Goal: Task Accomplishment & Management: Manage account settings

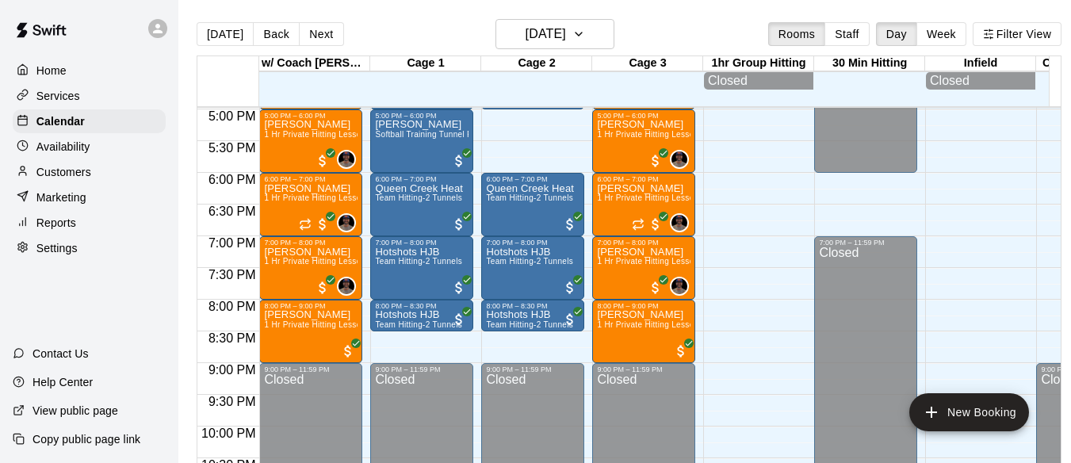
scroll to position [956, 0]
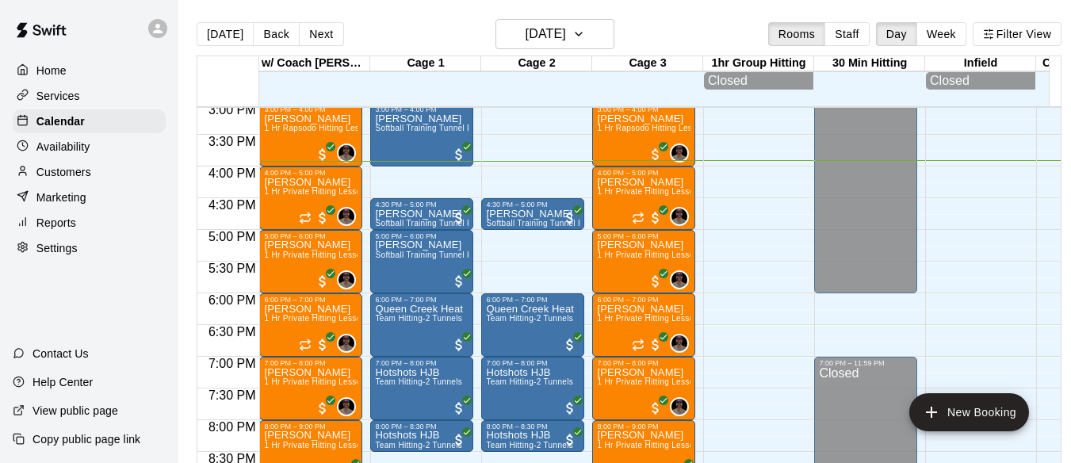
click at [312, 38] on button "Next" at bounding box center [321, 34] width 44 height 24
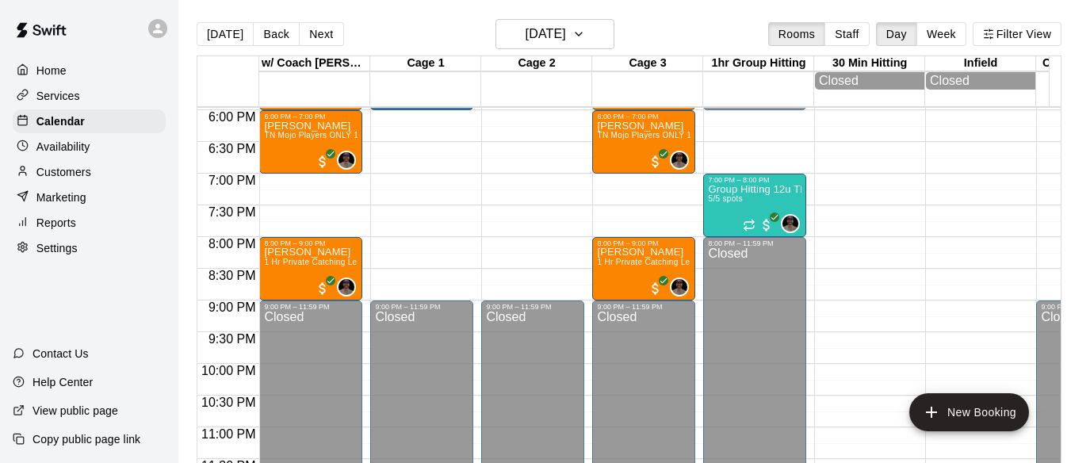
scroll to position [1141, 0]
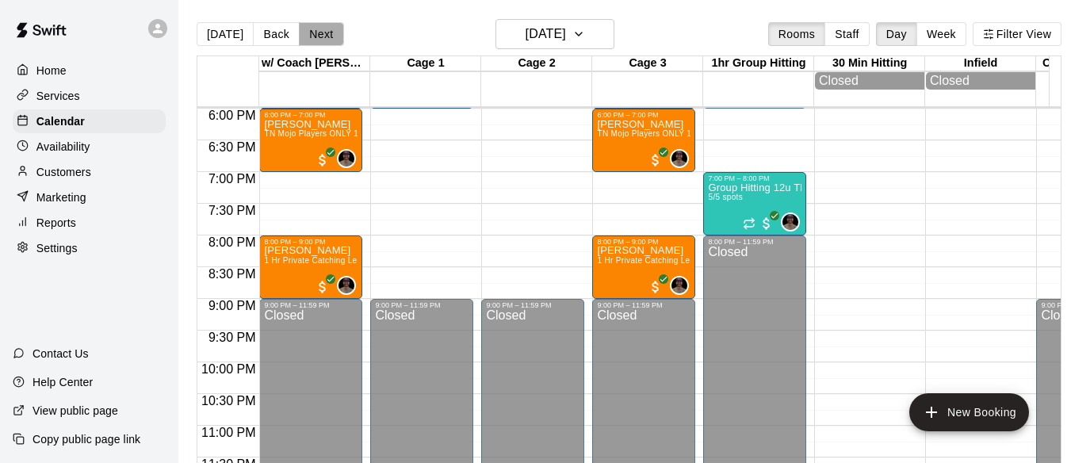
click at [322, 36] on button "Next" at bounding box center [321, 34] width 44 height 24
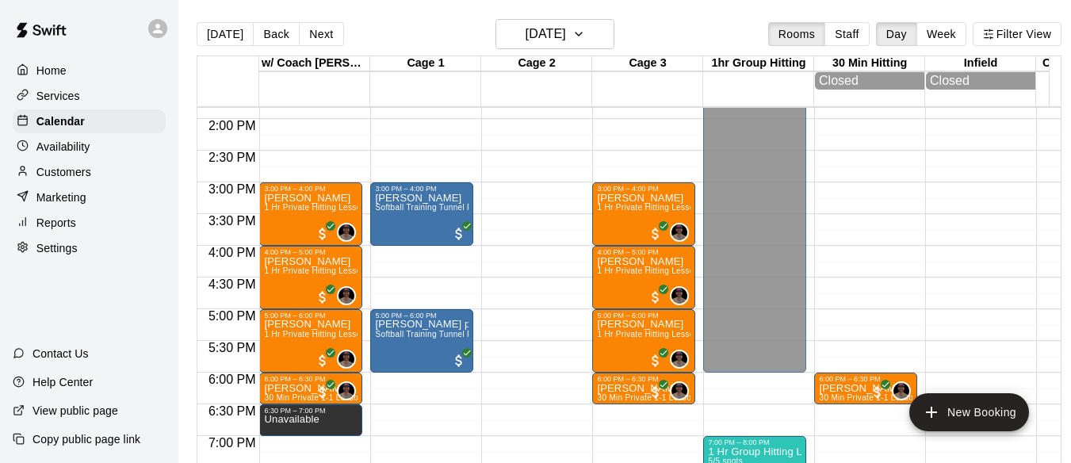
scroll to position [851, 0]
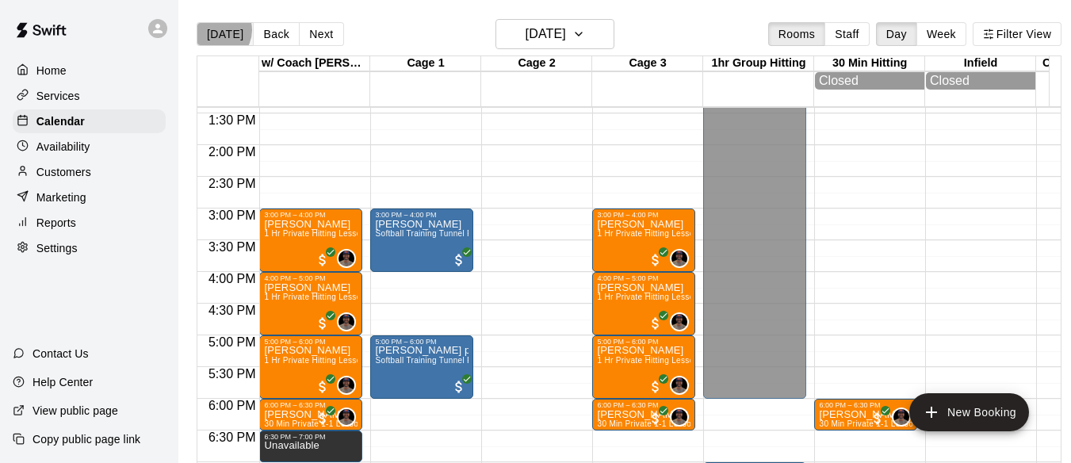
click at [218, 29] on button "[DATE]" at bounding box center [225, 34] width 57 height 24
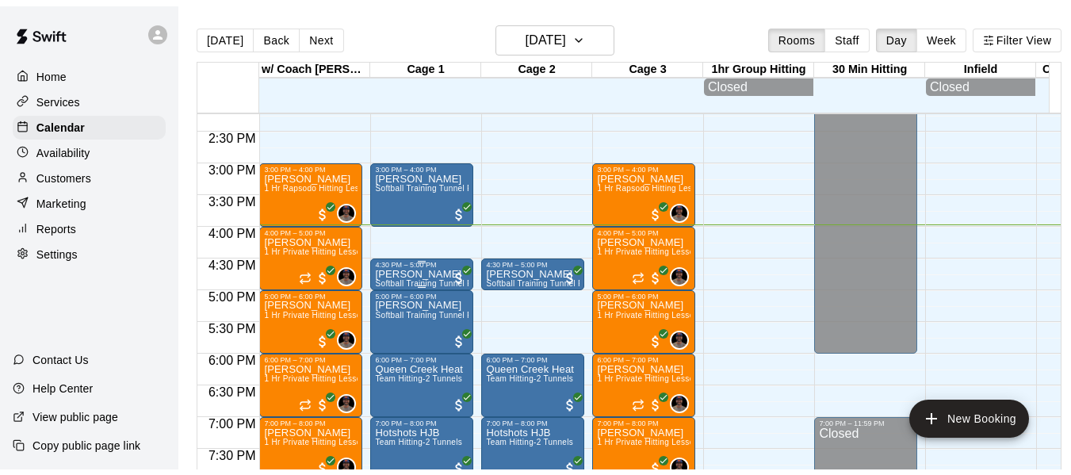
scroll to position [903, 0]
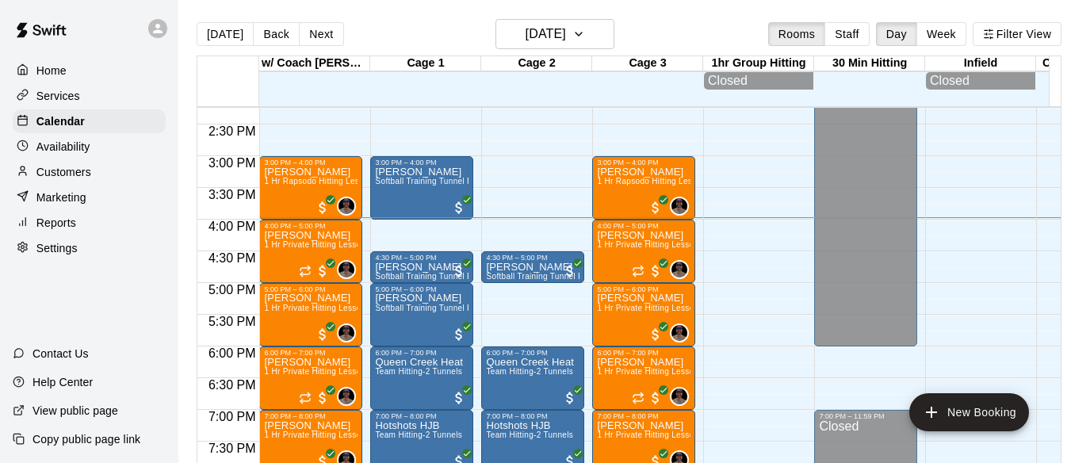
drag, startPoint x: 392, startPoint y: 273, endPoint x: 368, endPoint y: 275, distance: 24.6
drag, startPoint x: 368, startPoint y: 275, endPoint x: 480, endPoint y: 317, distance: 120.1
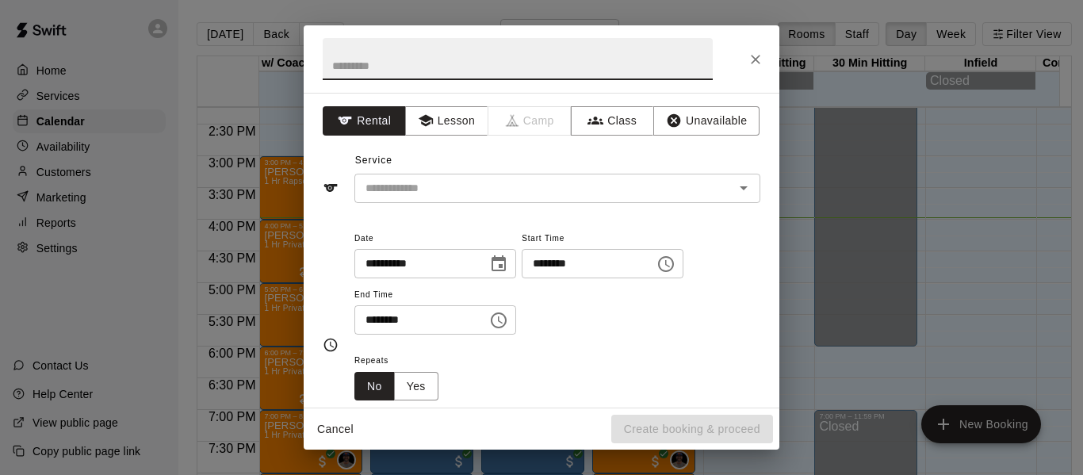
click at [759, 53] on icon "Close" at bounding box center [755, 60] width 16 height 16
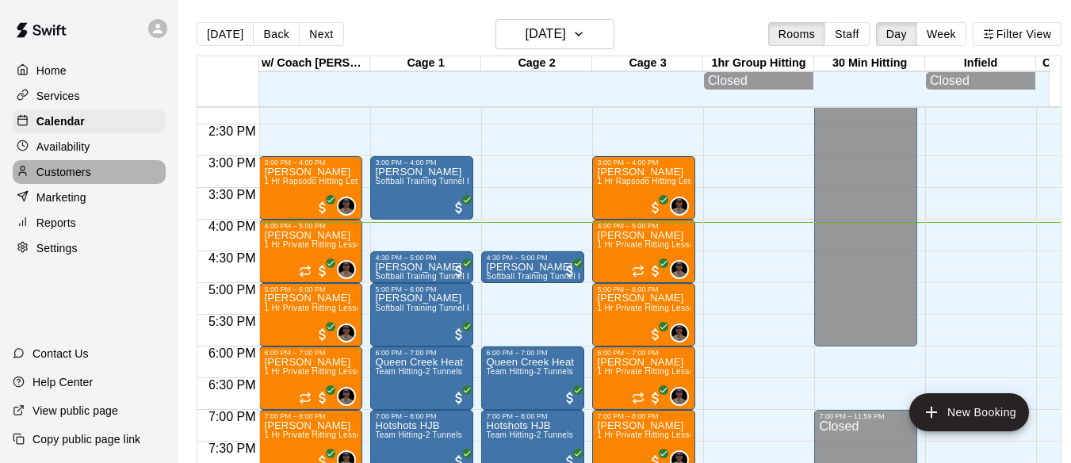
click at [70, 174] on p "Customers" at bounding box center [63, 172] width 55 height 16
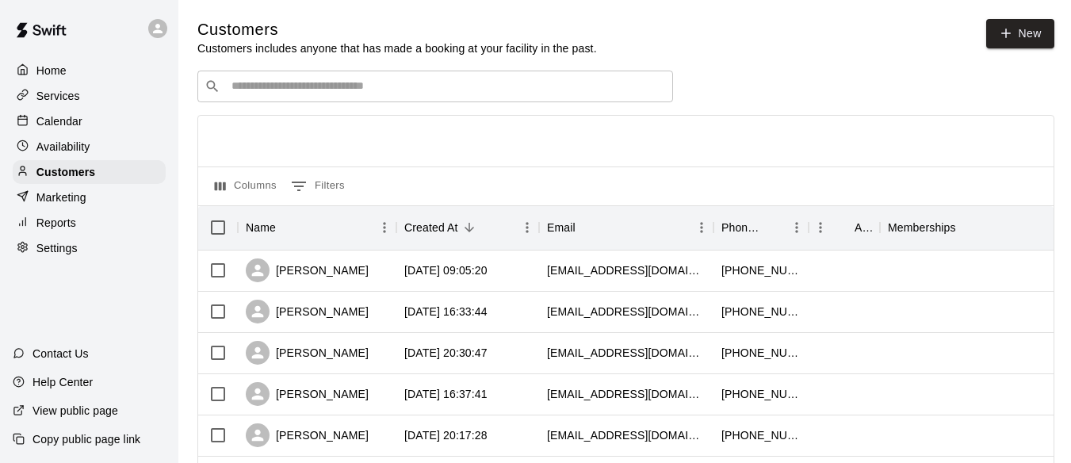
click at [317, 85] on input "Search customers by name or email" at bounding box center [446, 86] width 439 height 16
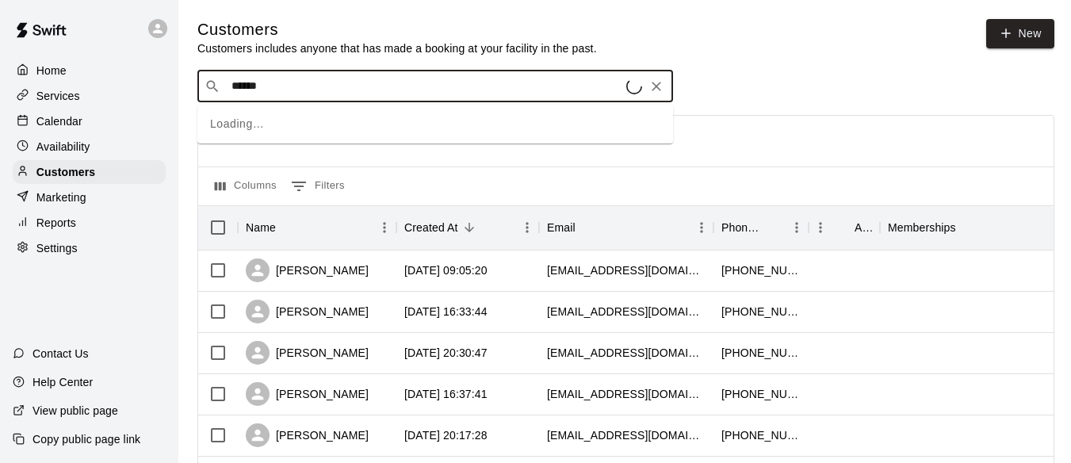
type input "*******"
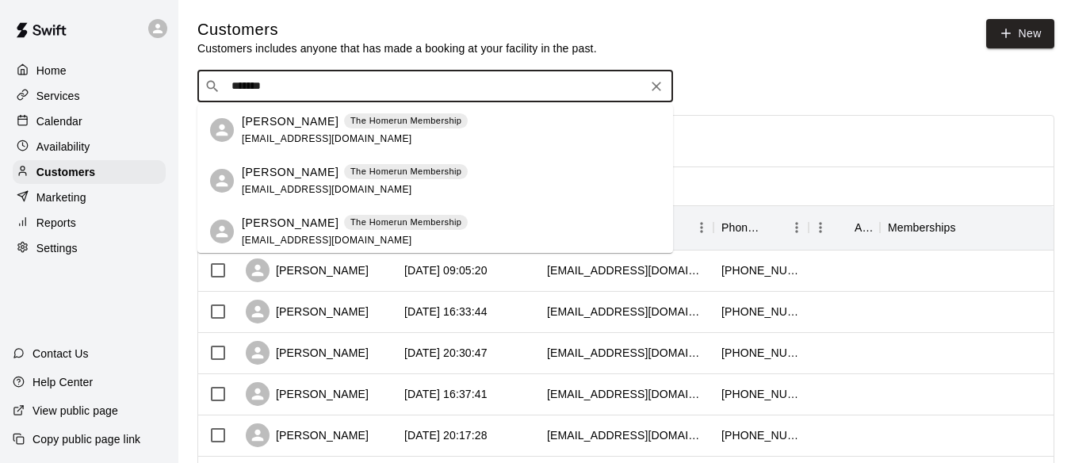
click at [312, 125] on p "[PERSON_NAME]" at bounding box center [290, 121] width 97 height 17
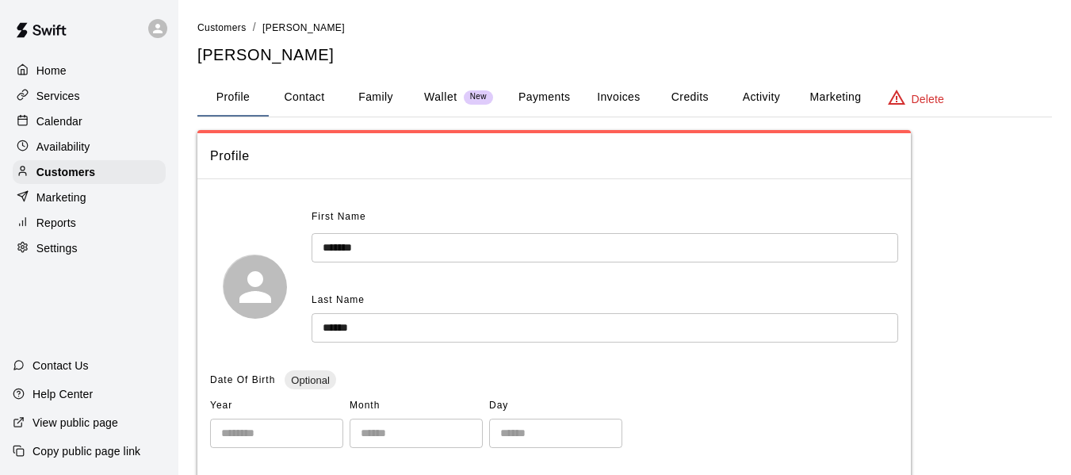
click at [767, 100] on button "Activity" at bounding box center [760, 97] width 71 height 38
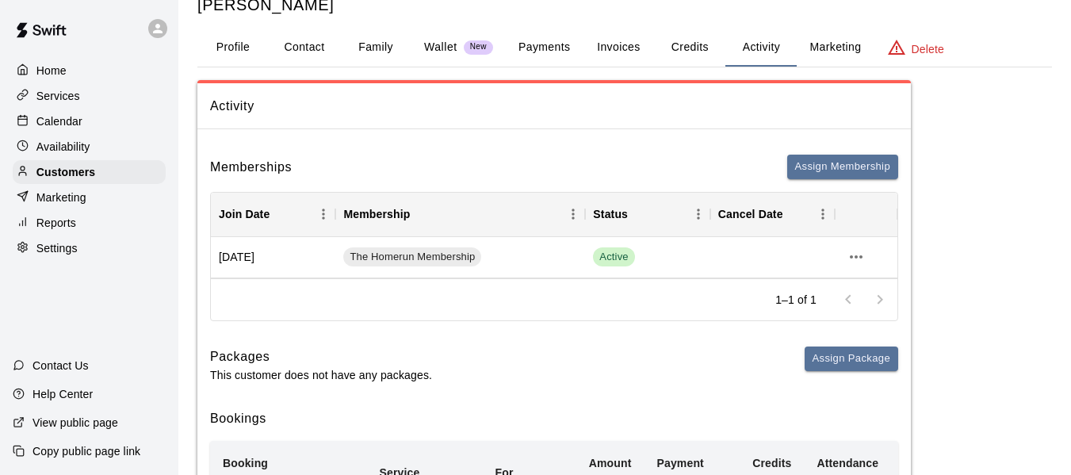
scroll to position [53, 0]
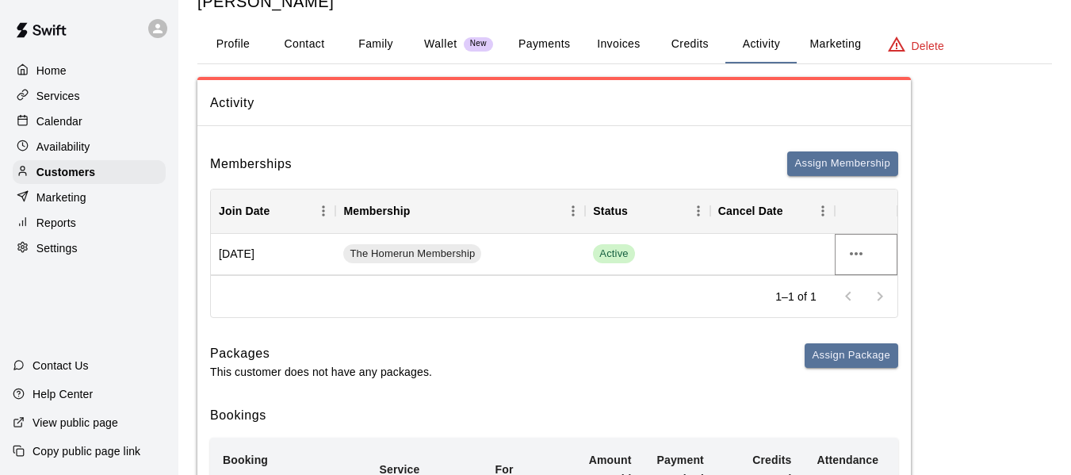
click at [862, 250] on icon "more actions" at bounding box center [856, 253] width 19 height 19
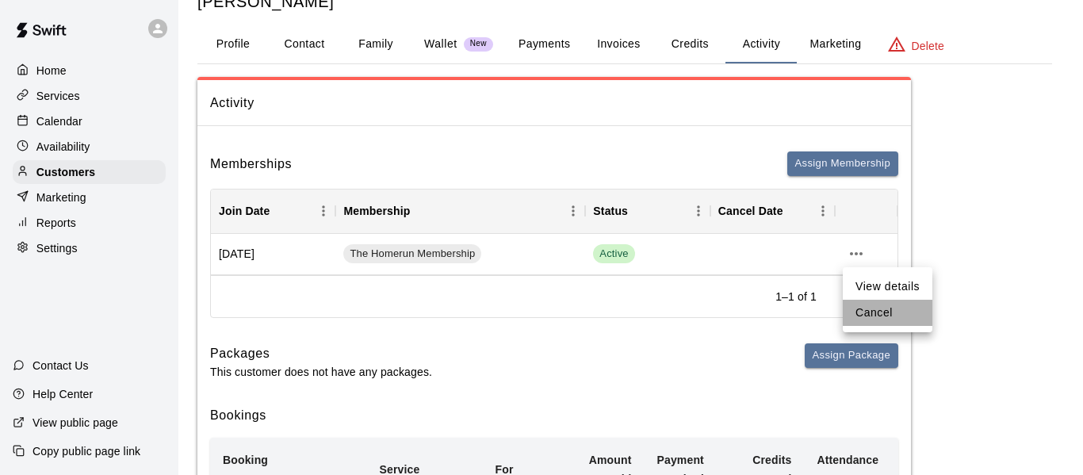
click at [868, 315] on li "Cancel" at bounding box center [888, 313] width 90 height 26
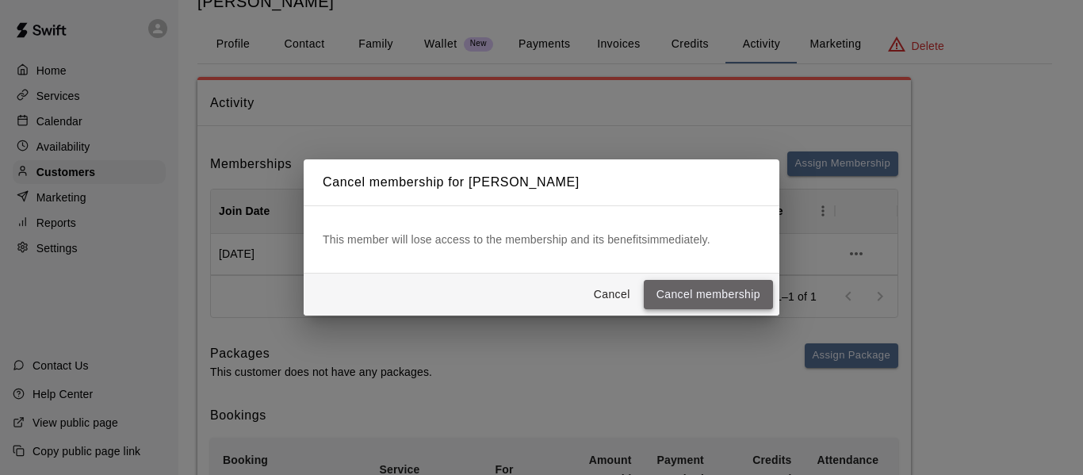
click at [743, 292] on button "Cancel membership" at bounding box center [708, 294] width 129 height 29
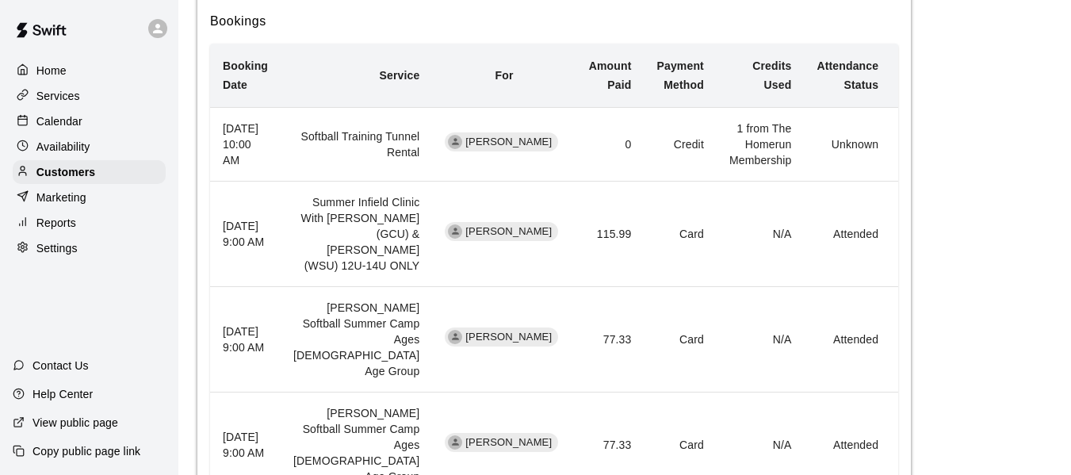
scroll to position [317, 0]
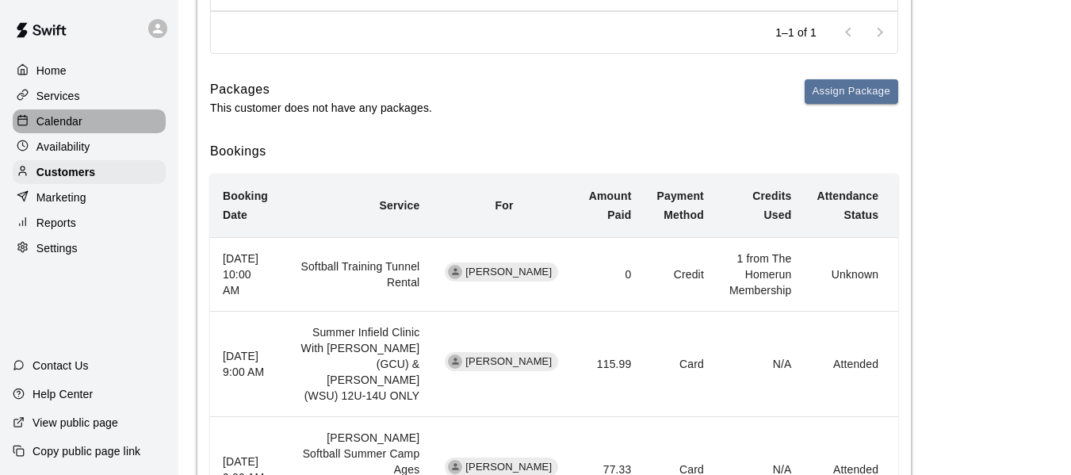
click at [84, 120] on div "Calendar" at bounding box center [89, 121] width 153 height 24
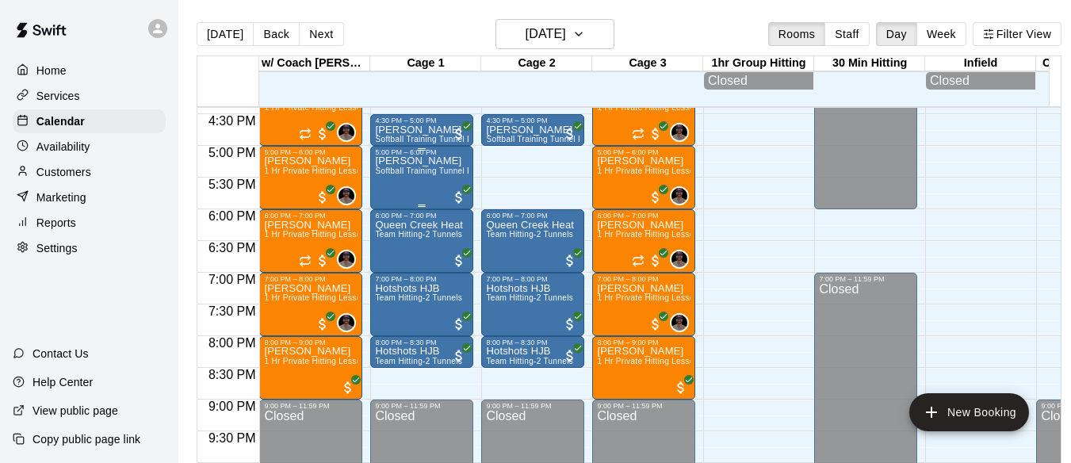
scroll to position [1045, 0]
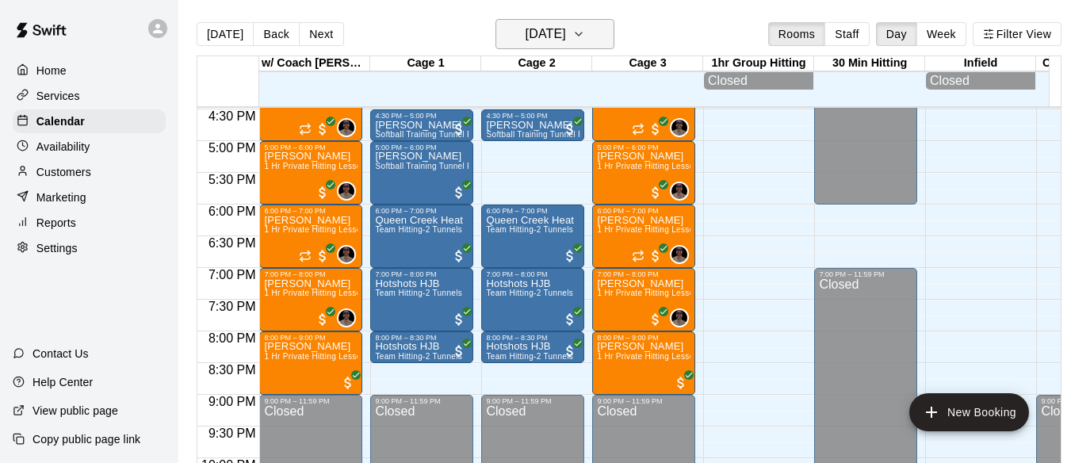
click at [582, 34] on icon "button" at bounding box center [578, 33] width 6 height 3
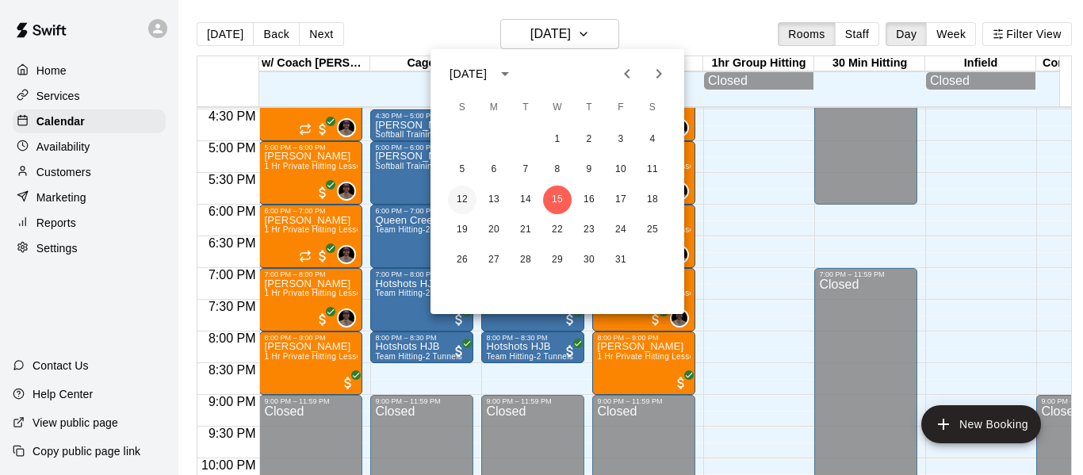
click at [457, 200] on button "12" at bounding box center [462, 199] width 29 height 29
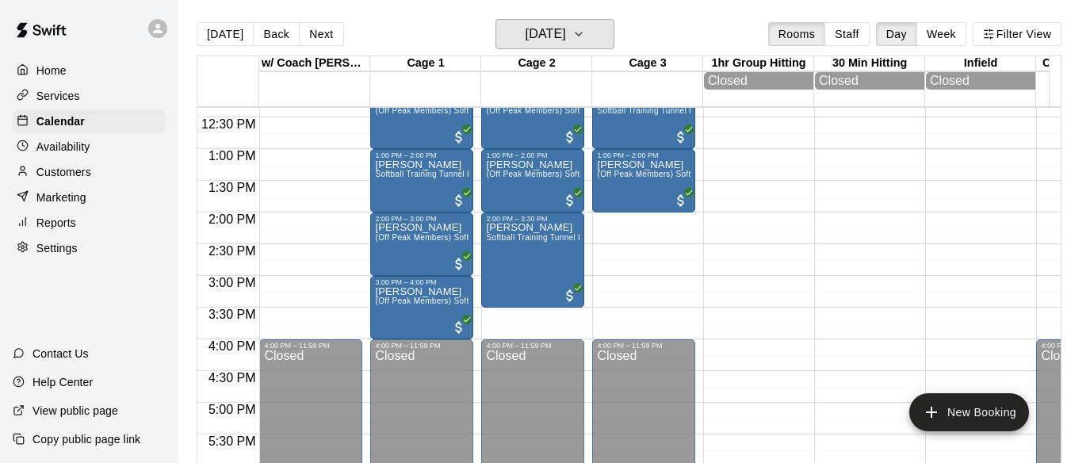
scroll to position [782, 0]
click at [585, 32] on icon "button" at bounding box center [578, 34] width 13 height 19
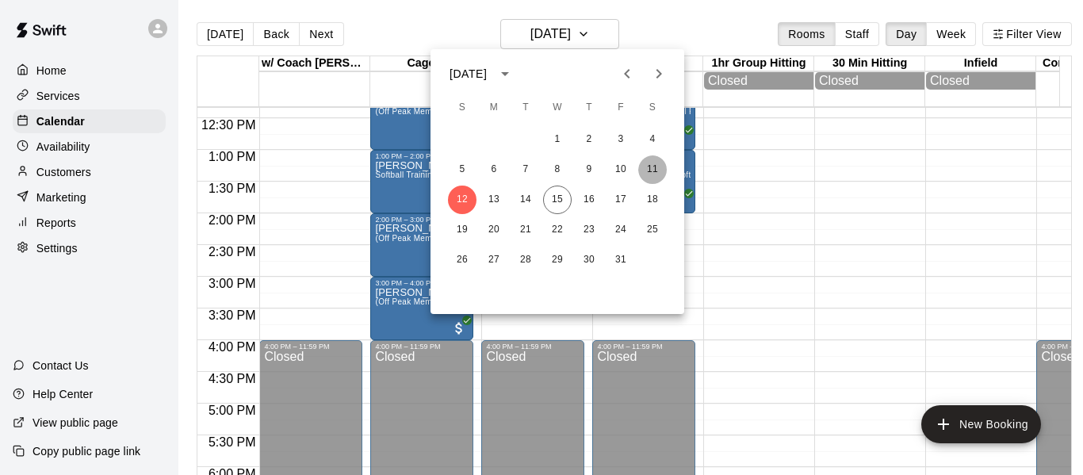
click at [657, 168] on button "11" at bounding box center [652, 169] width 29 height 29
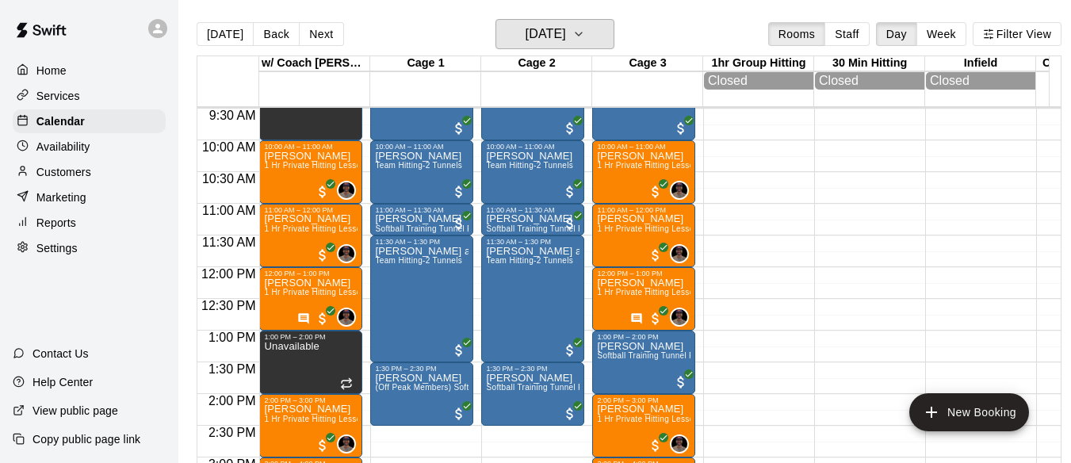
scroll to position [624, 0]
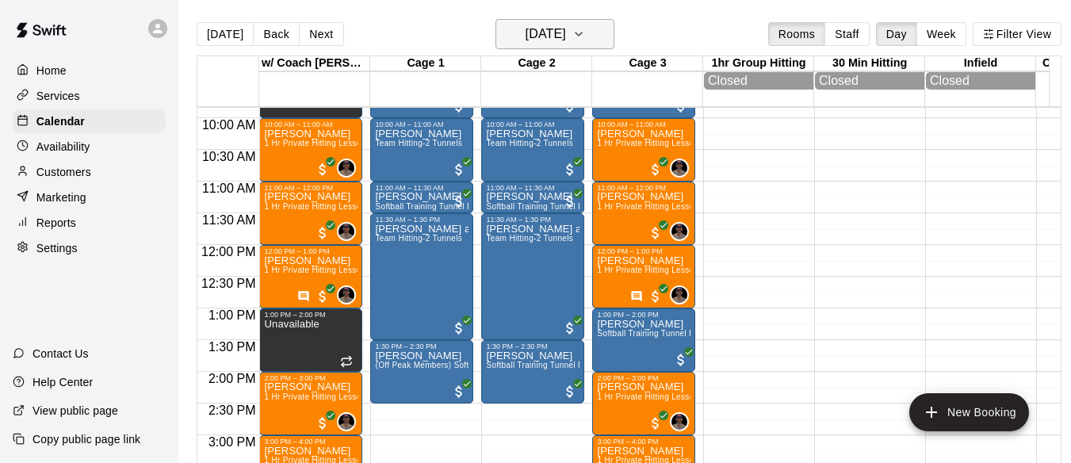
click at [585, 34] on icon "button" at bounding box center [578, 34] width 13 height 19
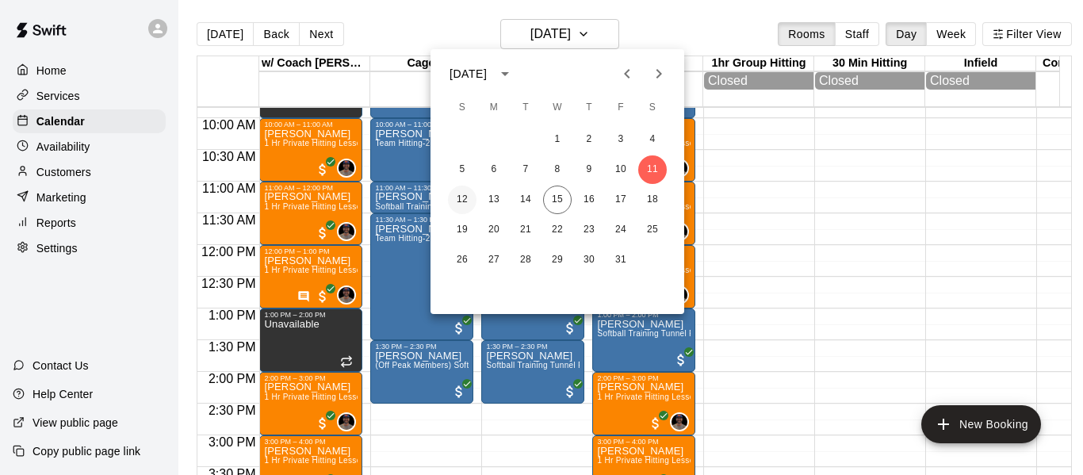
click at [465, 198] on button "12" at bounding box center [462, 199] width 29 height 29
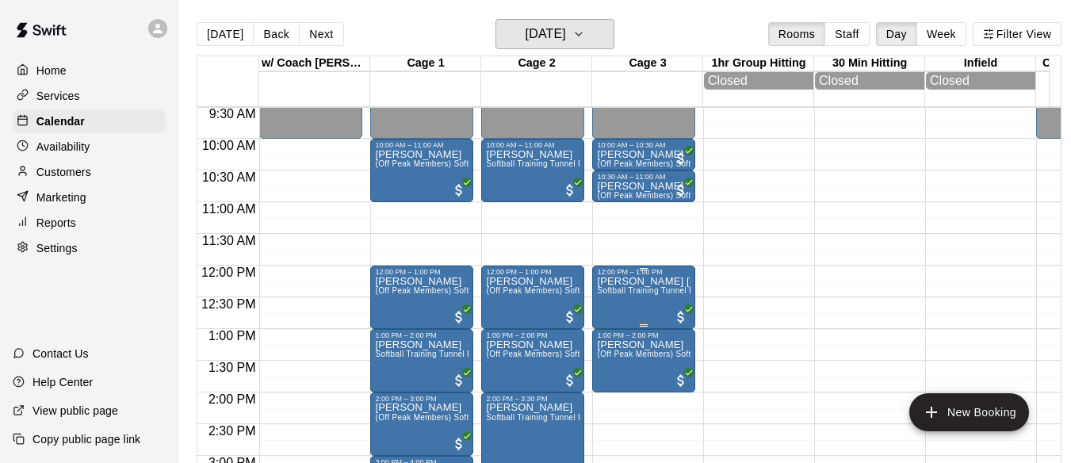
scroll to position [598, 0]
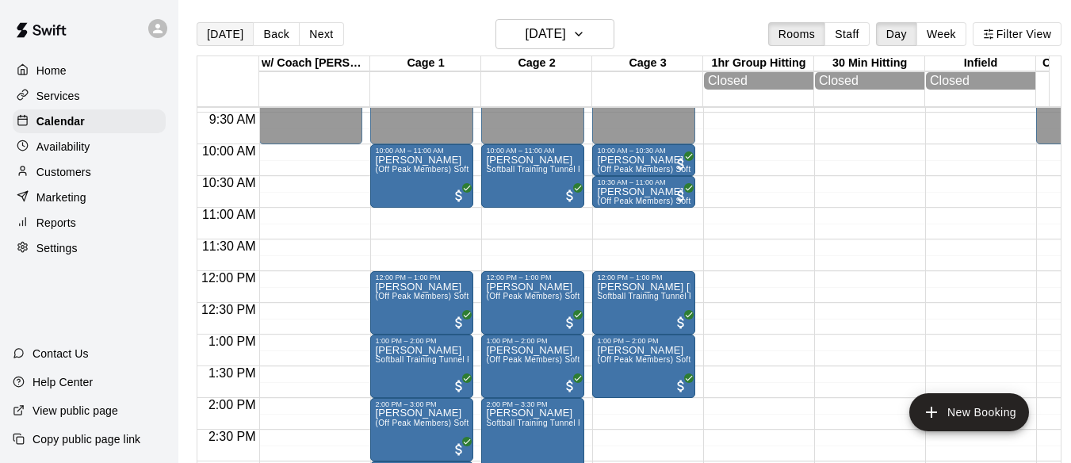
click at [213, 32] on button "[DATE]" at bounding box center [225, 34] width 57 height 24
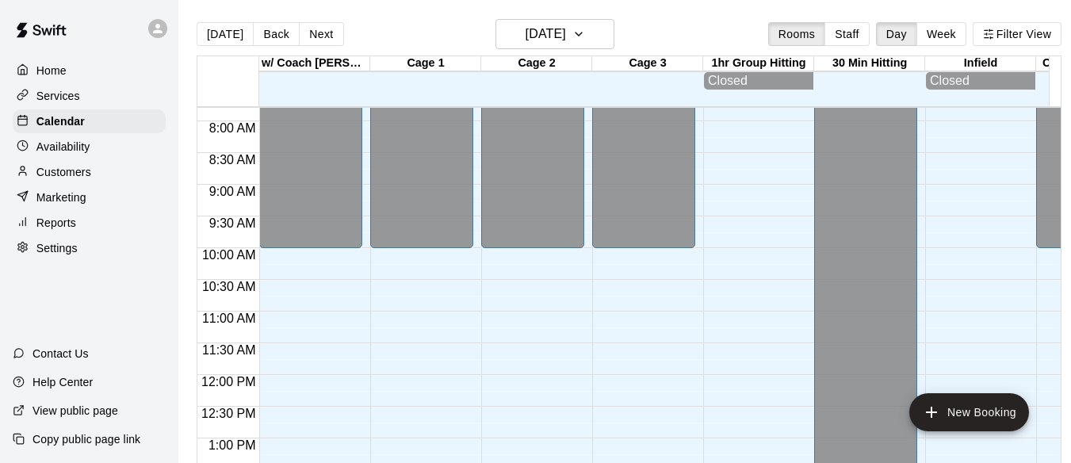
scroll to position [465, 0]
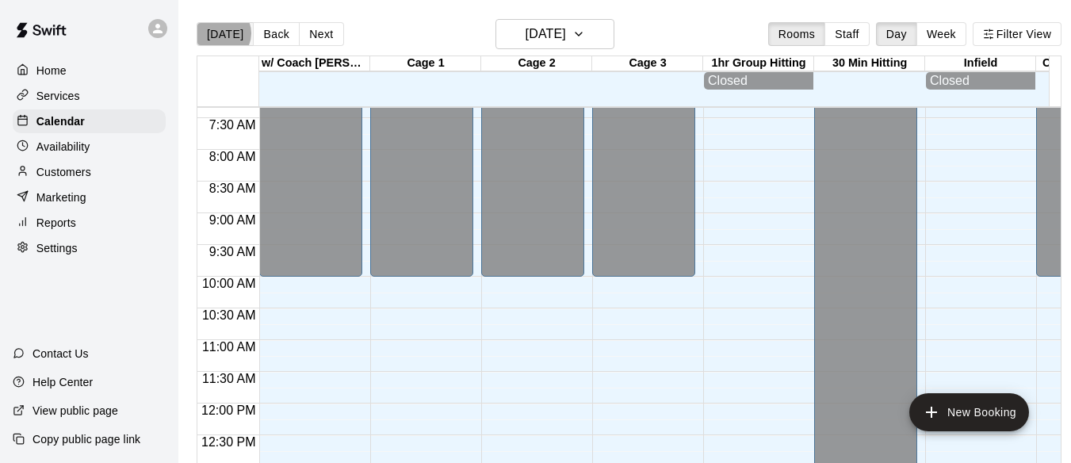
click at [221, 33] on button "[DATE]" at bounding box center [225, 34] width 57 height 24
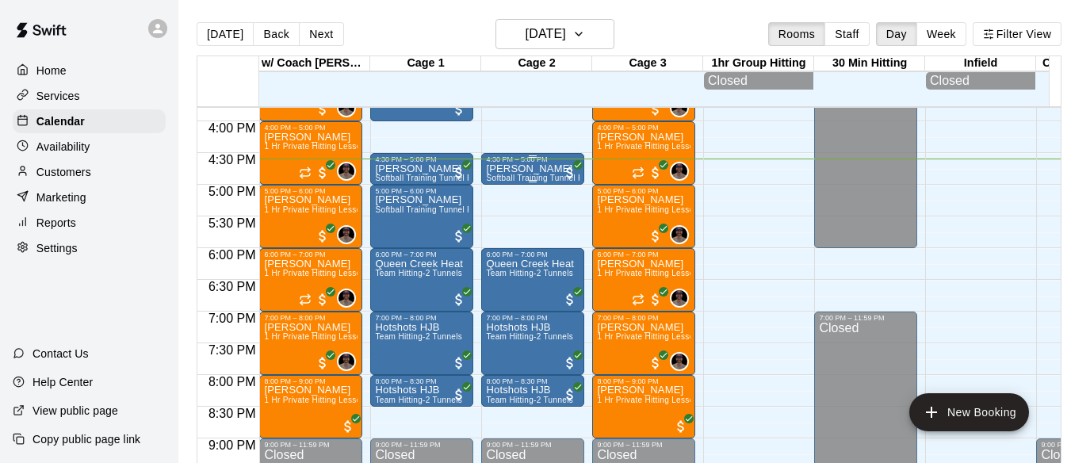
scroll to position [1047, 0]
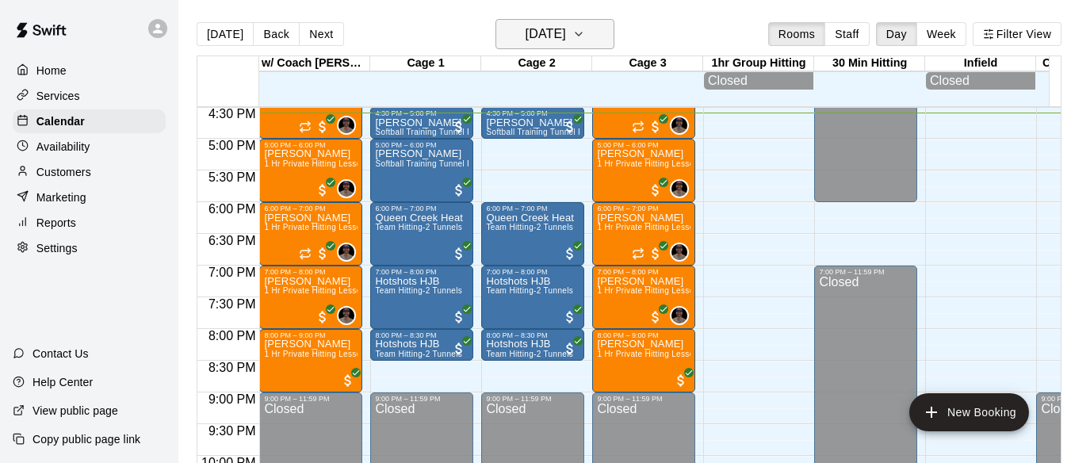
click at [585, 32] on icon "button" at bounding box center [578, 34] width 13 height 19
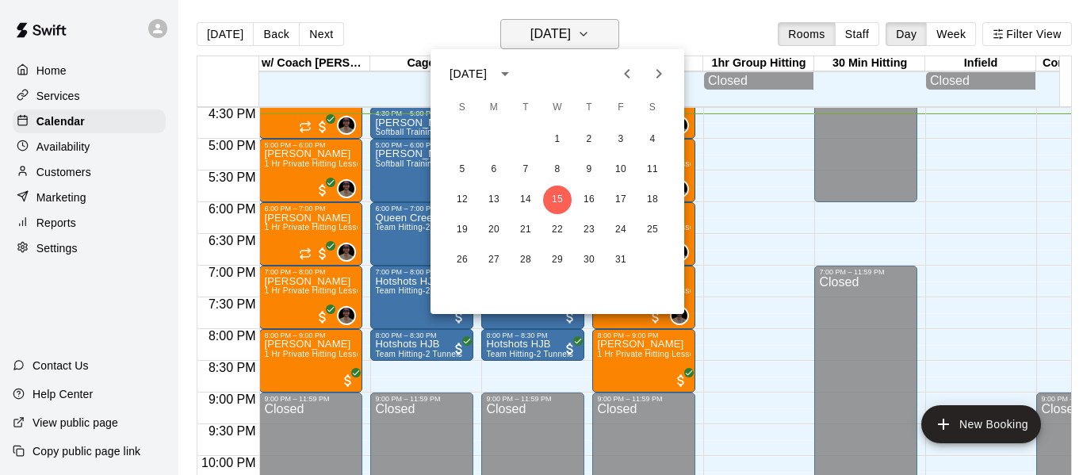
click at [621, 32] on div at bounding box center [541, 237] width 1083 height 475
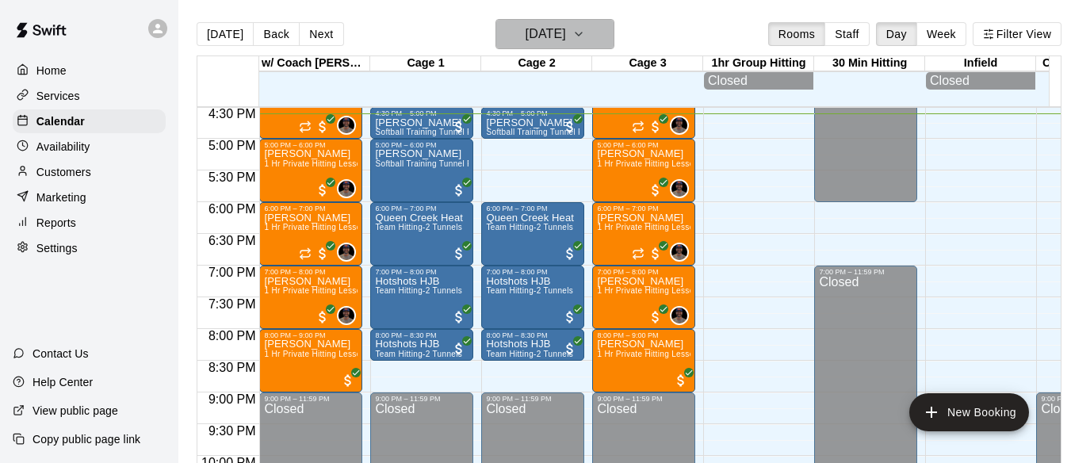
click at [585, 38] on icon "button" at bounding box center [578, 34] width 13 height 19
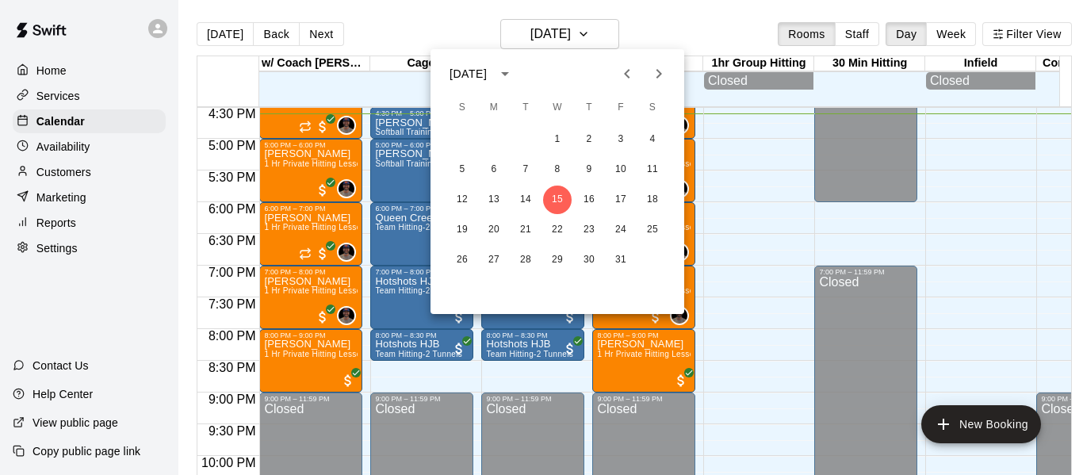
click at [652, 73] on icon "Next month" at bounding box center [658, 73] width 19 height 19
click at [665, 71] on icon "Next month" at bounding box center [658, 73] width 19 height 19
click at [556, 142] on button "3" at bounding box center [557, 139] width 29 height 29
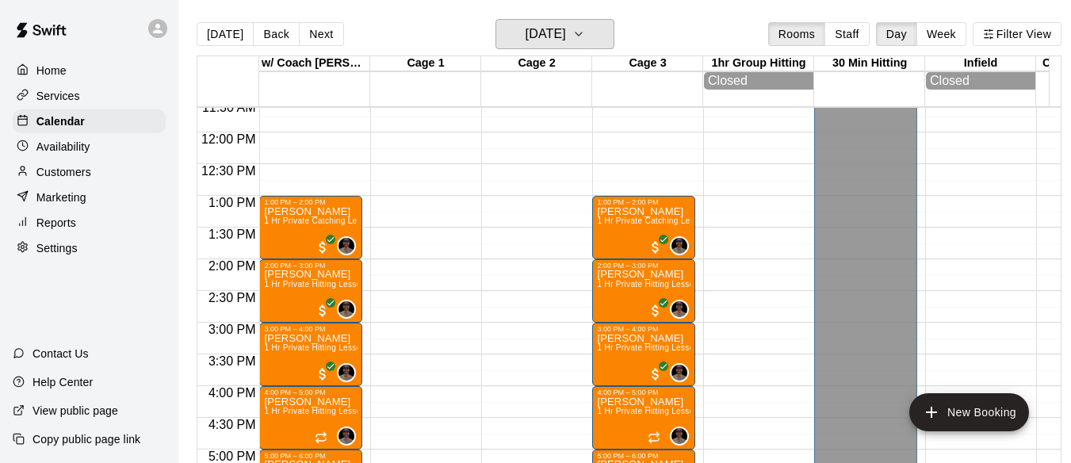
scroll to position [677, 0]
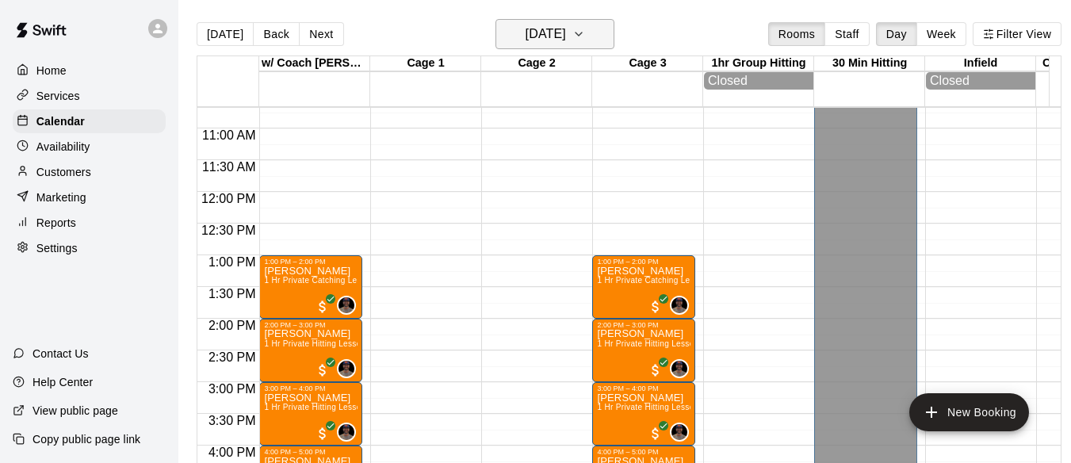
click at [585, 38] on icon "button" at bounding box center [578, 34] width 13 height 19
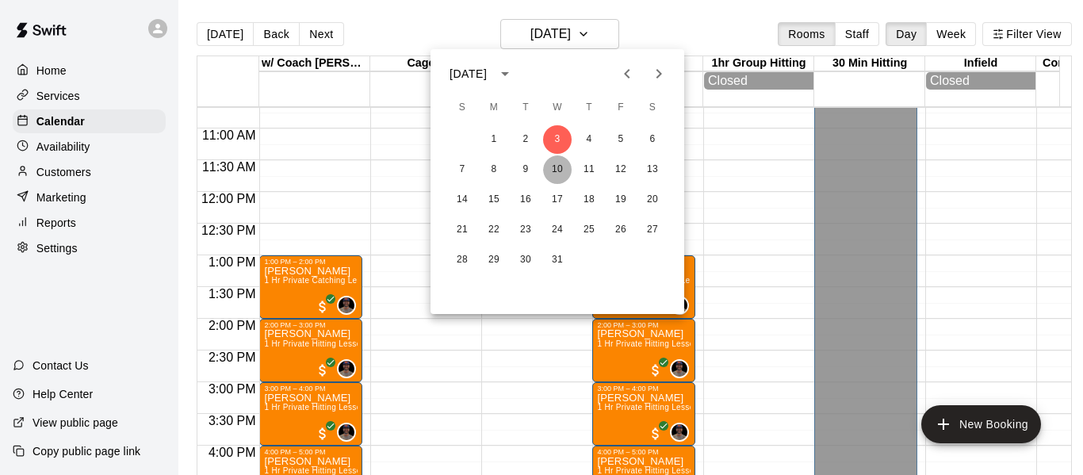
click at [554, 171] on button "10" at bounding box center [557, 169] width 29 height 29
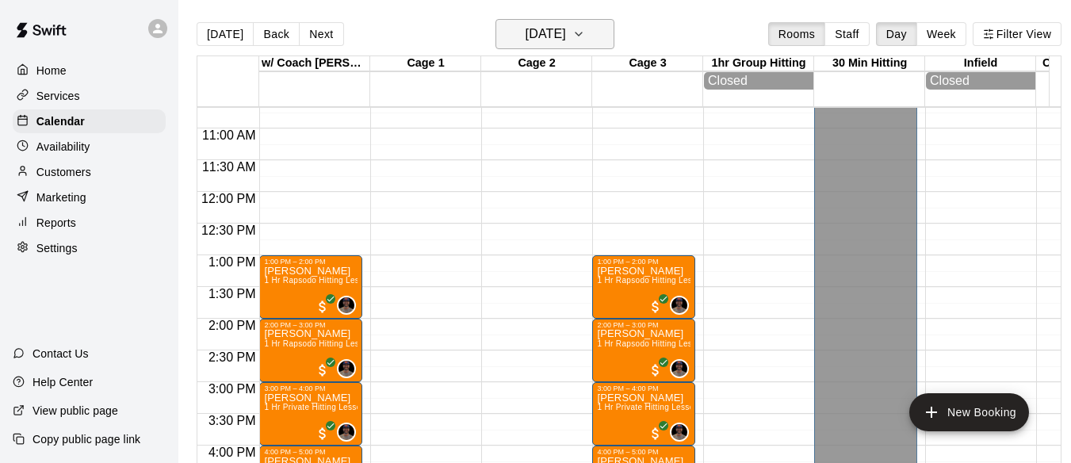
click at [582, 32] on icon "button" at bounding box center [578, 33] width 6 height 3
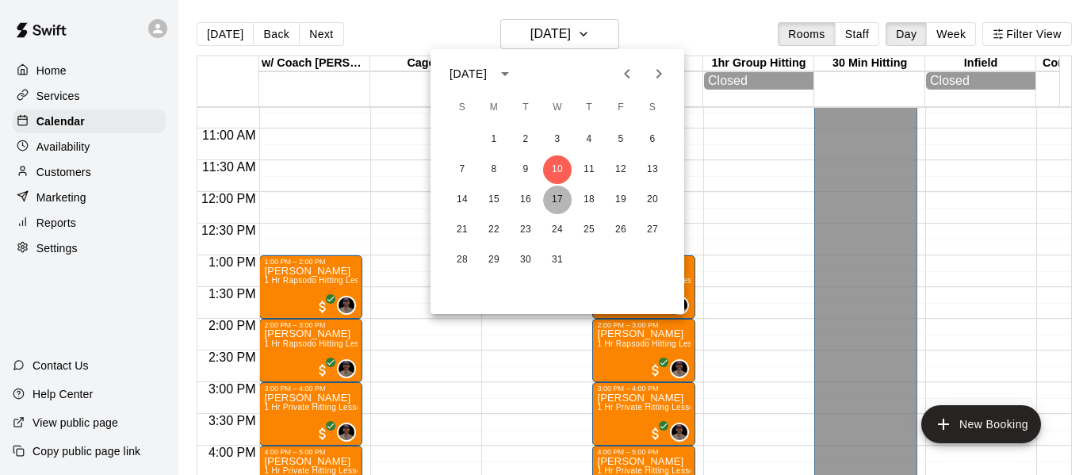
click at [560, 195] on button "17" at bounding box center [557, 199] width 29 height 29
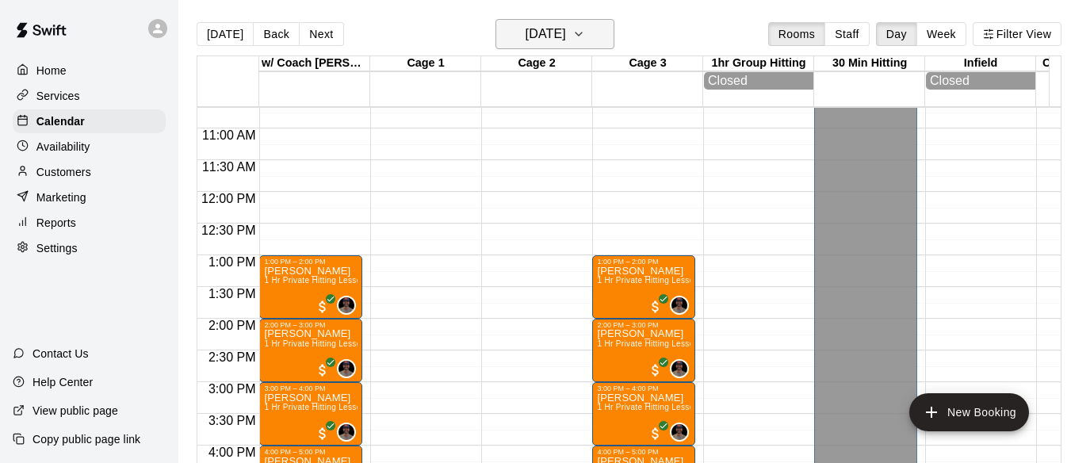
click at [585, 31] on icon "button" at bounding box center [578, 34] width 13 height 19
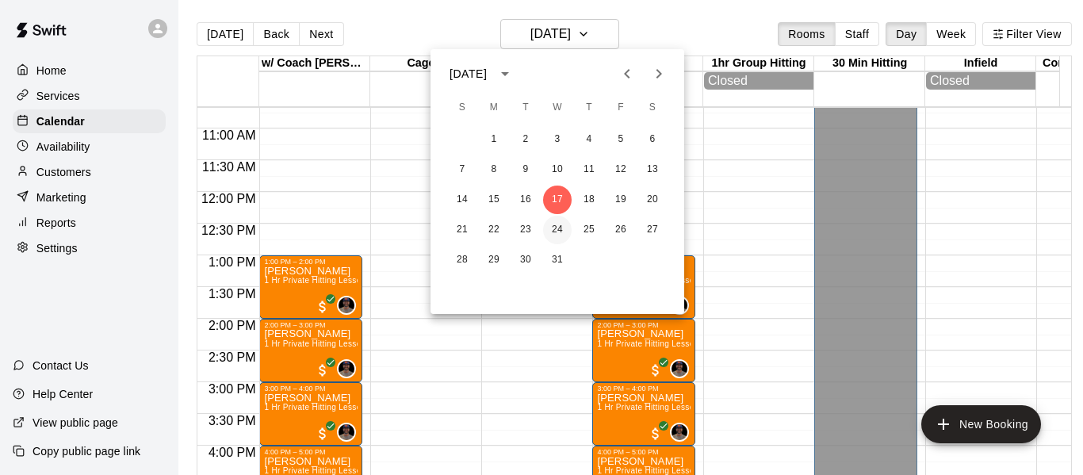
click at [555, 227] on button "24" at bounding box center [557, 230] width 29 height 29
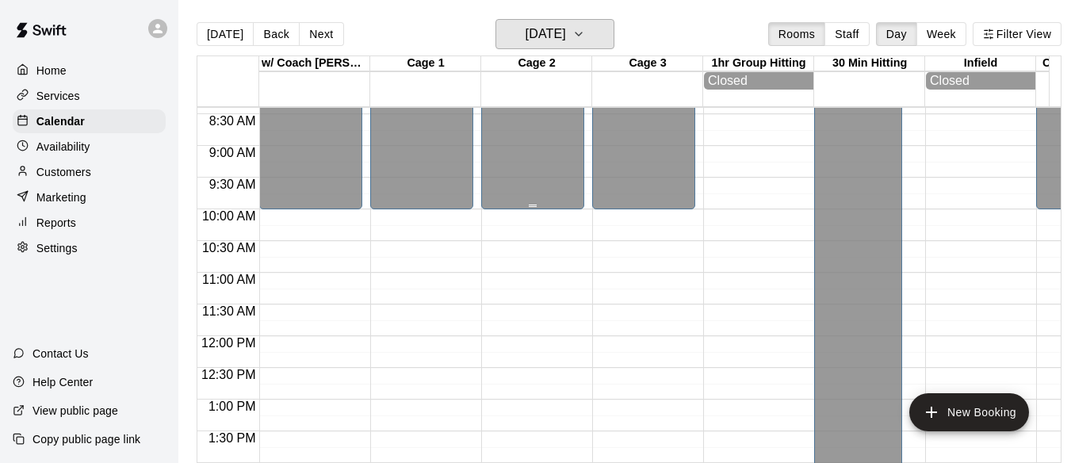
scroll to position [518, 0]
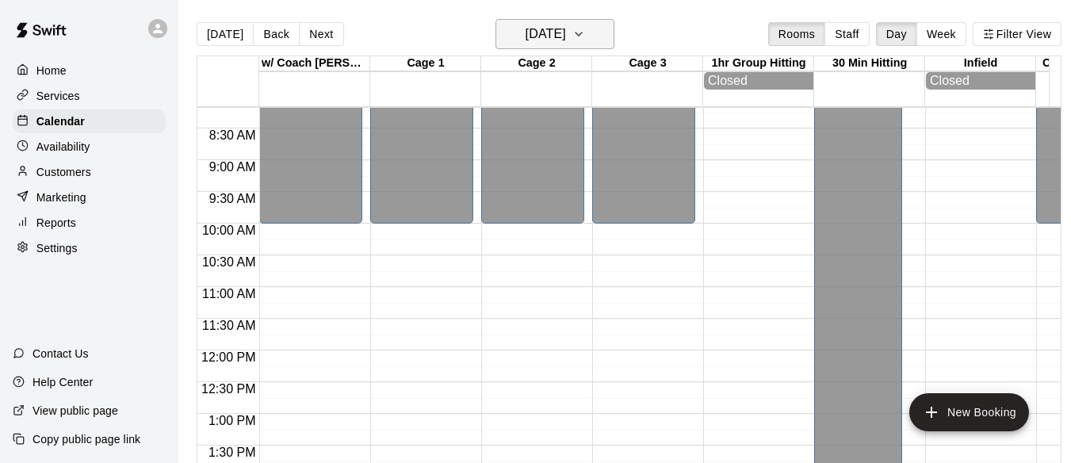
click at [585, 37] on icon "button" at bounding box center [578, 34] width 13 height 19
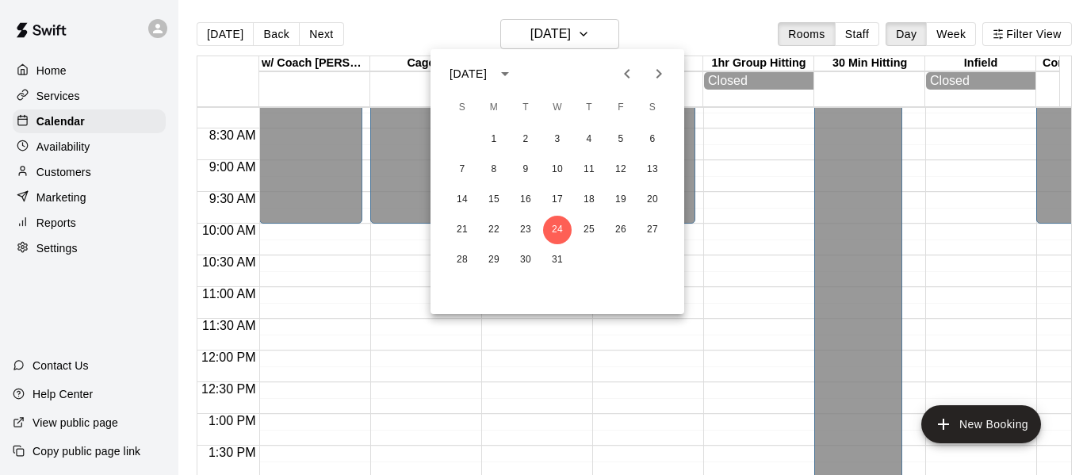
click at [656, 72] on icon "Next month" at bounding box center [658, 73] width 19 height 19
click at [564, 166] on button "7" at bounding box center [557, 169] width 29 height 29
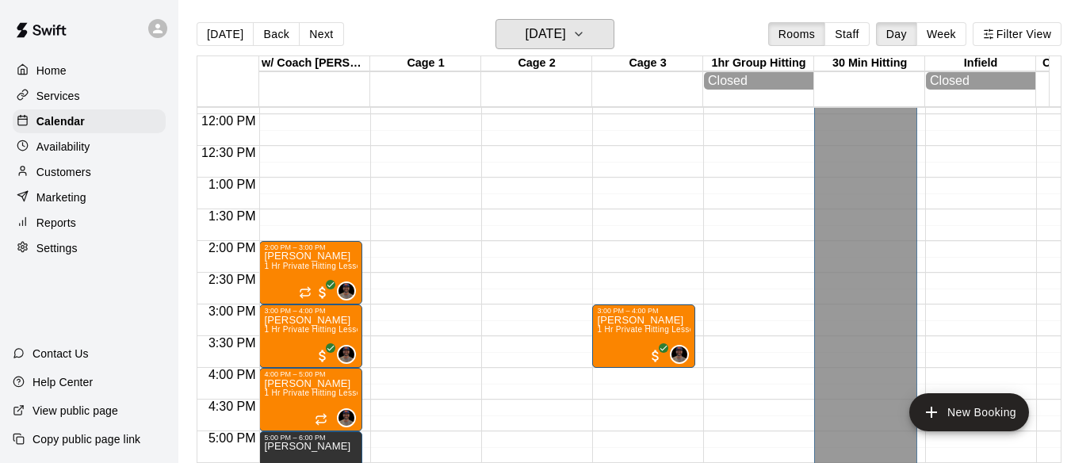
scroll to position [809, 0]
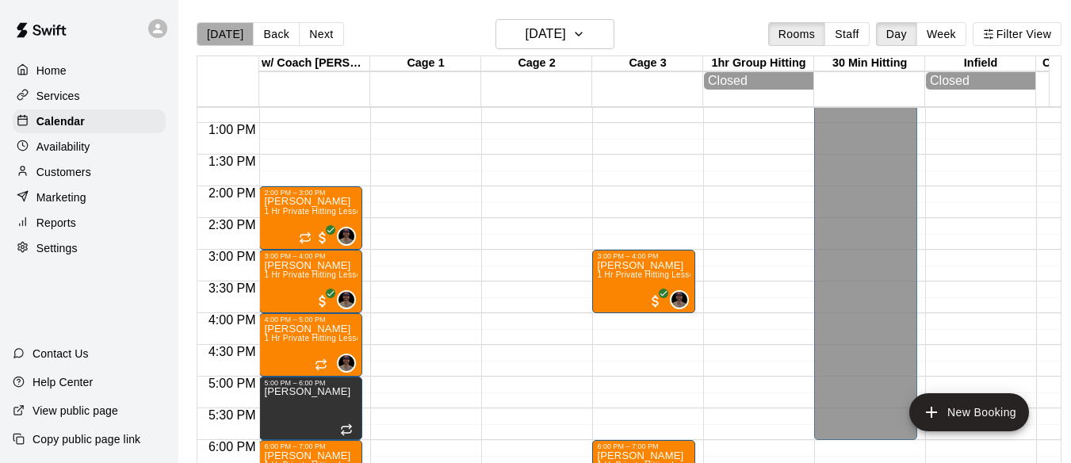
click at [228, 32] on button "[DATE]" at bounding box center [225, 34] width 57 height 24
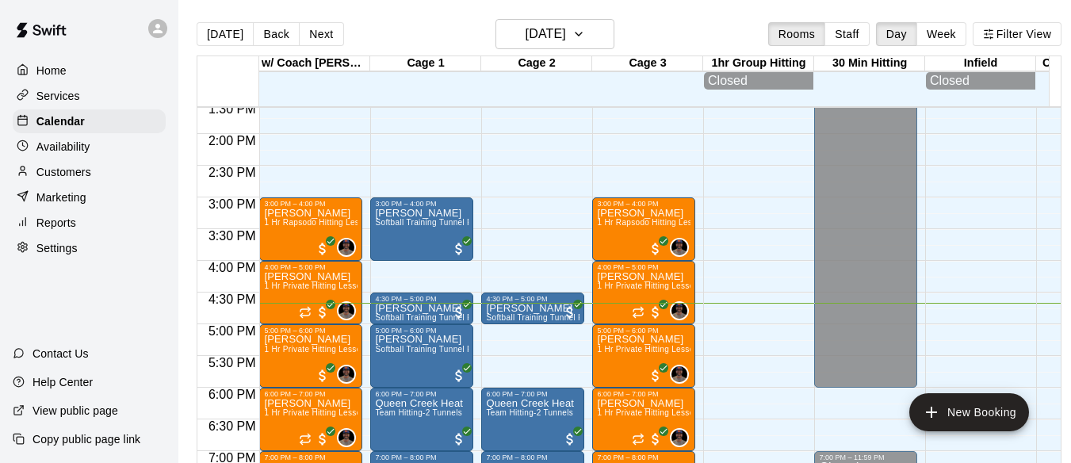
scroll to position [835, 0]
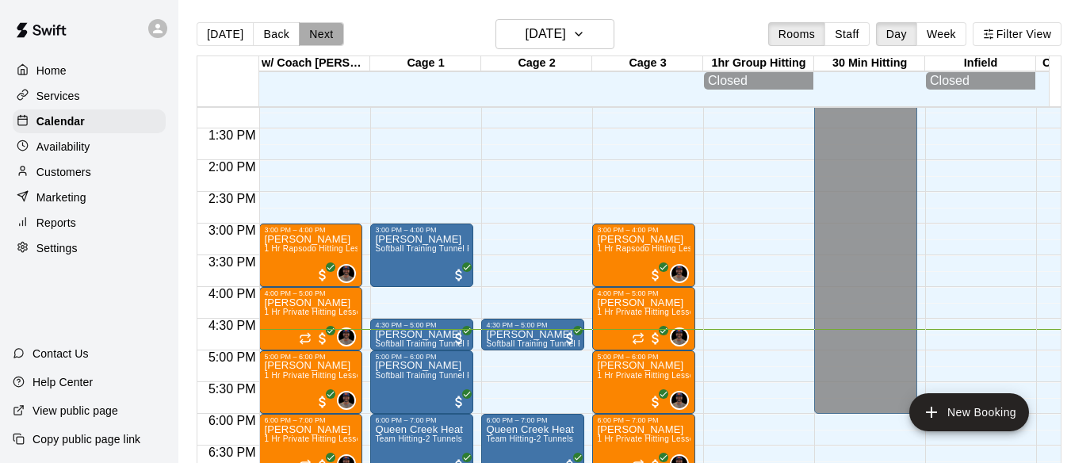
click at [319, 29] on button "Next" at bounding box center [321, 34] width 44 height 24
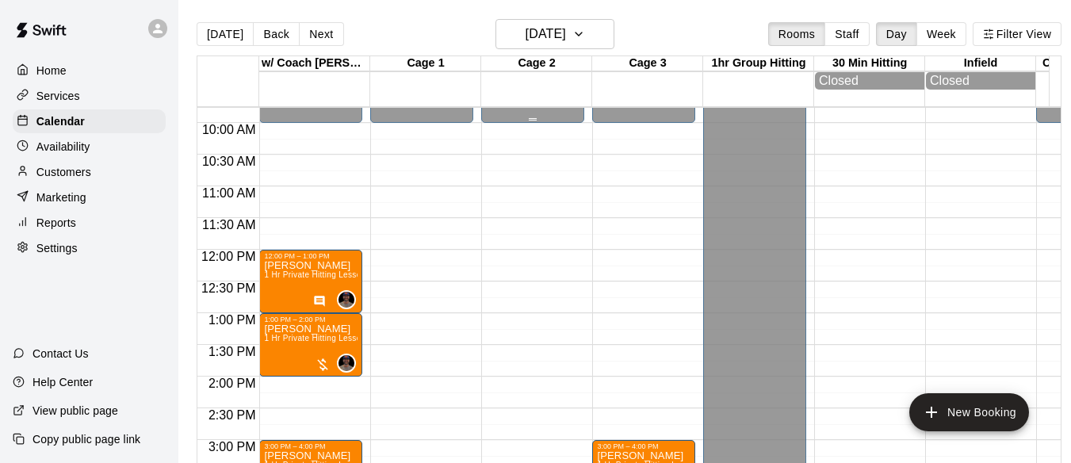
scroll to position [572, 0]
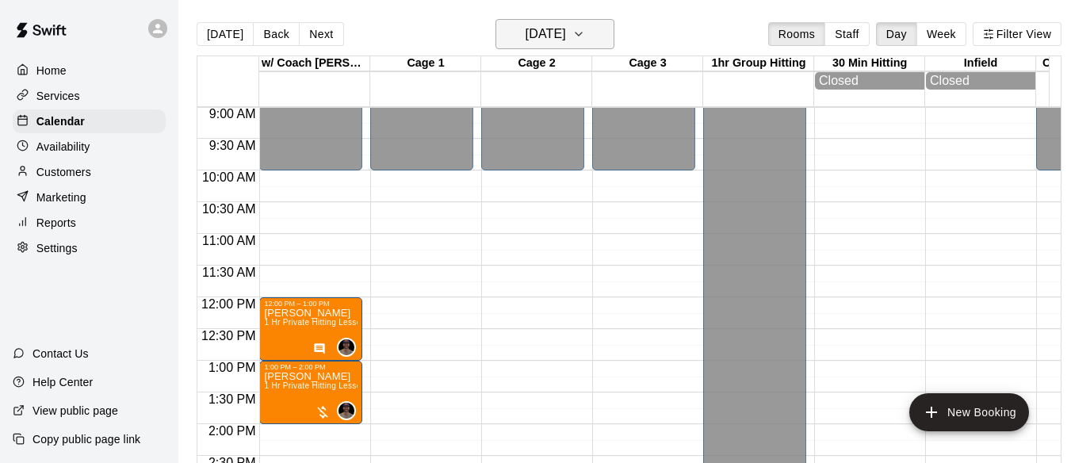
click at [585, 31] on icon "button" at bounding box center [578, 34] width 13 height 19
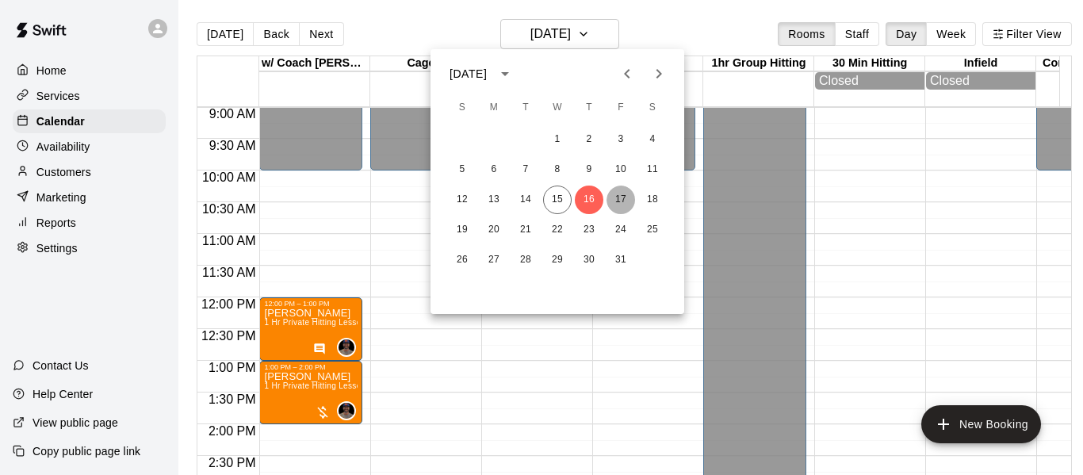
click at [624, 199] on button "17" at bounding box center [620, 199] width 29 height 29
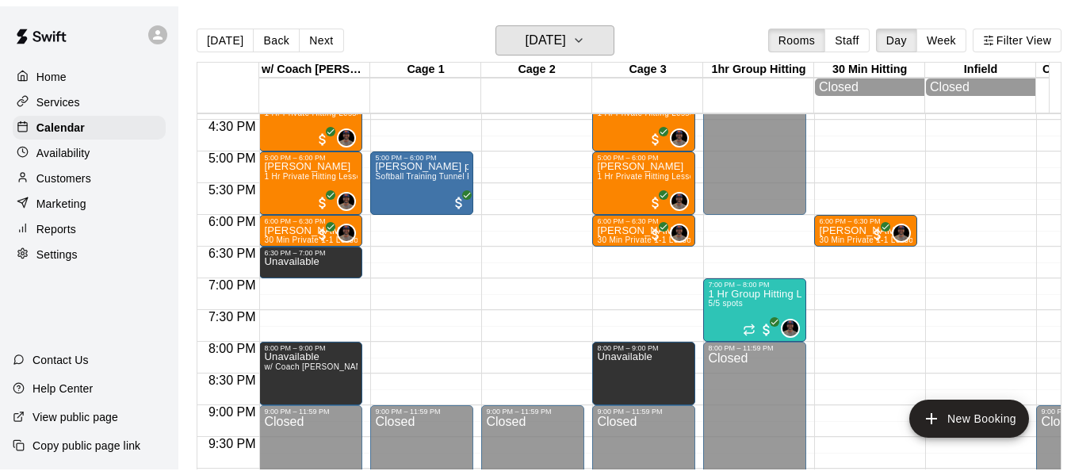
scroll to position [1047, 0]
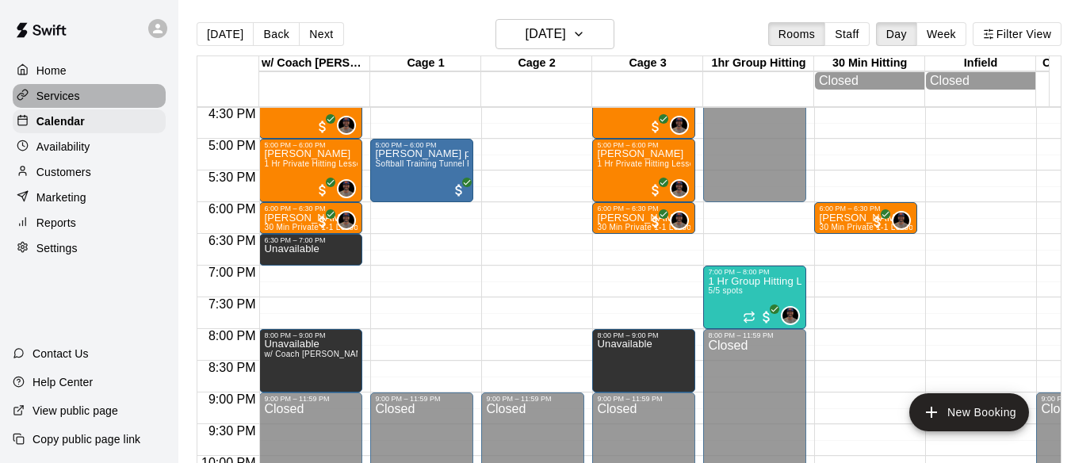
click at [71, 93] on p "Services" at bounding box center [58, 96] width 44 height 16
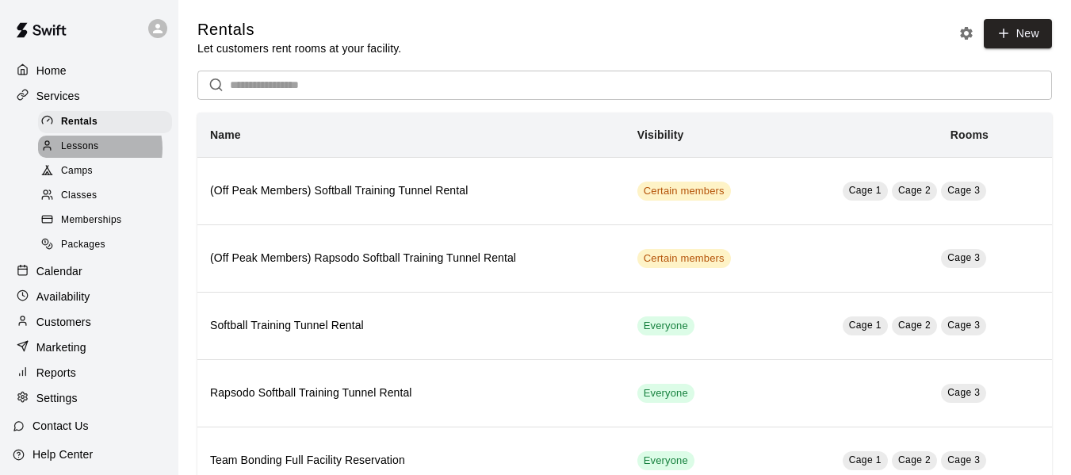
click at [94, 151] on span "Lessons" at bounding box center [80, 147] width 38 height 16
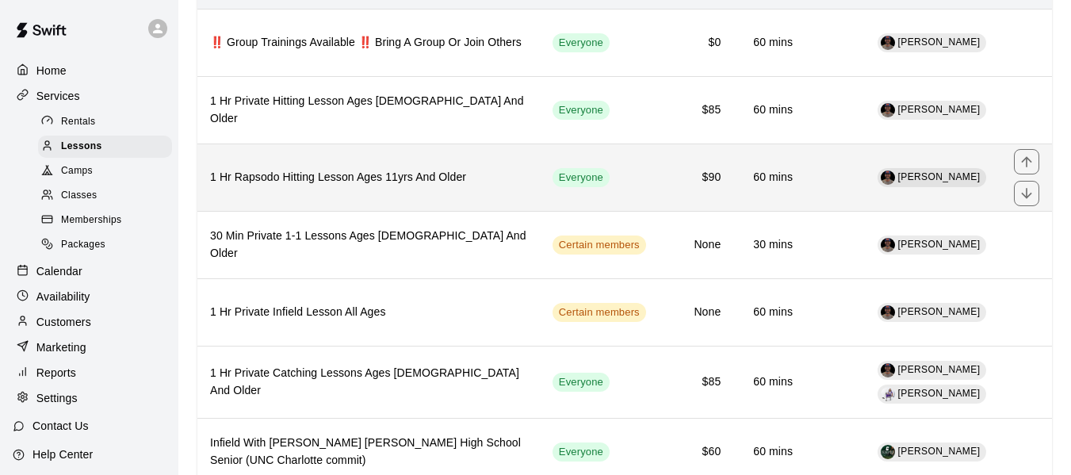
scroll to position [185, 0]
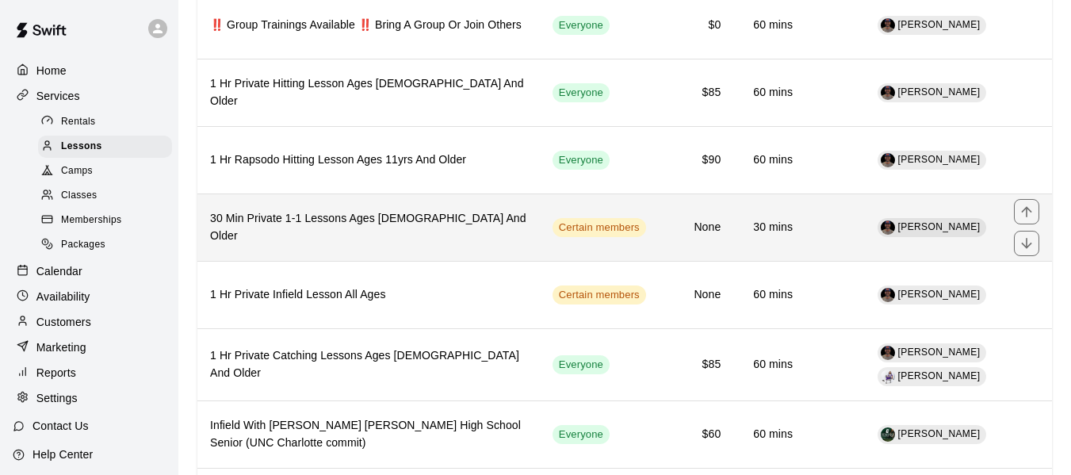
click at [324, 222] on h6 "30 Min Private 1-1 Lessons Ages [DEMOGRAPHIC_DATA] And Older" at bounding box center [368, 227] width 317 height 35
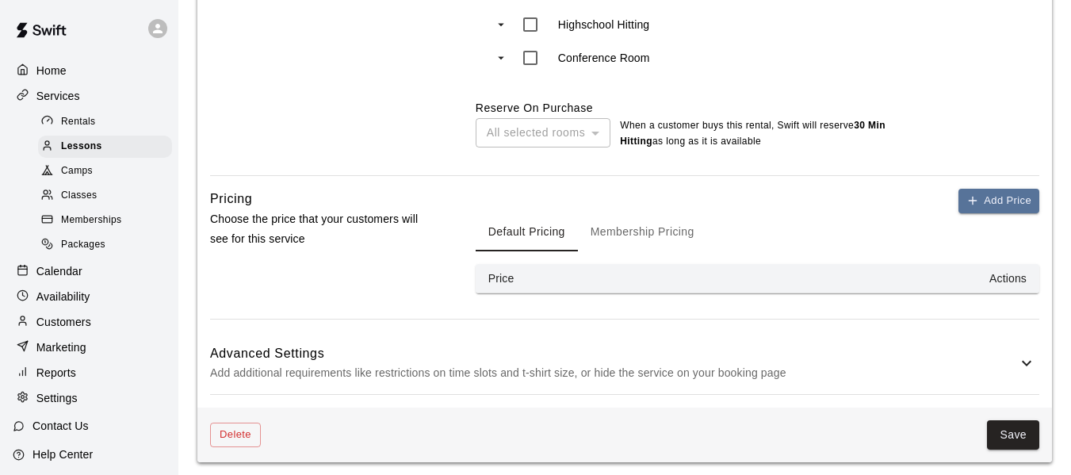
scroll to position [1299, 0]
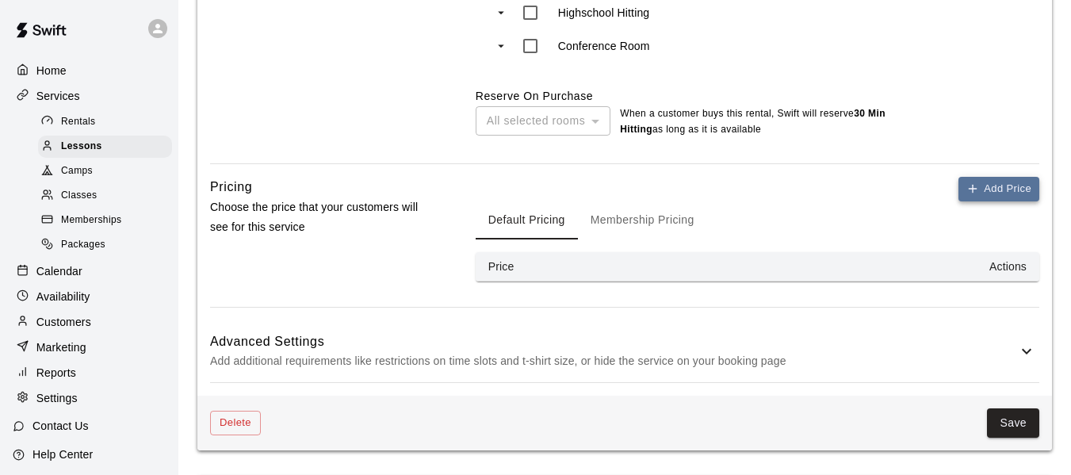
click at [996, 196] on button "Add Price" at bounding box center [998, 189] width 81 height 25
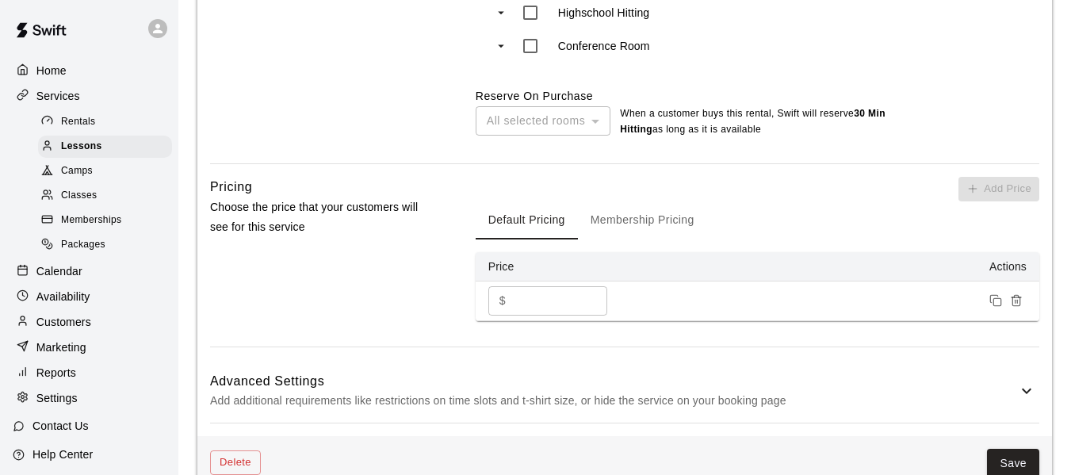
click at [545, 305] on input "*" at bounding box center [559, 300] width 95 height 29
type input "*"
type input "**"
click at [629, 225] on button "Membership Pricing" at bounding box center [642, 220] width 129 height 38
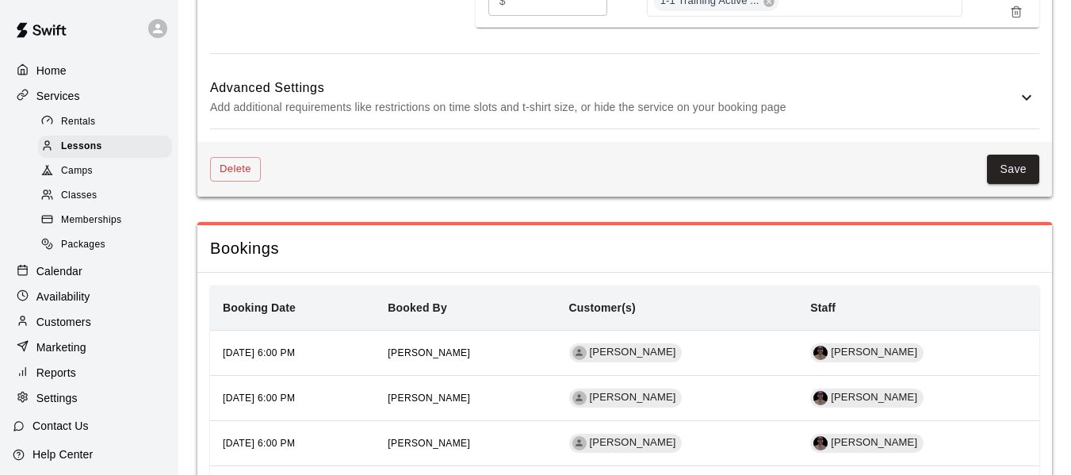
scroll to position [1669, 0]
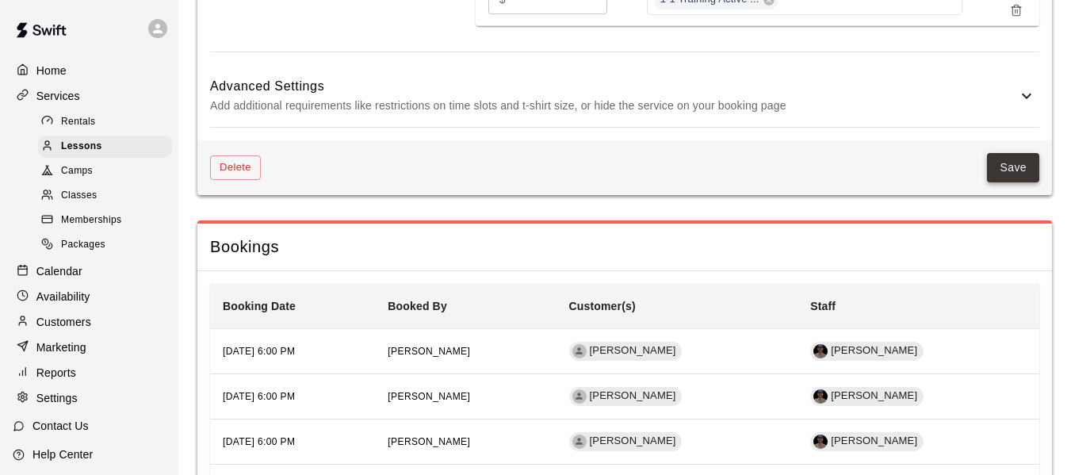
click at [1020, 175] on button "Save" at bounding box center [1013, 167] width 52 height 29
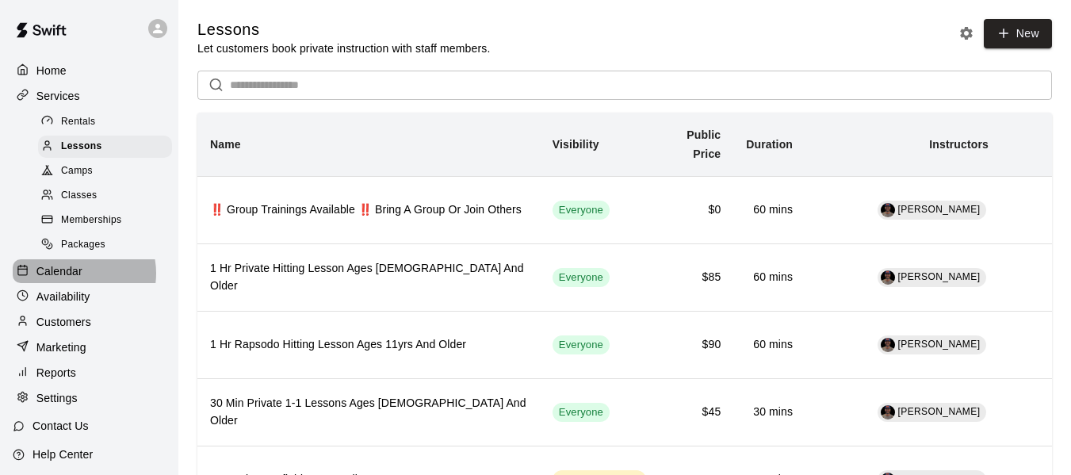
click at [75, 279] on p "Calendar" at bounding box center [59, 271] width 46 height 16
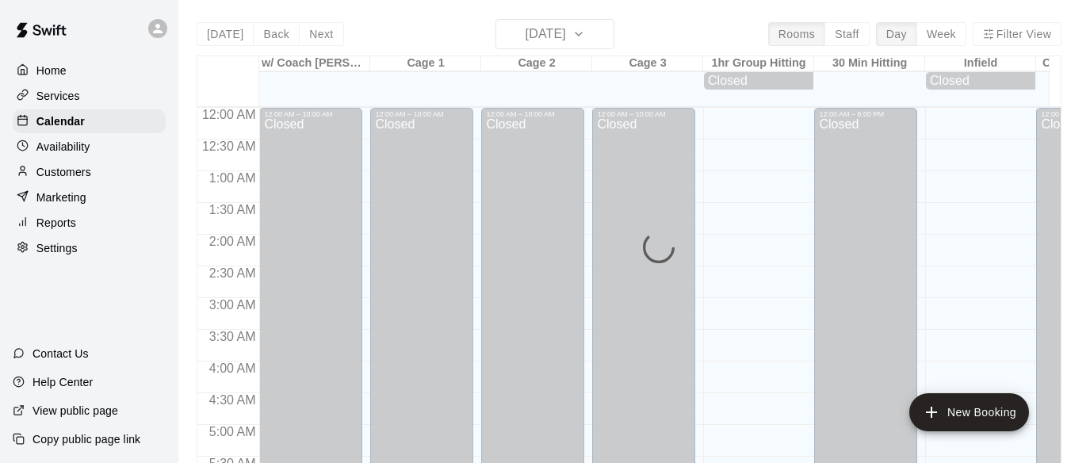
scroll to position [1065, 0]
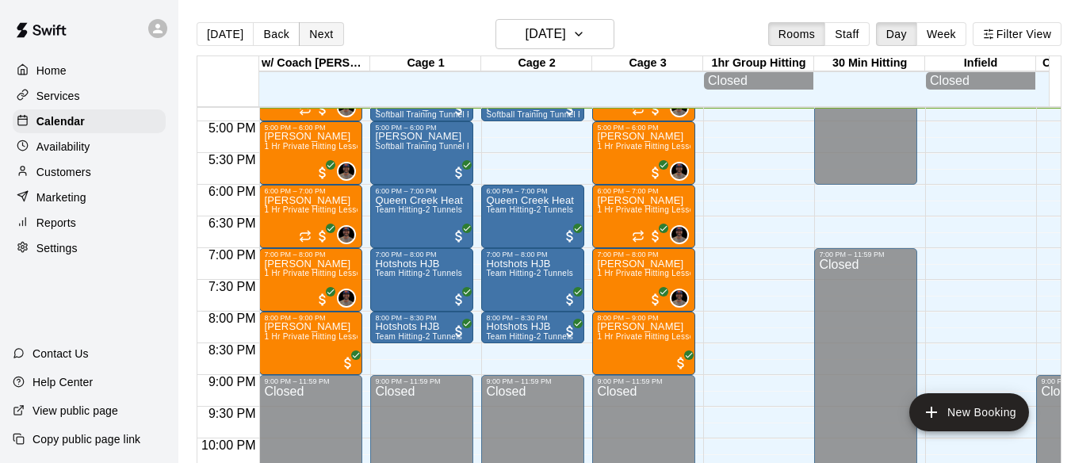
click at [311, 27] on button "Next" at bounding box center [321, 34] width 44 height 24
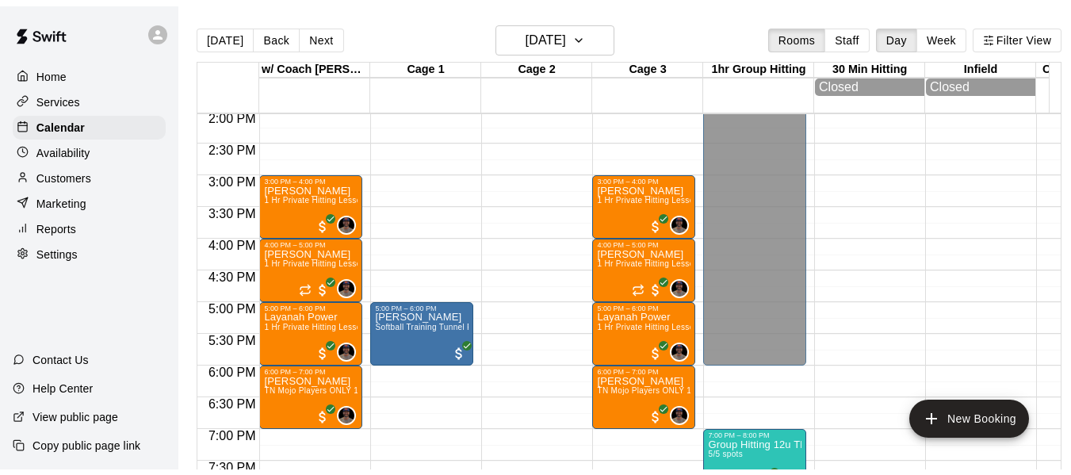
scroll to position [880, 0]
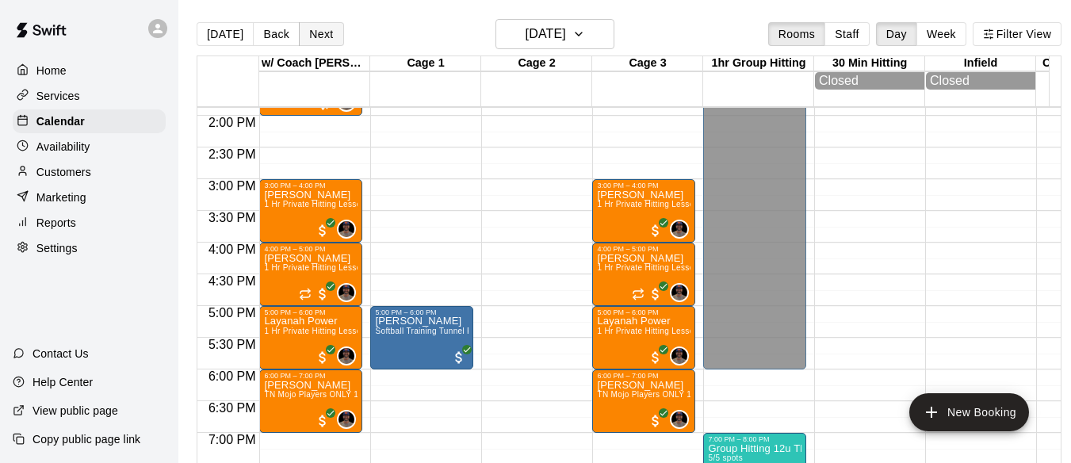
click at [317, 42] on button "Next" at bounding box center [321, 34] width 44 height 24
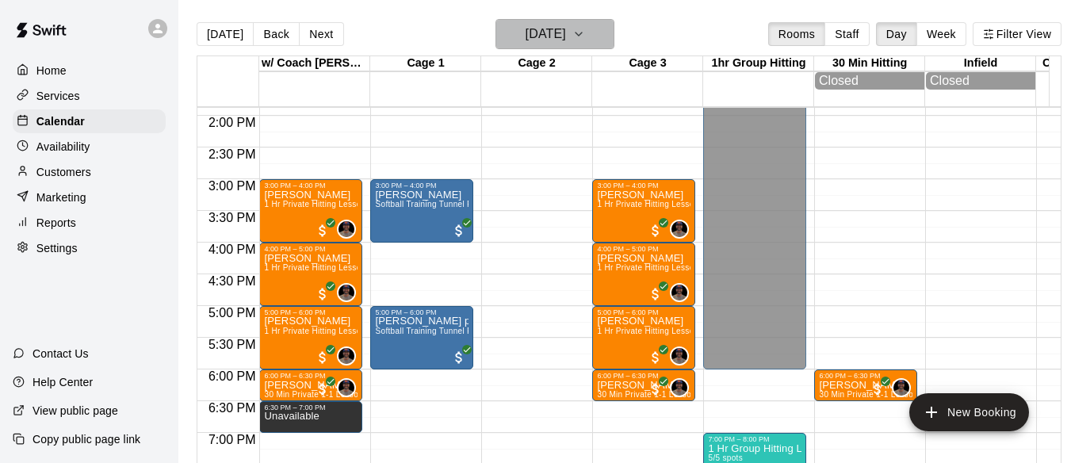
click at [585, 29] on icon "button" at bounding box center [578, 34] width 13 height 19
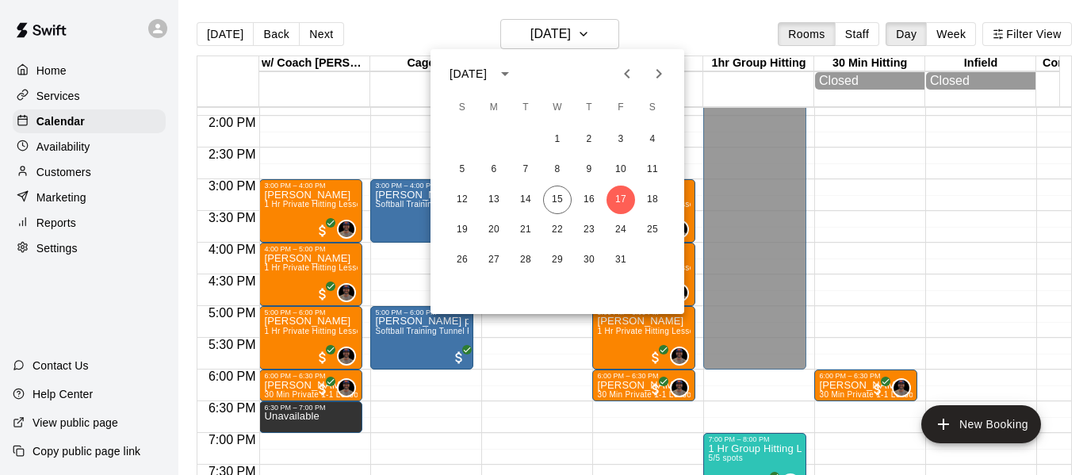
click at [927, 29] on div at bounding box center [541, 237] width 1083 height 475
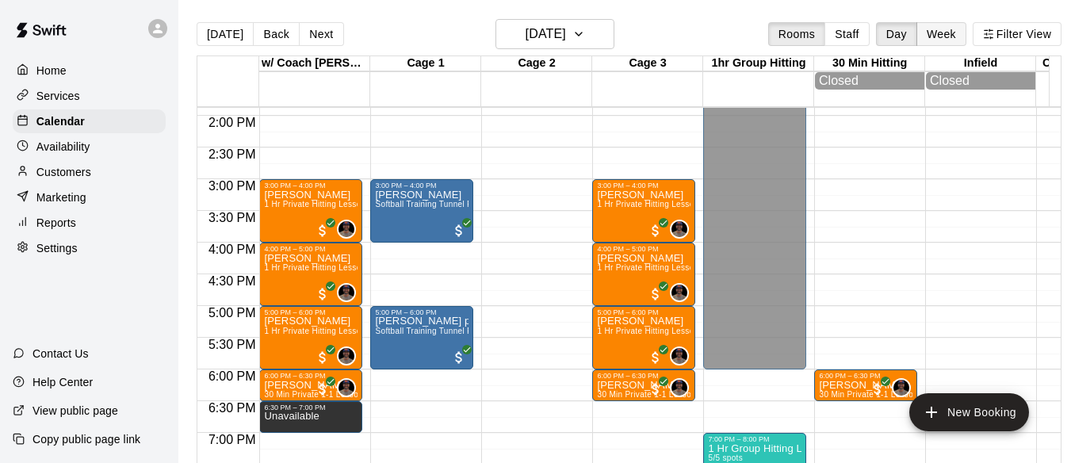
click at [947, 29] on button "Week" at bounding box center [941, 34] width 50 height 24
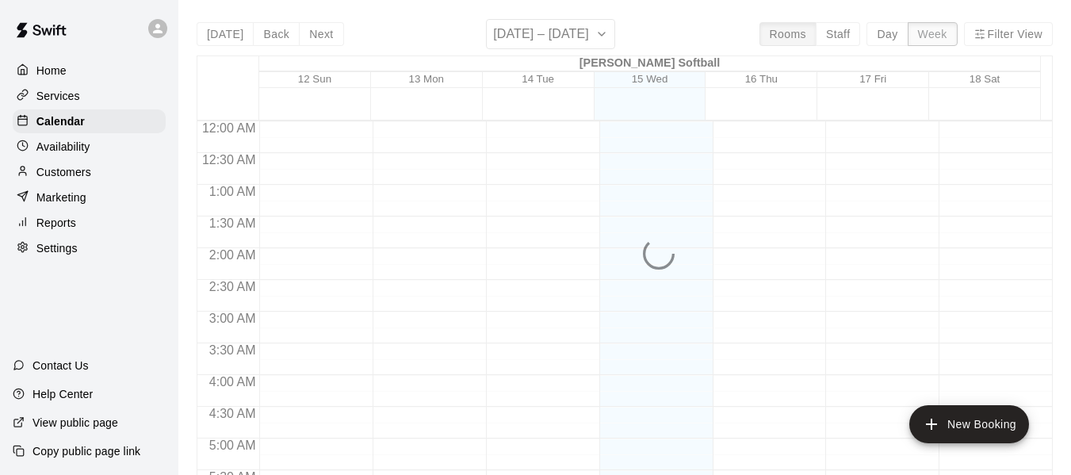
scroll to position [1065, 0]
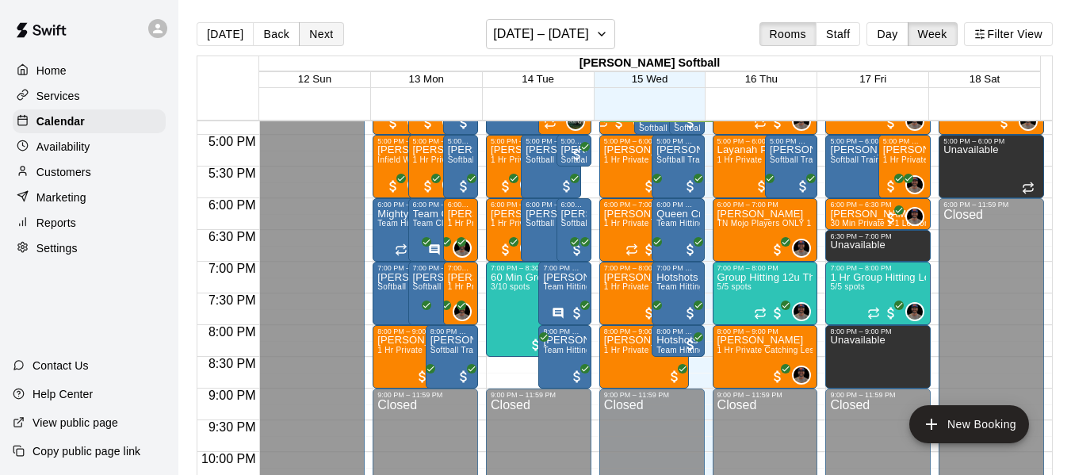
click at [315, 32] on button "Next" at bounding box center [321, 34] width 44 height 24
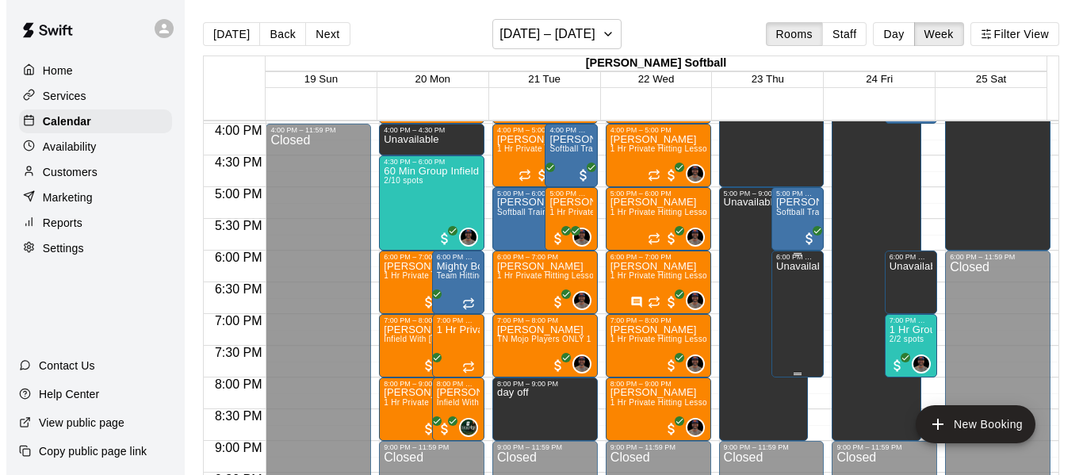
scroll to position [1038, 0]
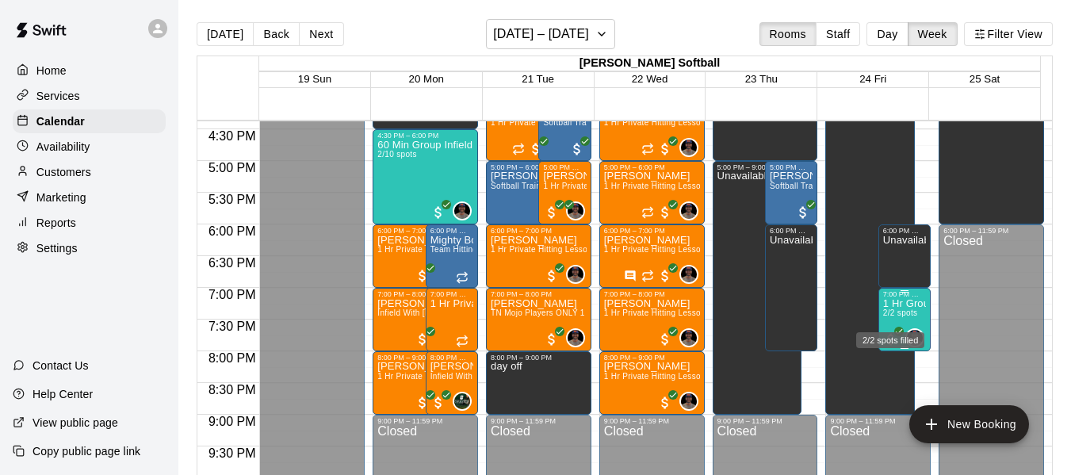
click at [883, 315] on span "2/2 spots" at bounding box center [900, 312] width 35 height 9
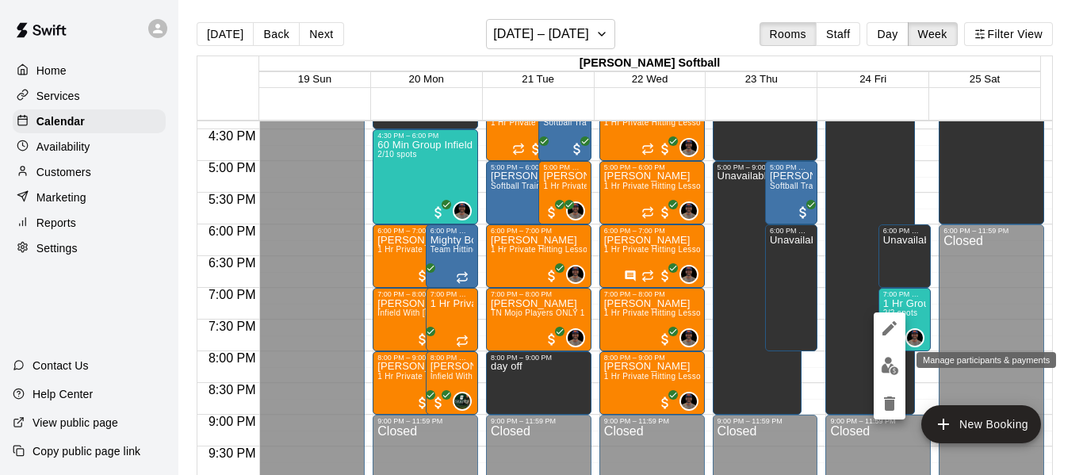
click at [887, 368] on img "edit" at bounding box center [890, 366] width 18 height 18
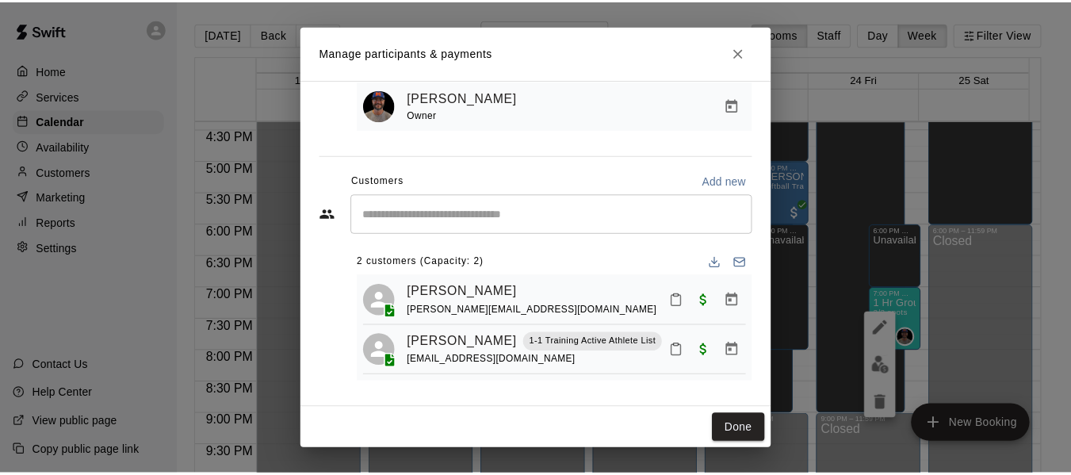
scroll to position [125, 0]
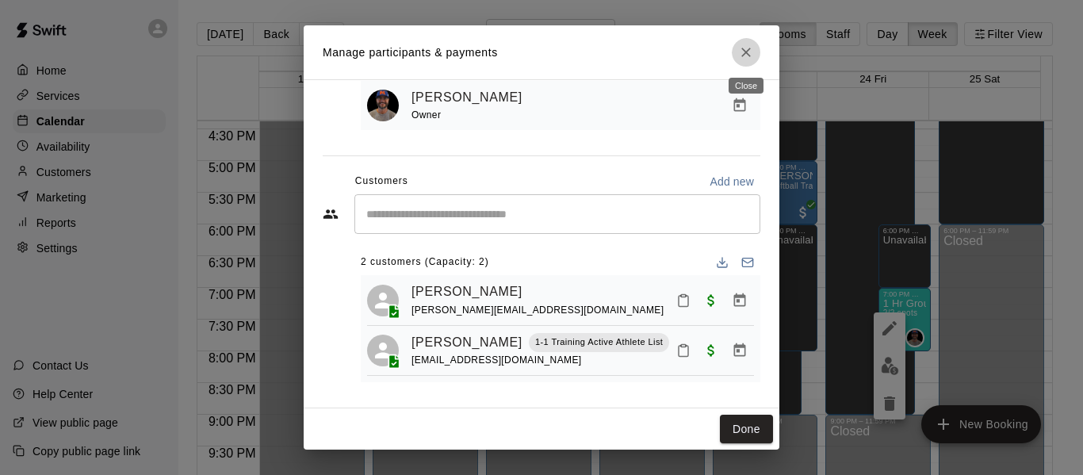
click at [745, 55] on icon "Close" at bounding box center [746, 52] width 16 height 16
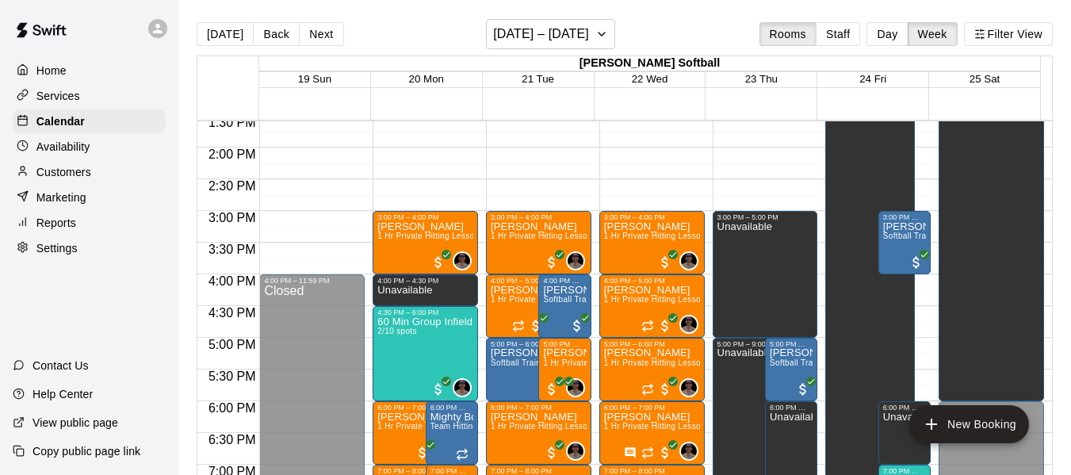
scroll to position [853, 0]
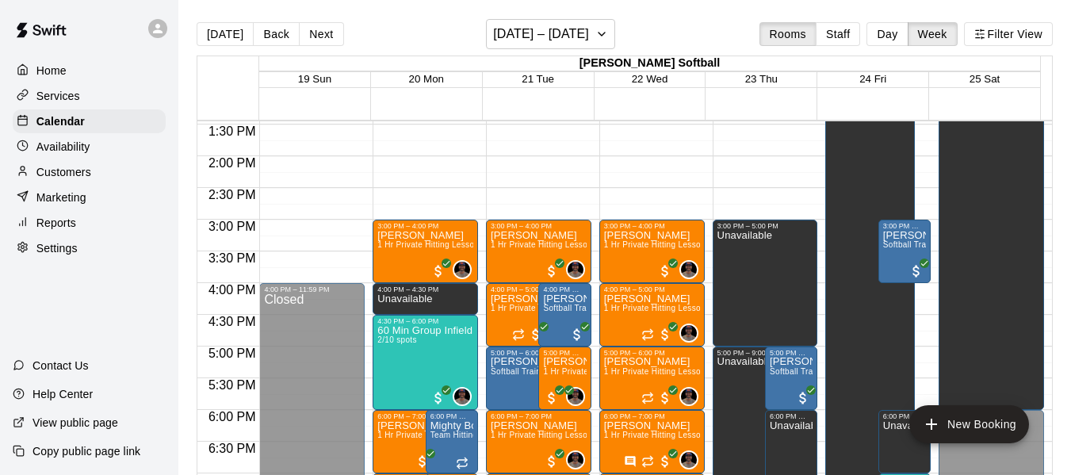
click at [322, 34] on button "Next" at bounding box center [321, 34] width 44 height 24
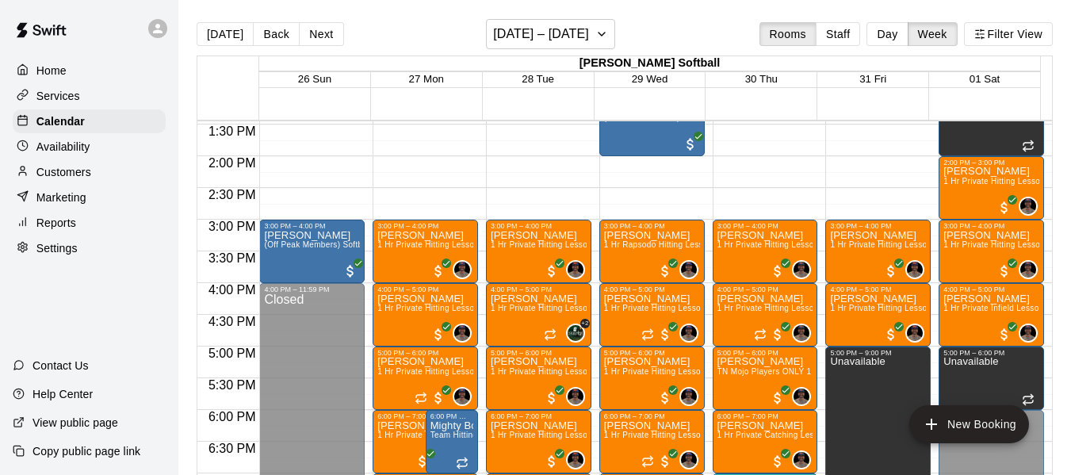
click at [310, 33] on button "Next" at bounding box center [321, 34] width 44 height 24
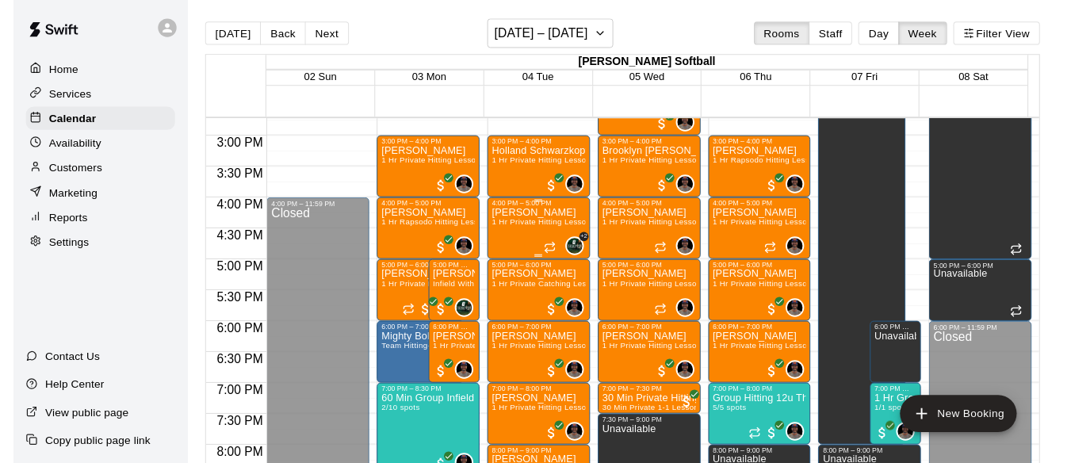
scroll to position [985, 0]
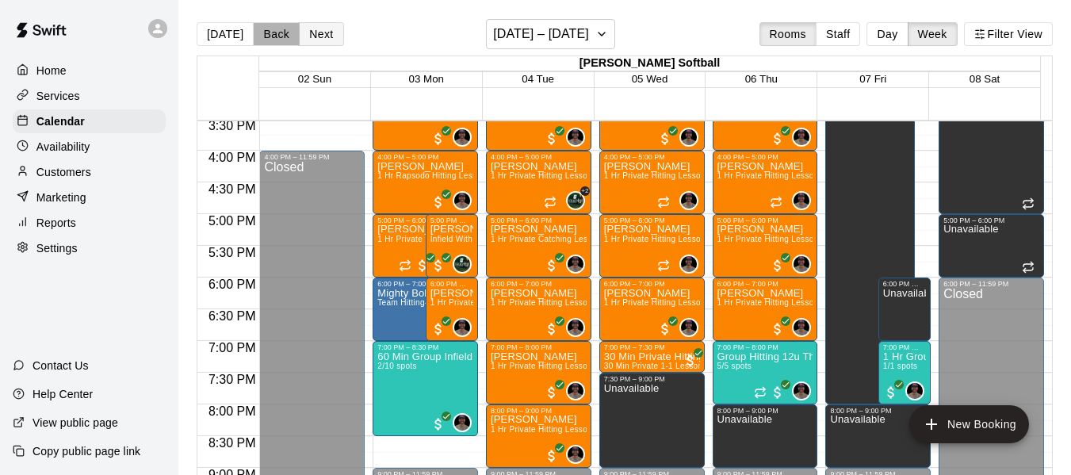
drag, startPoint x: 279, startPoint y: 29, endPoint x: 310, endPoint y: 32, distance: 31.1
click at [280, 29] on button "Back" at bounding box center [276, 34] width 47 height 24
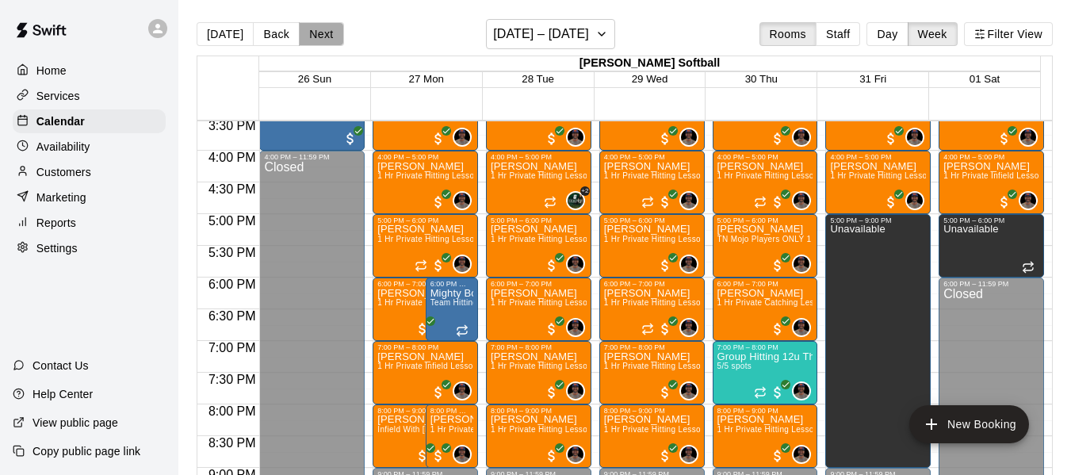
click at [310, 32] on button "Next" at bounding box center [321, 34] width 44 height 24
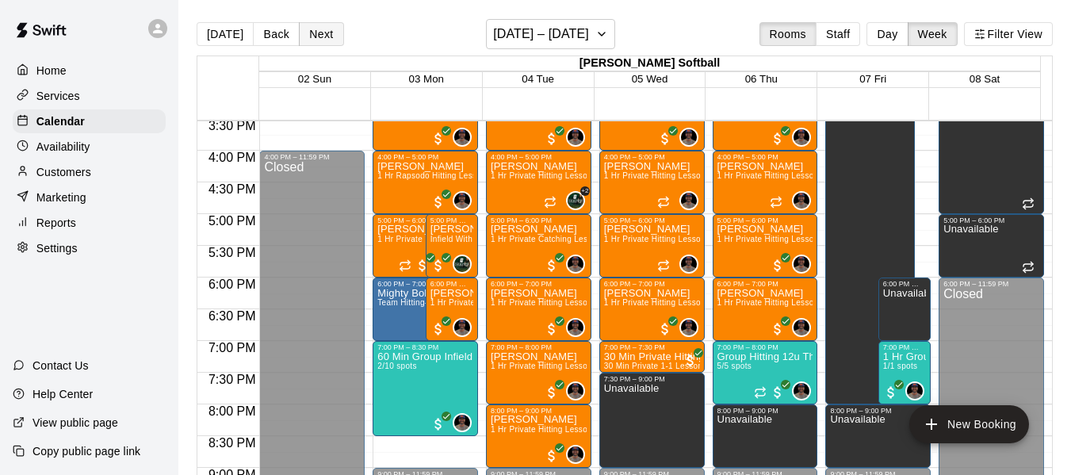
click at [310, 32] on button "Next" at bounding box center [321, 34] width 44 height 24
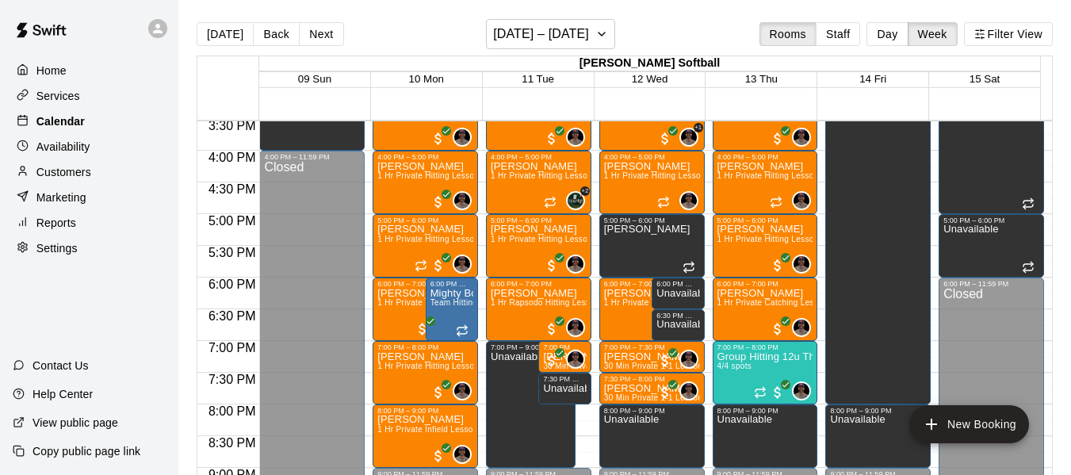
click at [79, 125] on p "Calendar" at bounding box center [60, 121] width 48 height 16
click at [881, 33] on button "Day" at bounding box center [886, 34] width 41 height 24
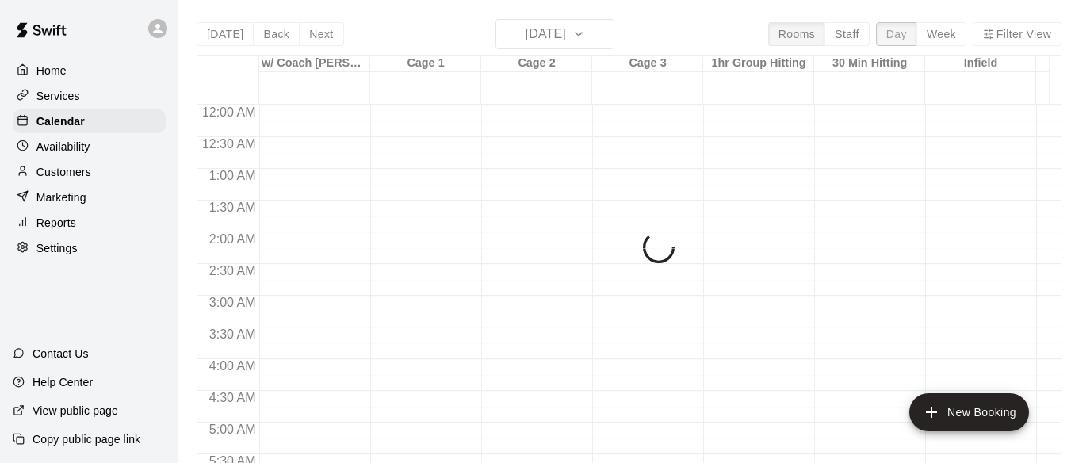
scroll to position [1066, 0]
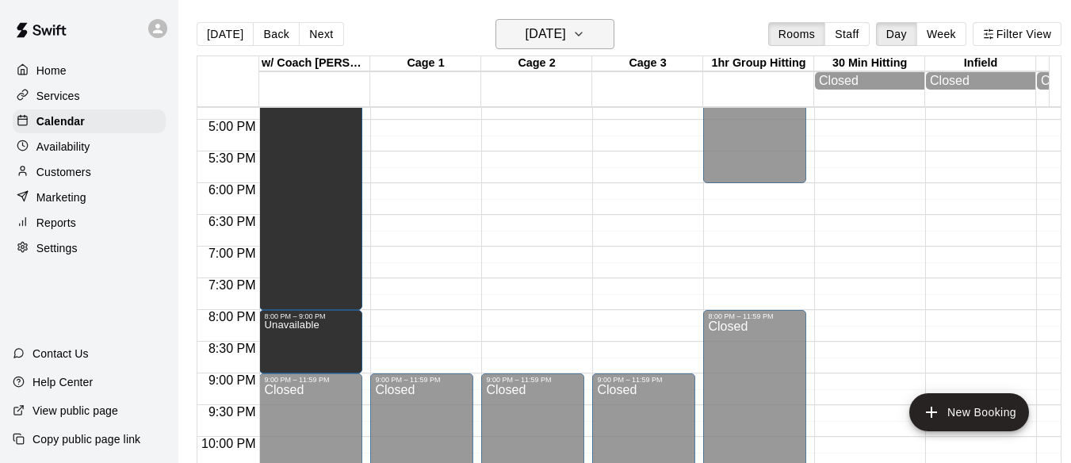
click at [585, 33] on icon "button" at bounding box center [578, 34] width 13 height 19
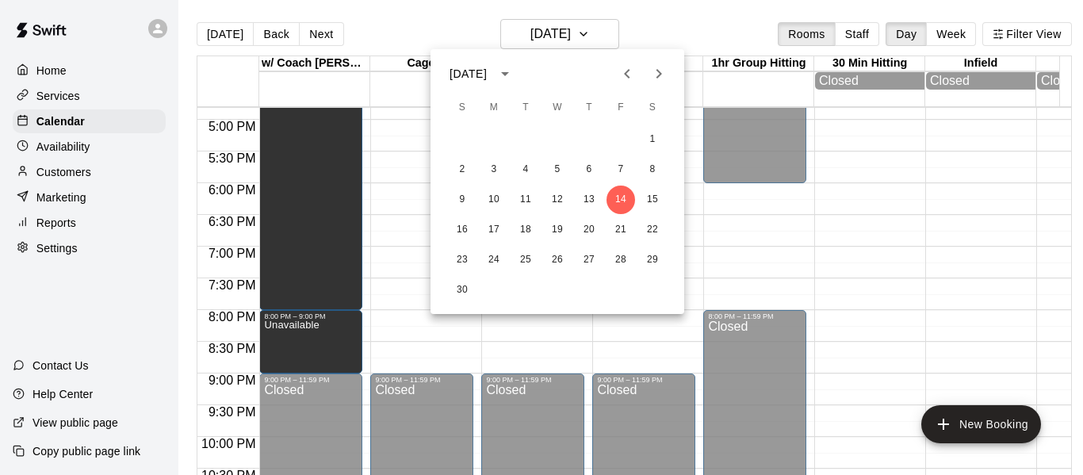
click at [629, 70] on icon "Previous month" at bounding box center [627, 74] width 6 height 10
click at [617, 224] on button "24" at bounding box center [620, 230] width 29 height 29
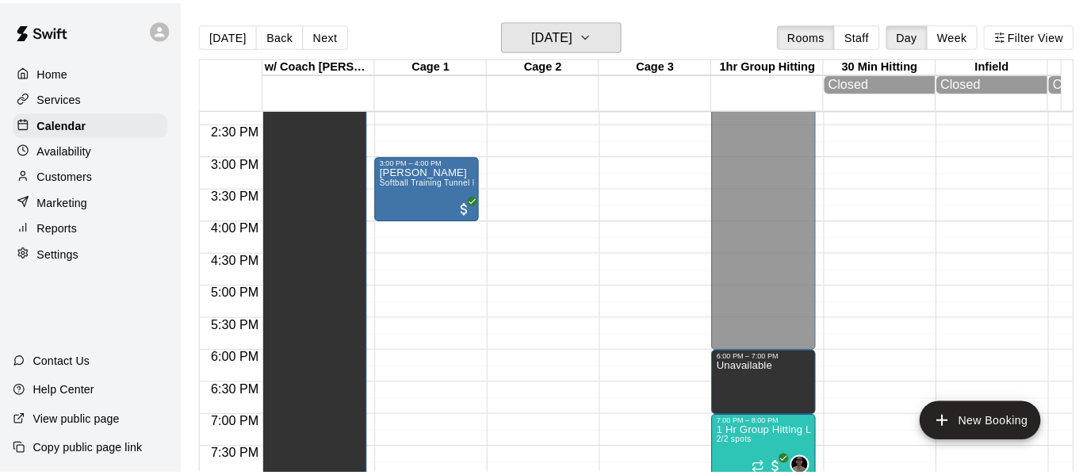
scroll to position [881, 0]
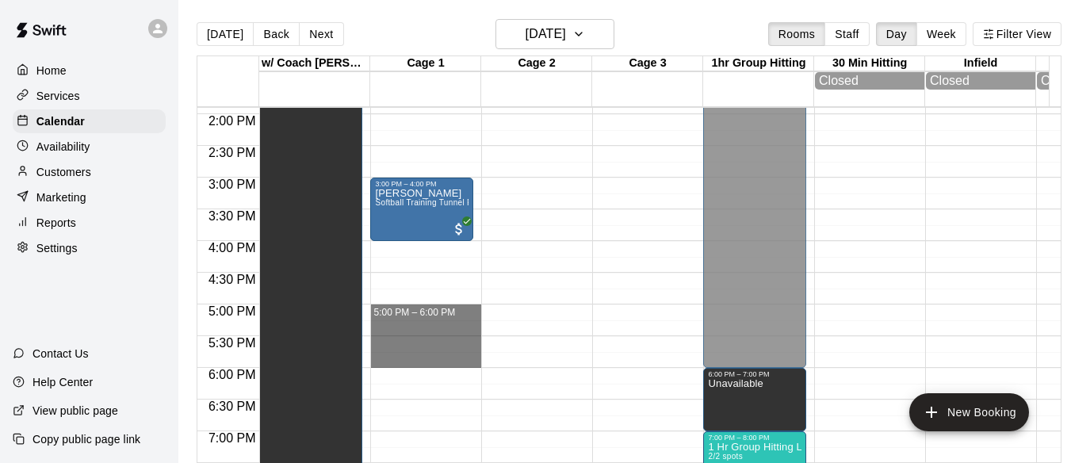
drag, startPoint x: 392, startPoint y: 317, endPoint x: 406, endPoint y: 366, distance: 51.0
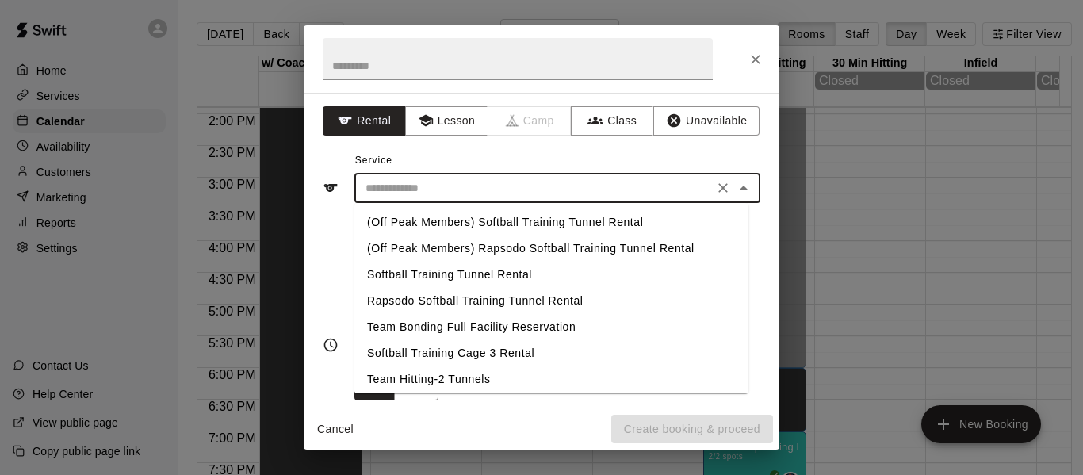
click at [437, 183] on input "text" at bounding box center [534, 188] width 350 height 20
click at [437, 272] on li "Softball Training Tunnel Rental" at bounding box center [551, 275] width 394 height 26
type input "**********"
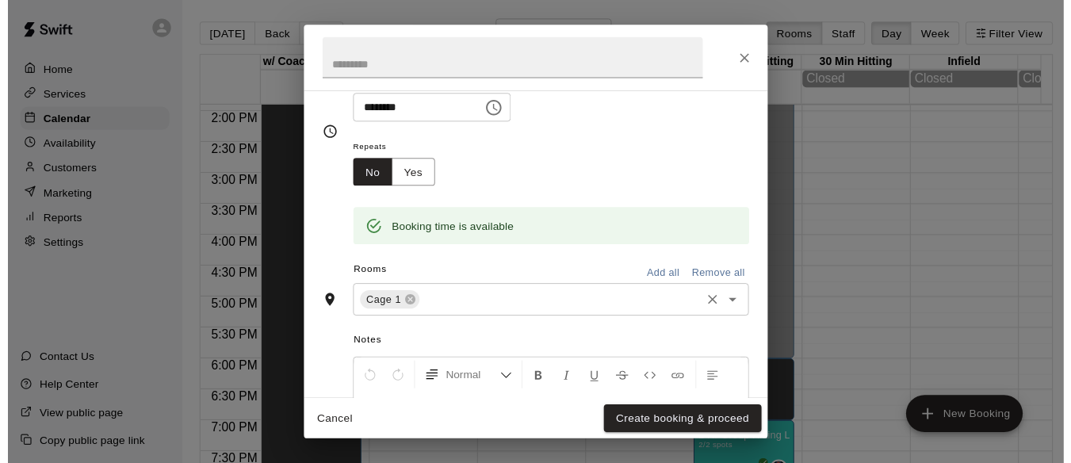
scroll to position [212, 0]
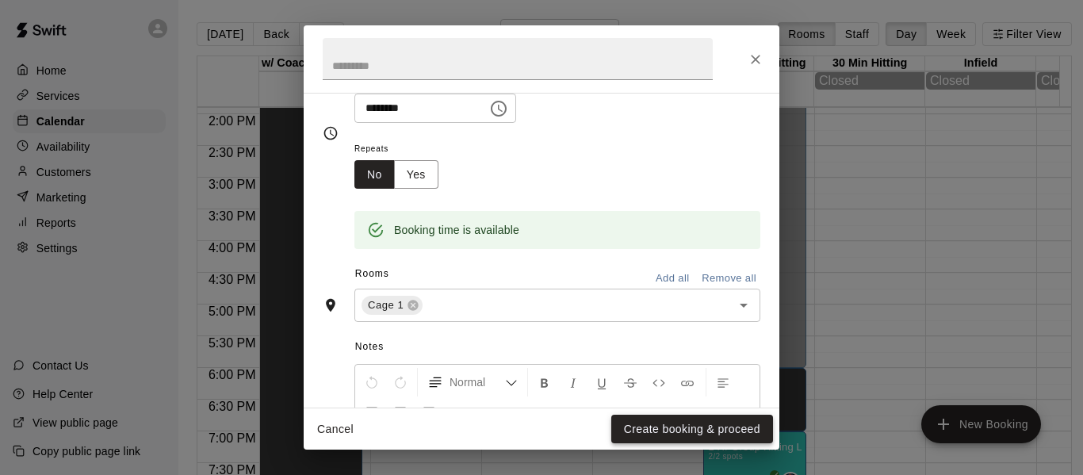
click at [692, 426] on button "Create booking & proceed" at bounding box center [692, 429] width 162 height 29
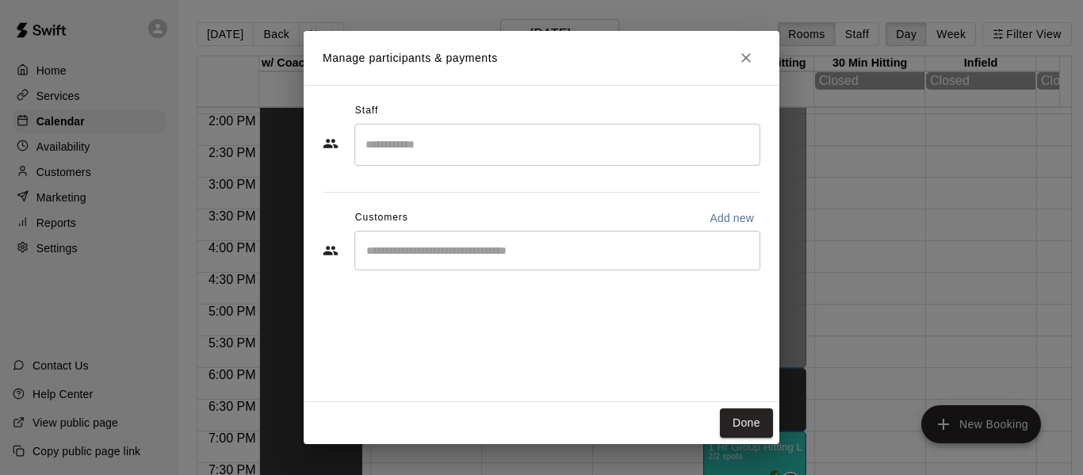
click at [499, 262] on div "​" at bounding box center [557, 251] width 406 height 40
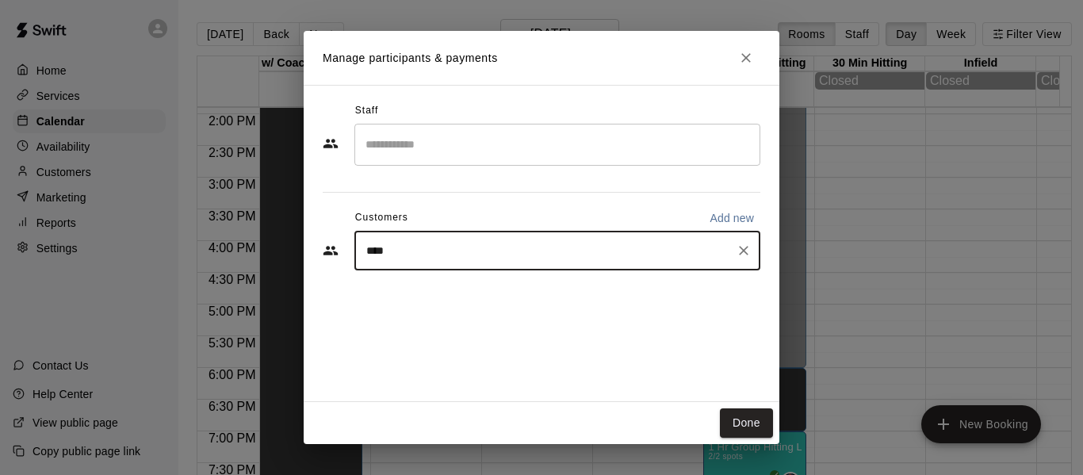
type input "*****"
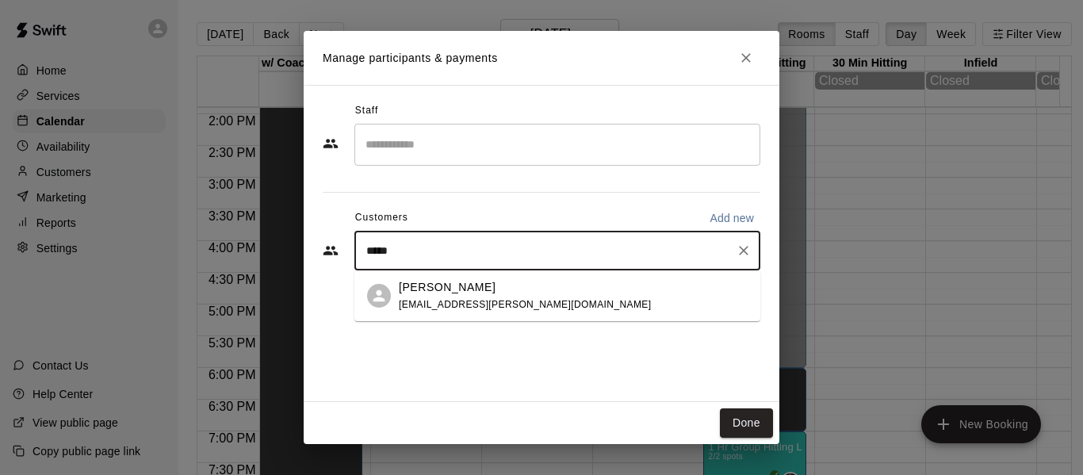
click at [481, 299] on span "[EMAIL_ADDRESS][PERSON_NAME][DOMAIN_NAME]" at bounding box center [525, 304] width 252 height 11
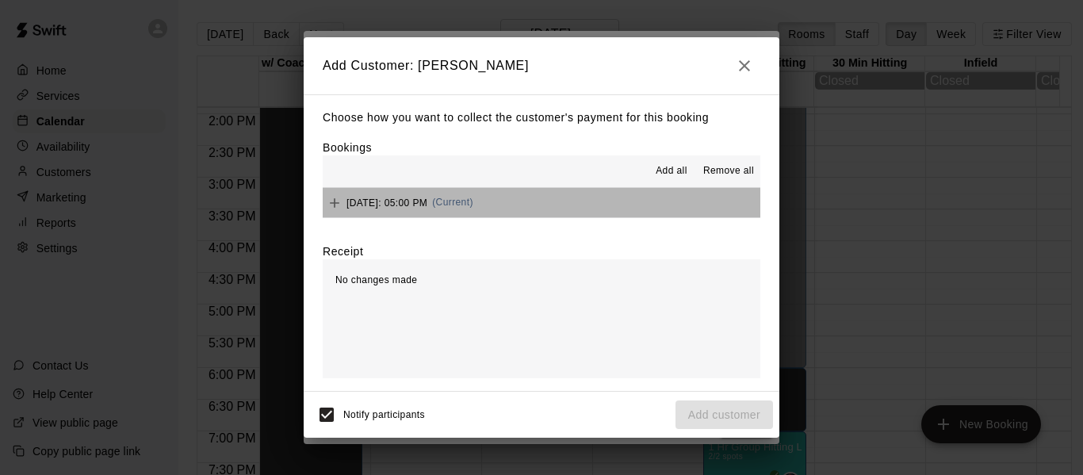
click at [547, 212] on button "[DATE]: 05:00 PM (Current)" at bounding box center [542, 202] width 438 height 29
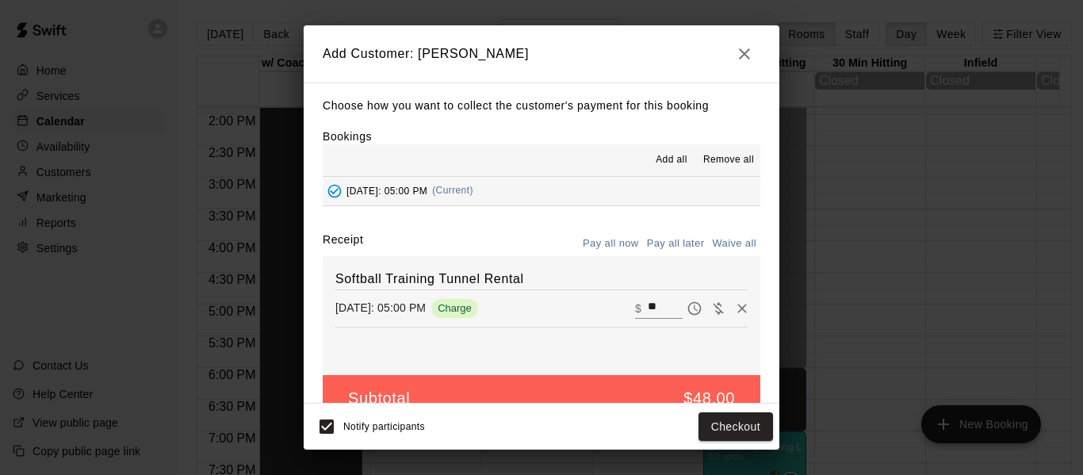
click at [729, 241] on button "Waive all" at bounding box center [734, 243] width 52 height 25
type input "*"
click at [732, 431] on button "Add customer" at bounding box center [723, 426] width 97 height 29
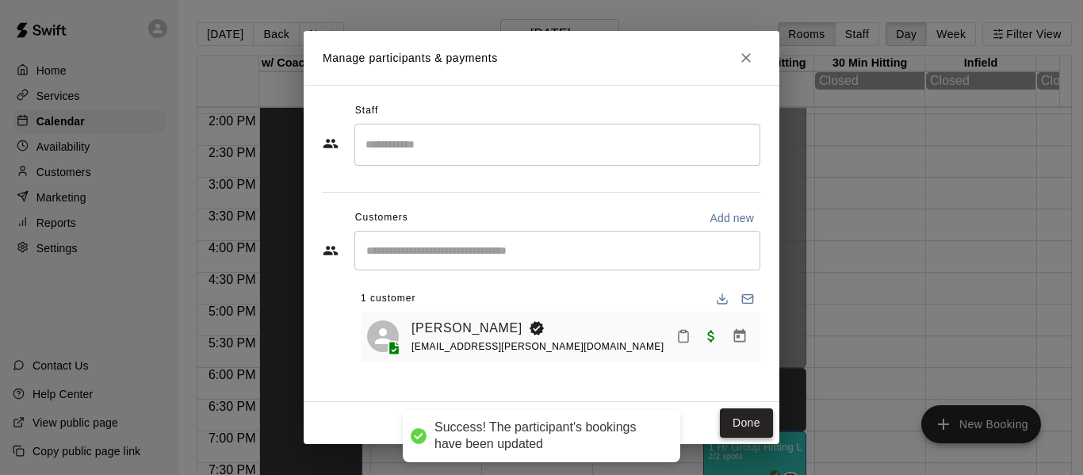
click at [751, 422] on button "Done" at bounding box center [746, 422] width 53 height 29
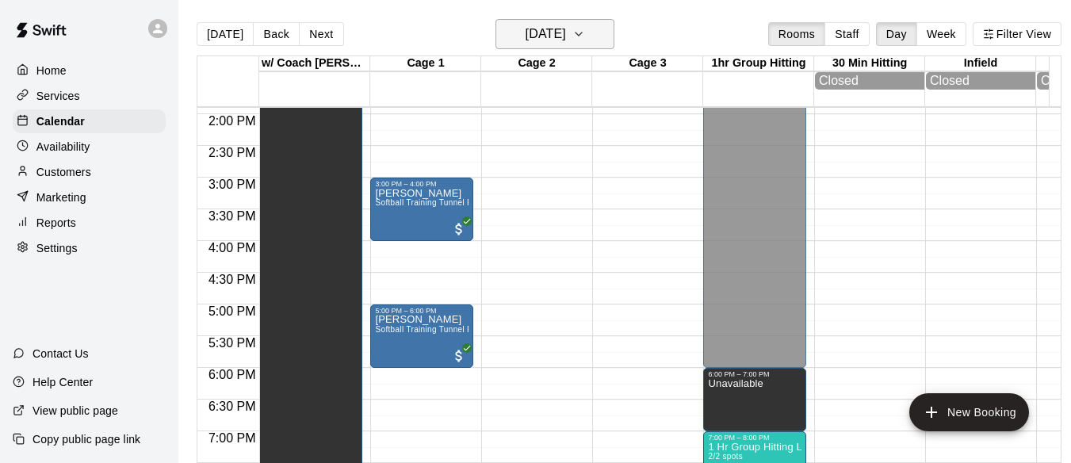
click at [585, 25] on icon "button" at bounding box center [578, 34] width 13 height 19
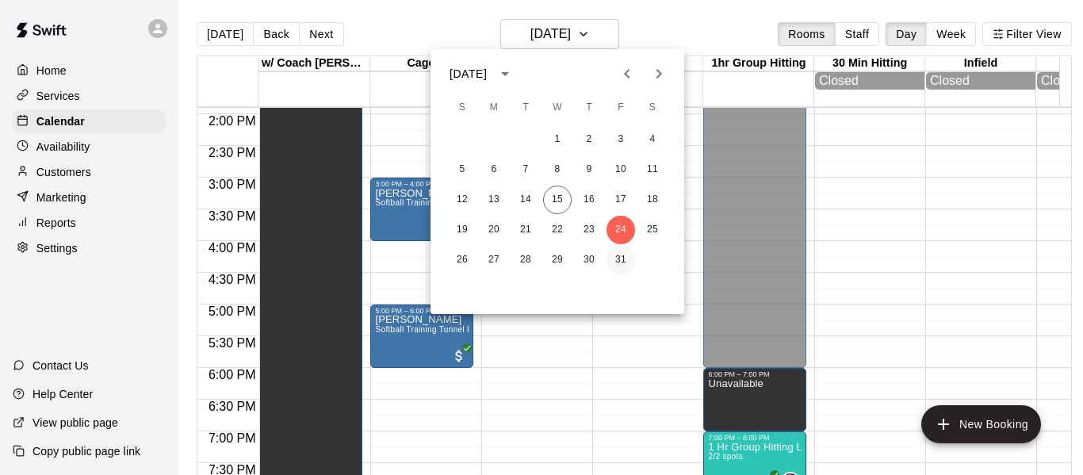
click at [625, 261] on button "31" at bounding box center [620, 260] width 29 height 29
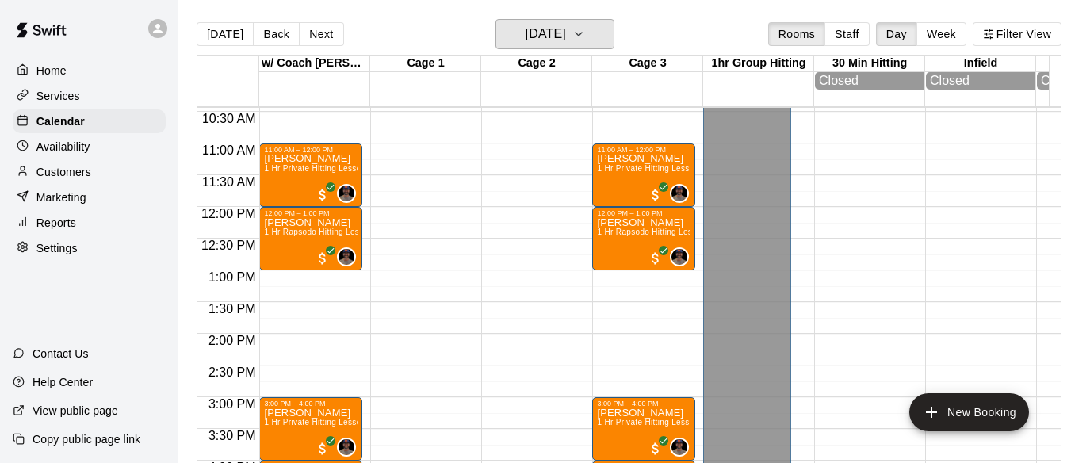
scroll to position [644, 0]
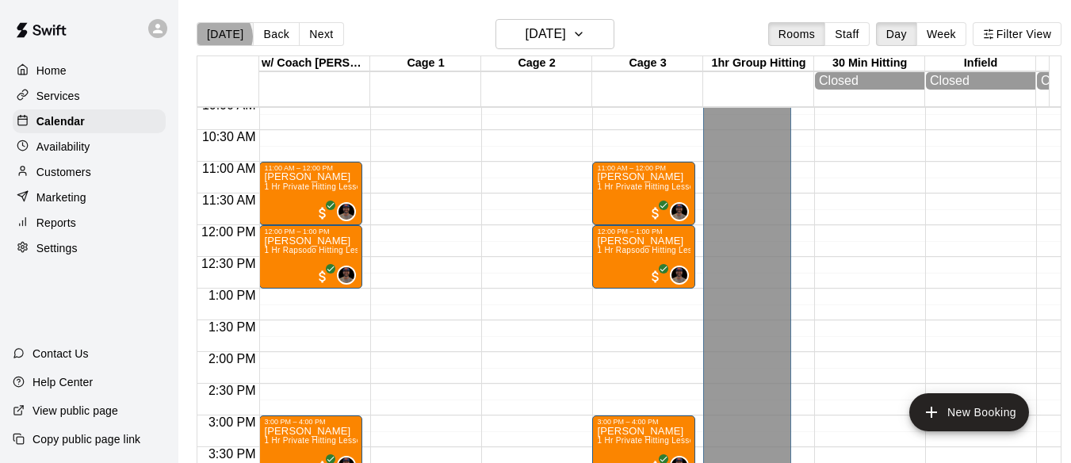
click at [224, 36] on button "[DATE]" at bounding box center [225, 34] width 57 height 24
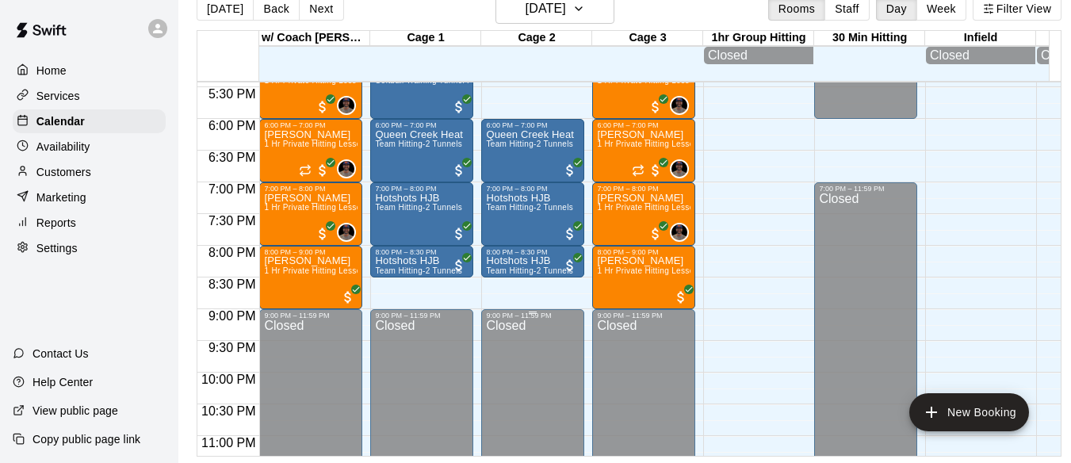
scroll to position [1153, 0]
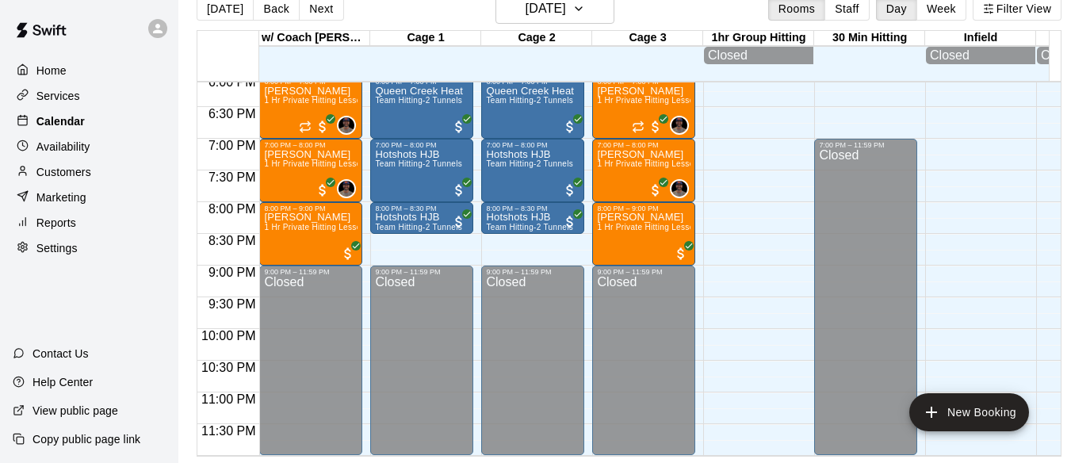
click at [87, 127] on div "Calendar" at bounding box center [89, 121] width 153 height 24
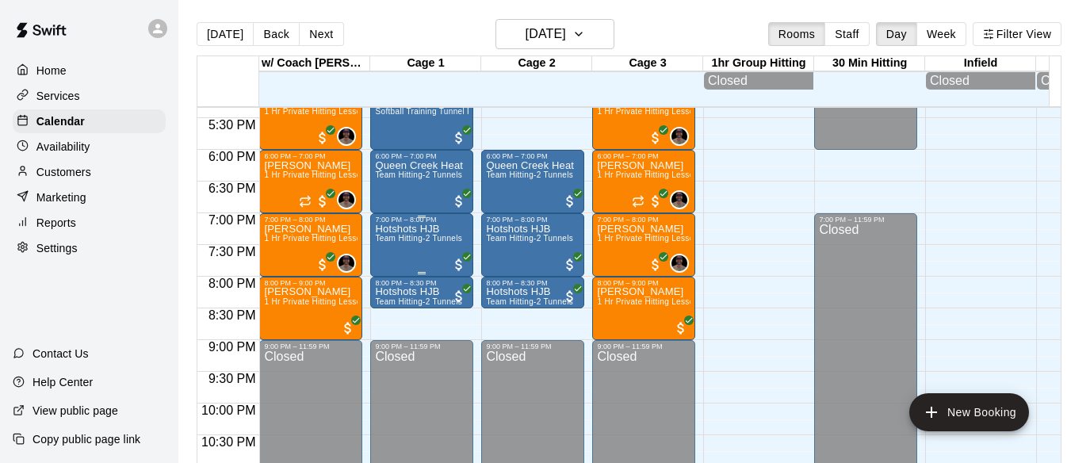
scroll to position [1073, 0]
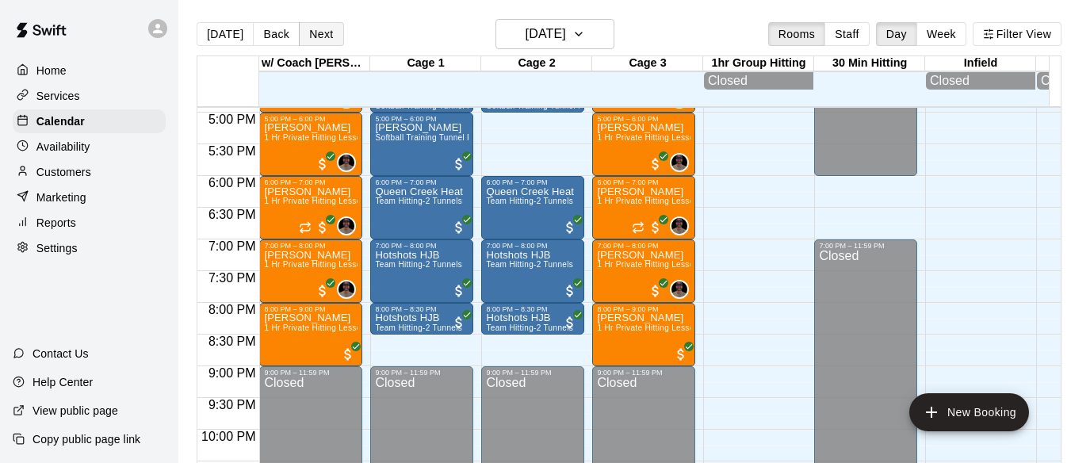
click at [323, 38] on button "Next" at bounding box center [321, 34] width 44 height 24
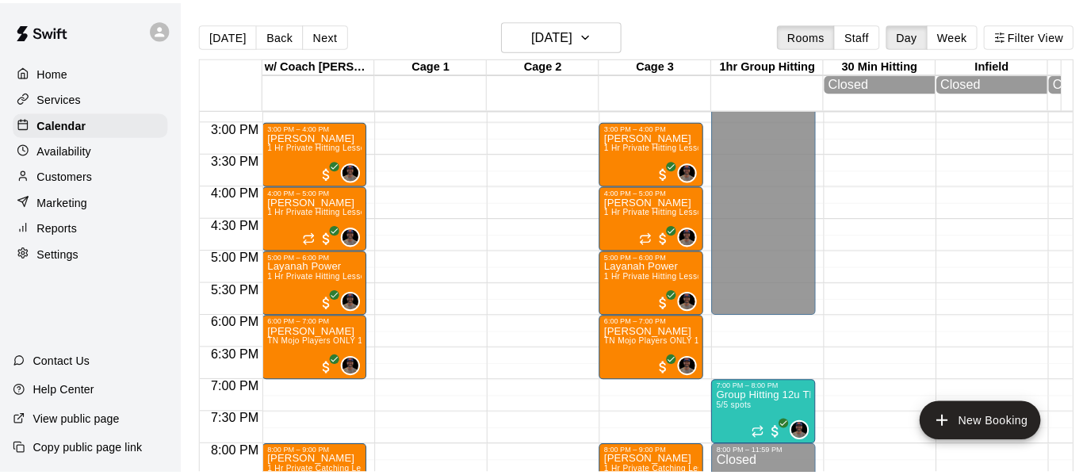
scroll to position [915, 0]
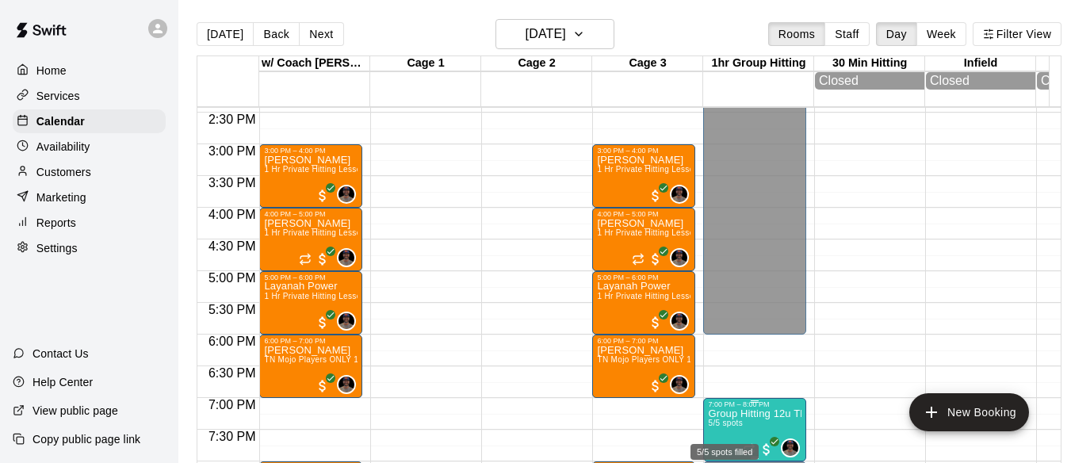
click at [728, 427] on span "5/5 spots" at bounding box center [725, 423] width 35 height 9
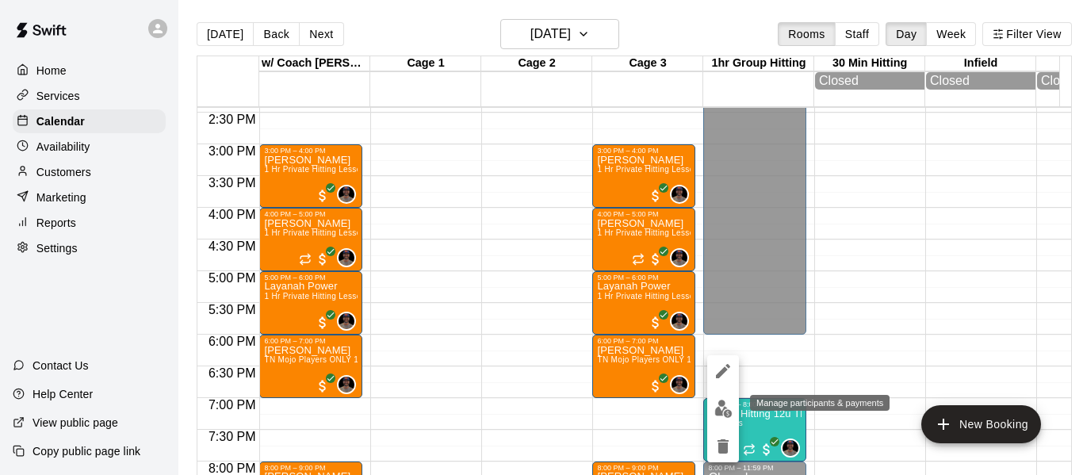
click at [732, 411] on img "edit" at bounding box center [723, 409] width 18 height 18
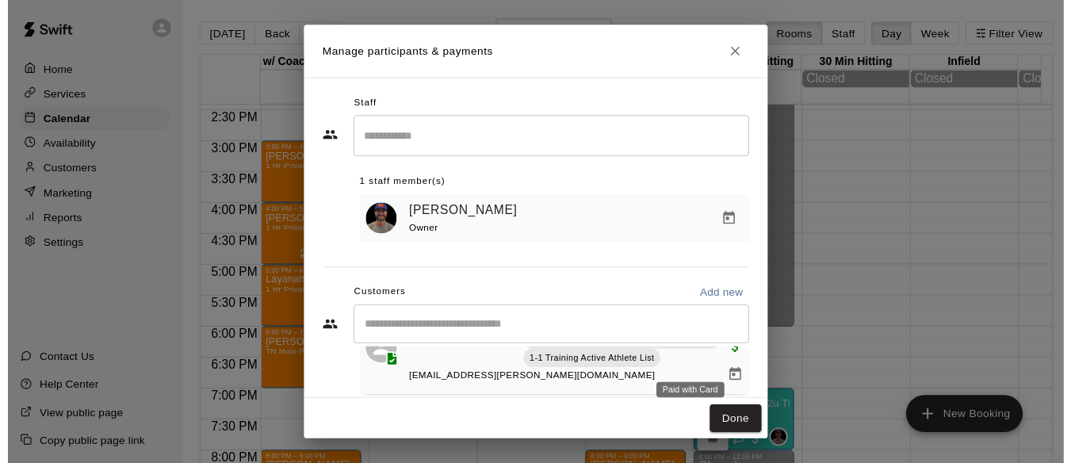
scroll to position [185, 0]
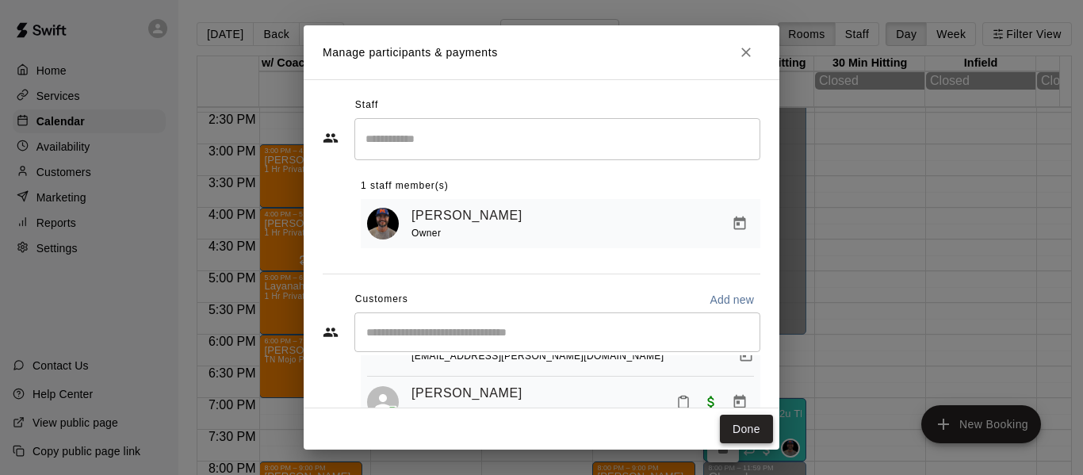
click at [747, 439] on button "Done" at bounding box center [746, 429] width 53 height 29
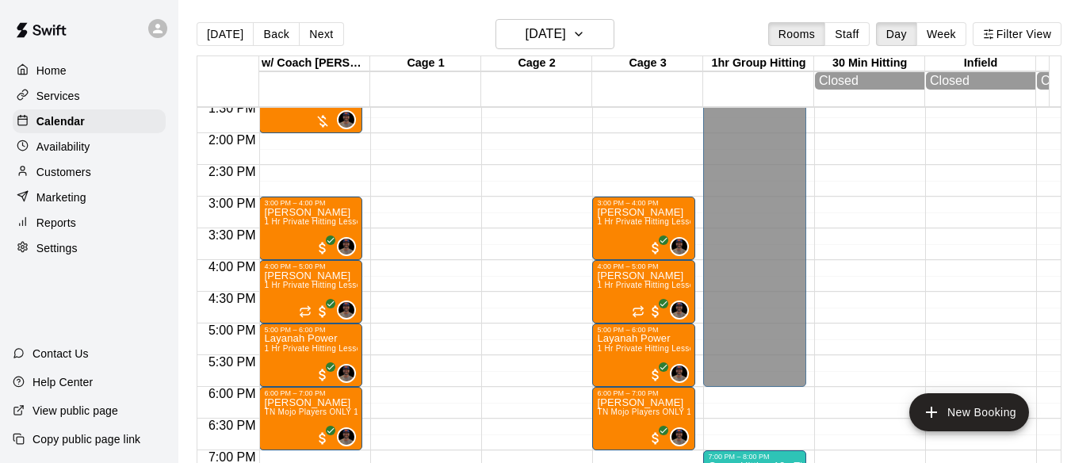
scroll to position [782, 0]
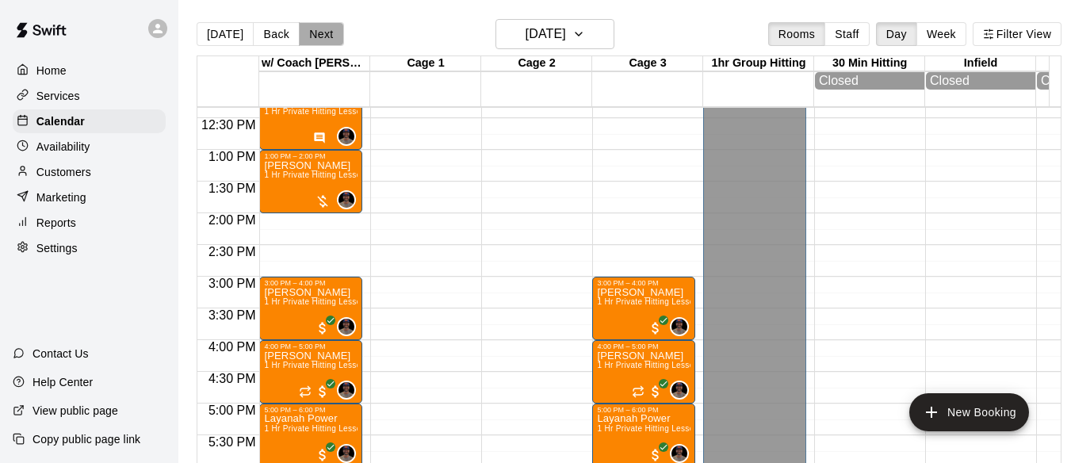
click at [324, 27] on button "Next" at bounding box center [321, 34] width 44 height 24
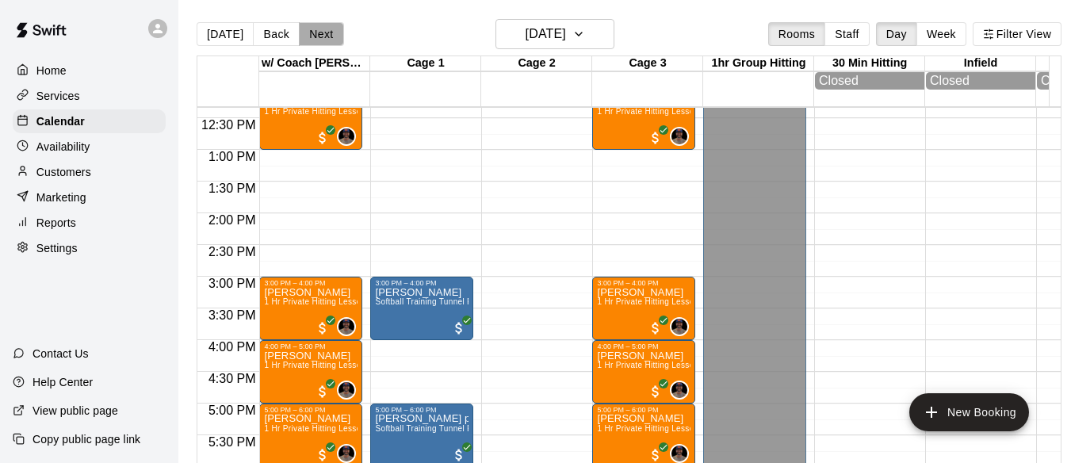
click at [318, 32] on button "Next" at bounding box center [321, 34] width 44 height 24
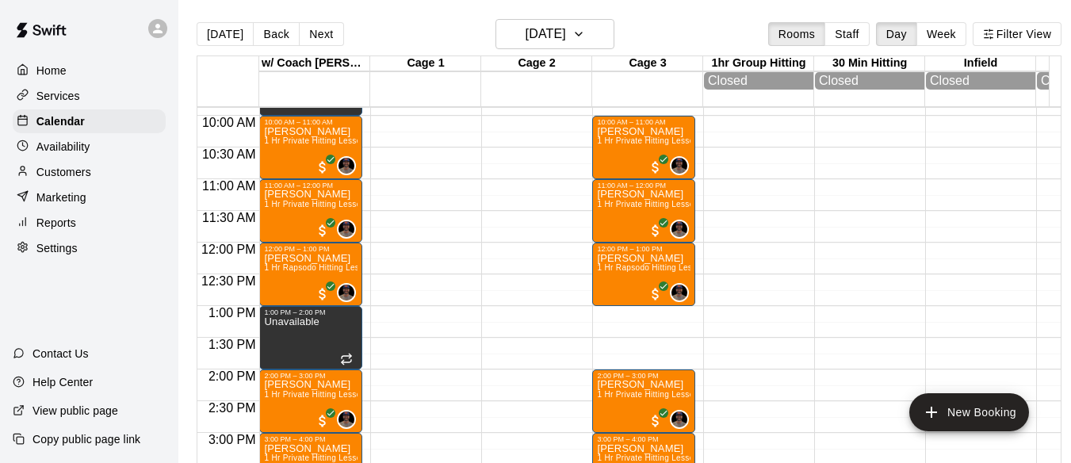
scroll to position [624, 0]
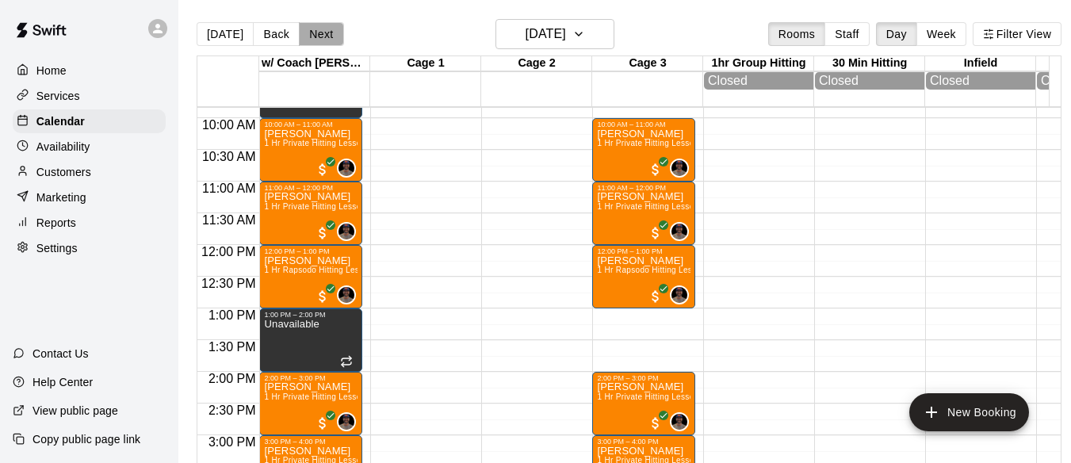
click at [333, 32] on button "Next" at bounding box center [321, 34] width 44 height 24
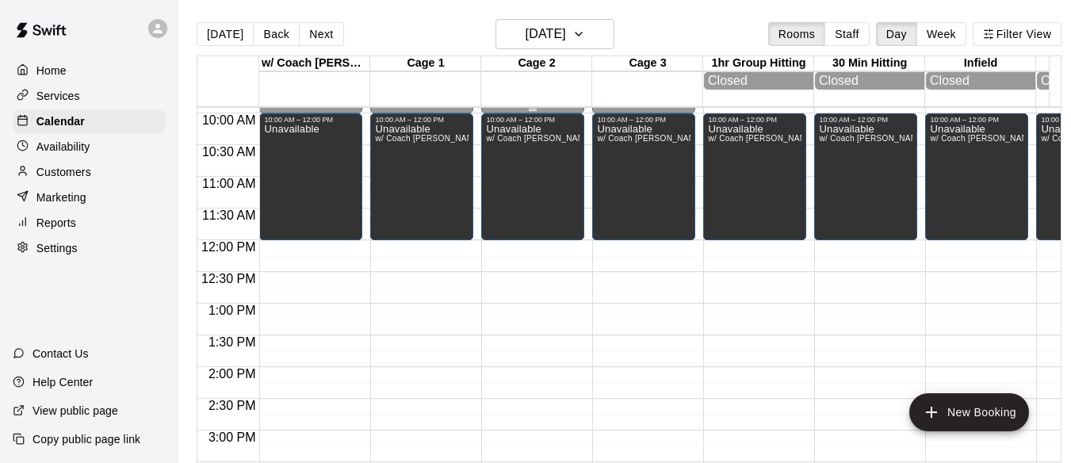
scroll to position [598, 0]
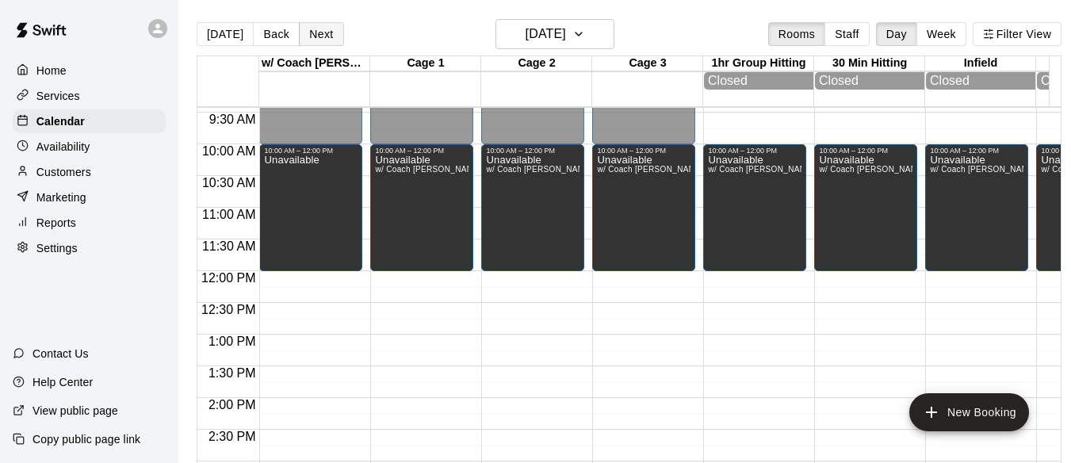
click at [315, 36] on button "Next" at bounding box center [321, 34] width 44 height 24
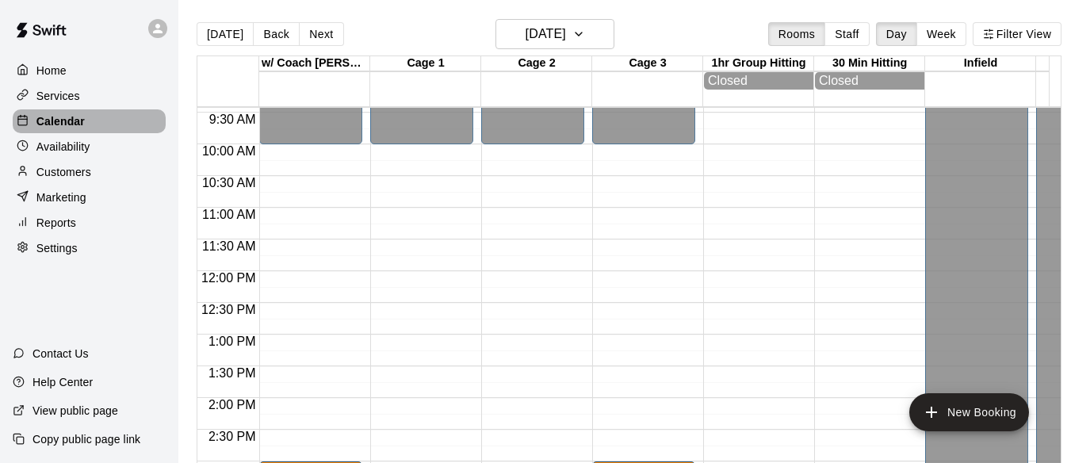
click at [94, 128] on div "Calendar" at bounding box center [89, 121] width 153 height 24
click at [227, 35] on button "[DATE]" at bounding box center [225, 34] width 57 height 24
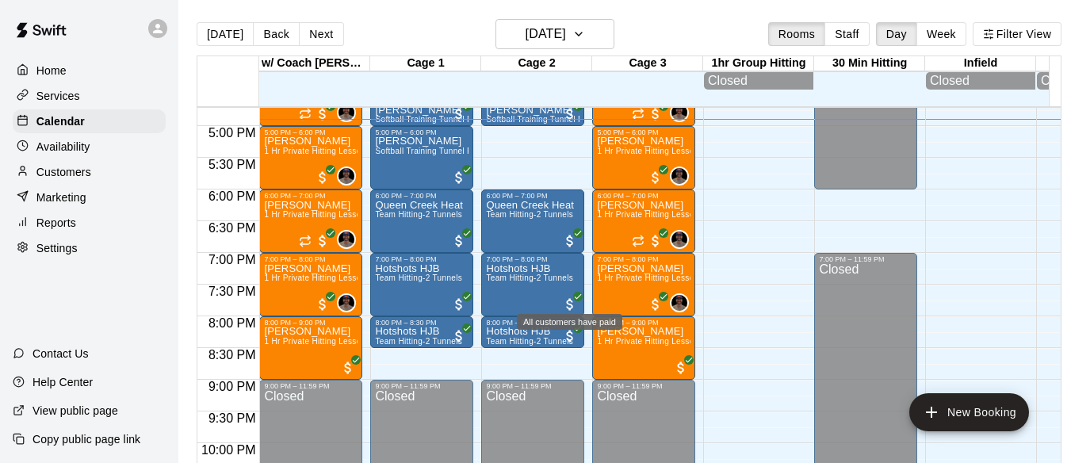
scroll to position [1073, 0]
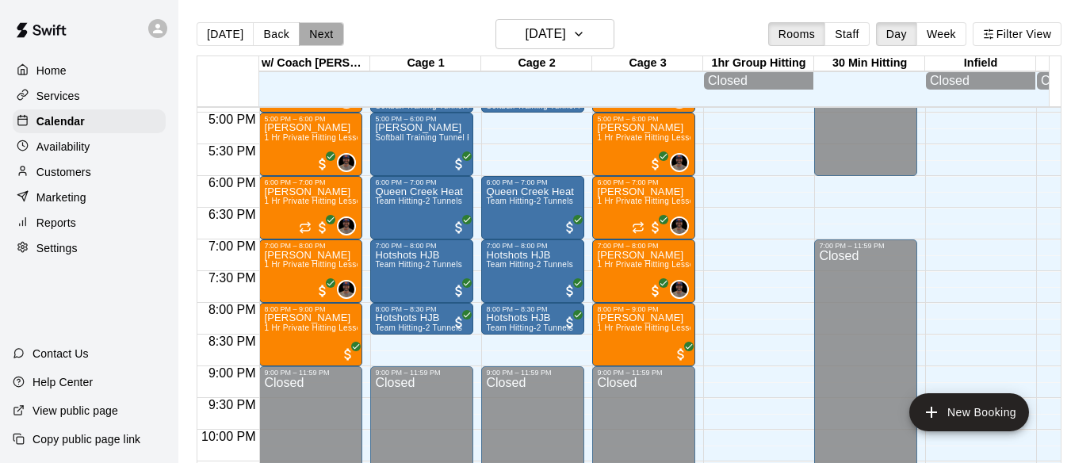
click at [321, 40] on button "Next" at bounding box center [321, 34] width 44 height 24
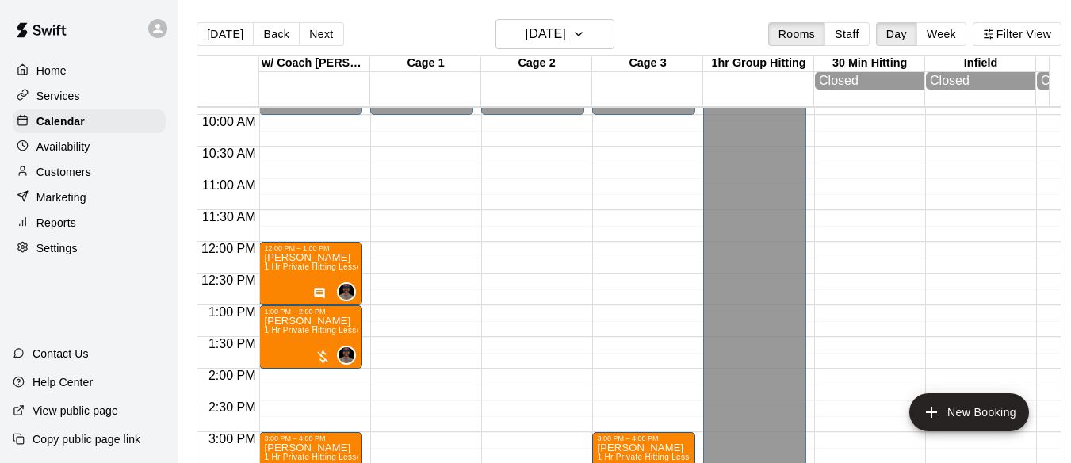
scroll to position [624, 0]
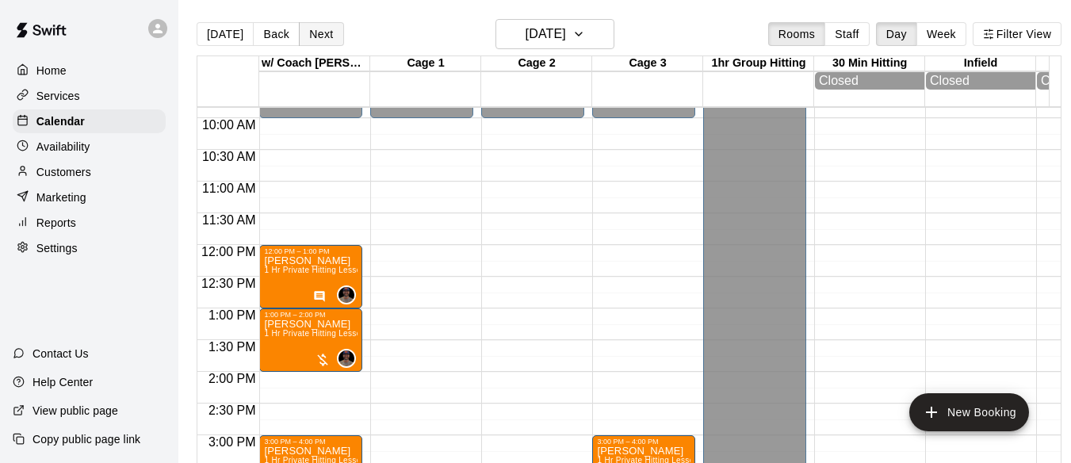
click at [322, 34] on button "Next" at bounding box center [321, 34] width 44 height 24
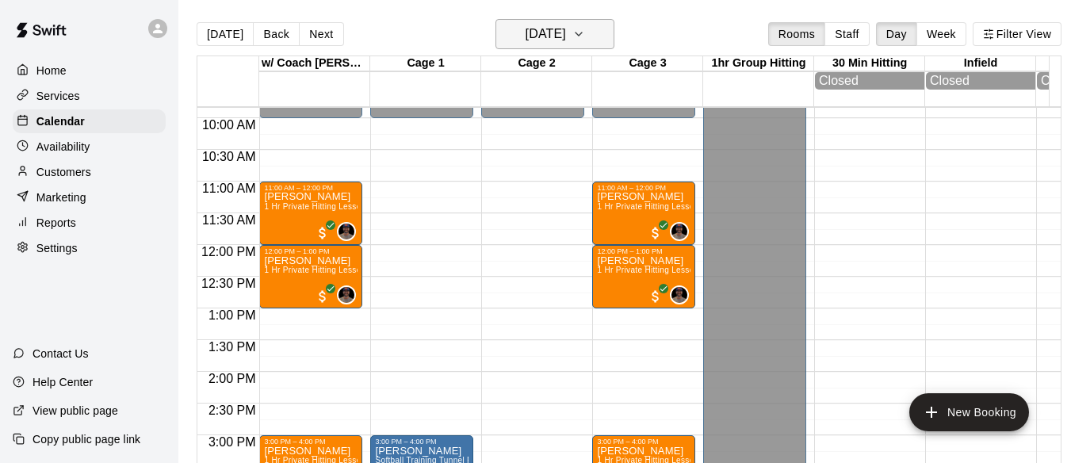
click at [591, 36] on button "[DATE]" at bounding box center [554, 34] width 119 height 30
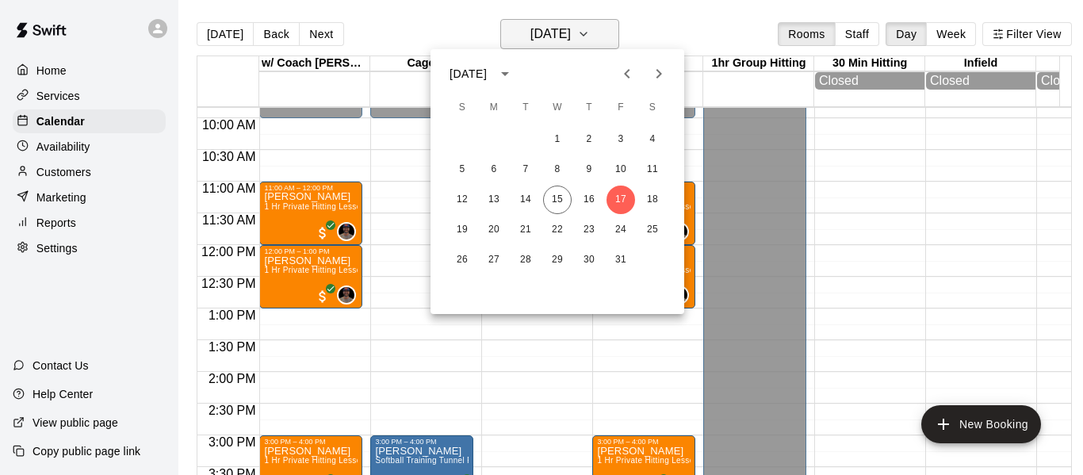
click at [591, 36] on div at bounding box center [541, 237] width 1083 height 475
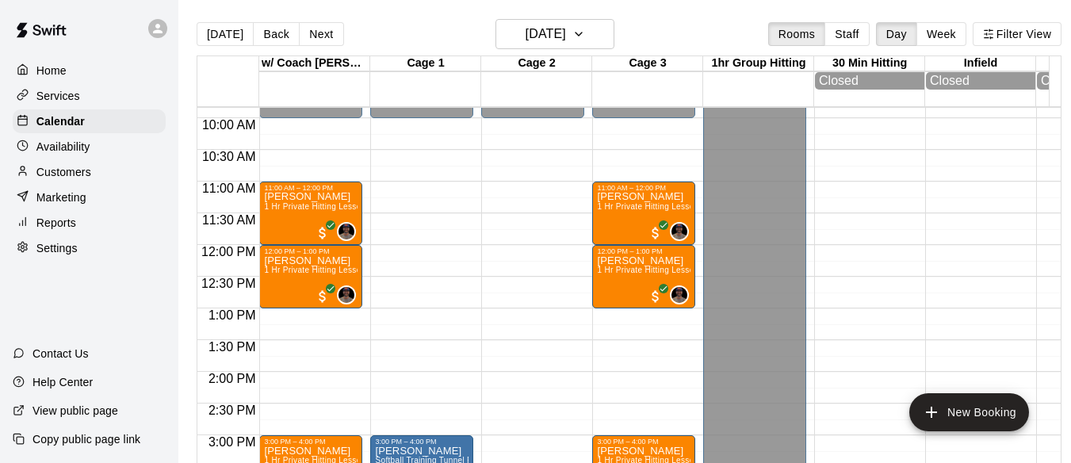
click at [596, 17] on main "[DATE] Back [DATE][DATE] Rooms Staff Day Week Filter View w/ Coach [PERSON_NAME…" at bounding box center [628, 244] width 901 height 488
click at [607, 27] on button "[DATE]" at bounding box center [554, 34] width 119 height 30
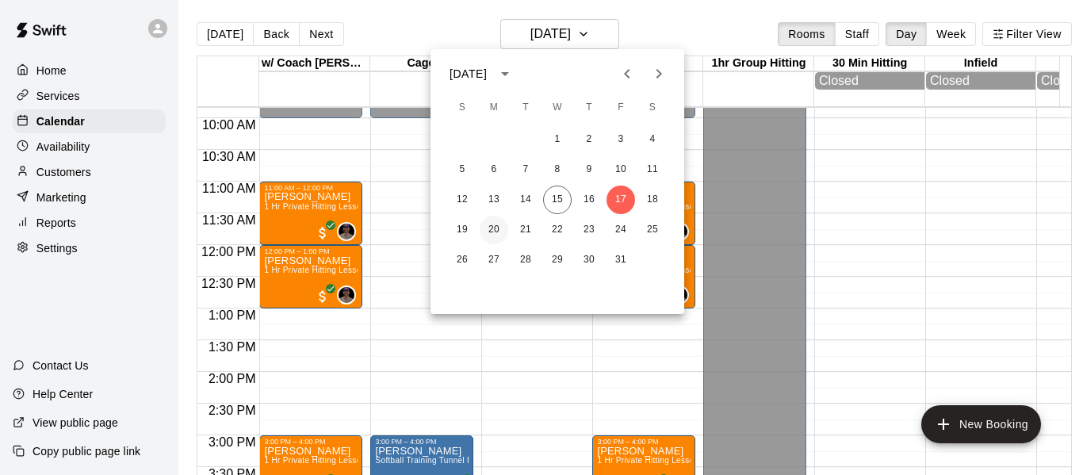
click at [492, 226] on button "20" at bounding box center [494, 230] width 29 height 29
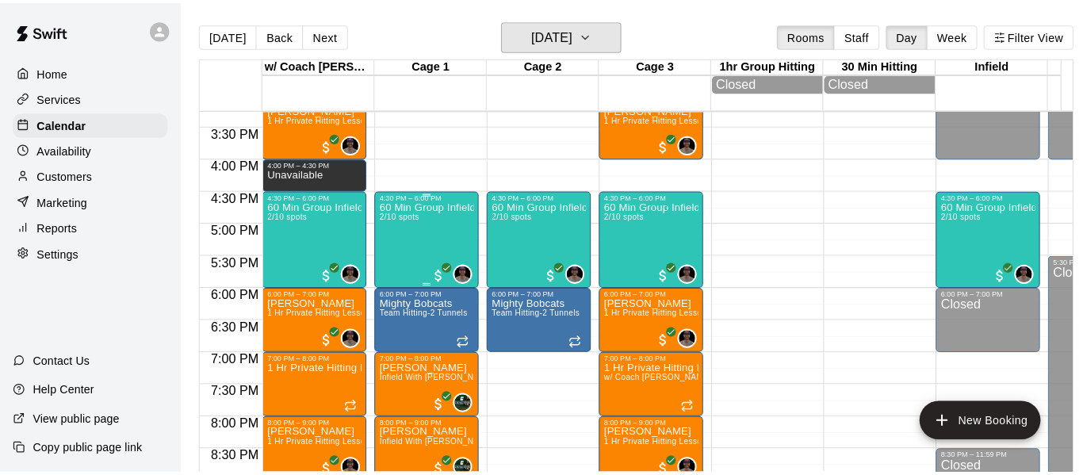
scroll to position [994, 0]
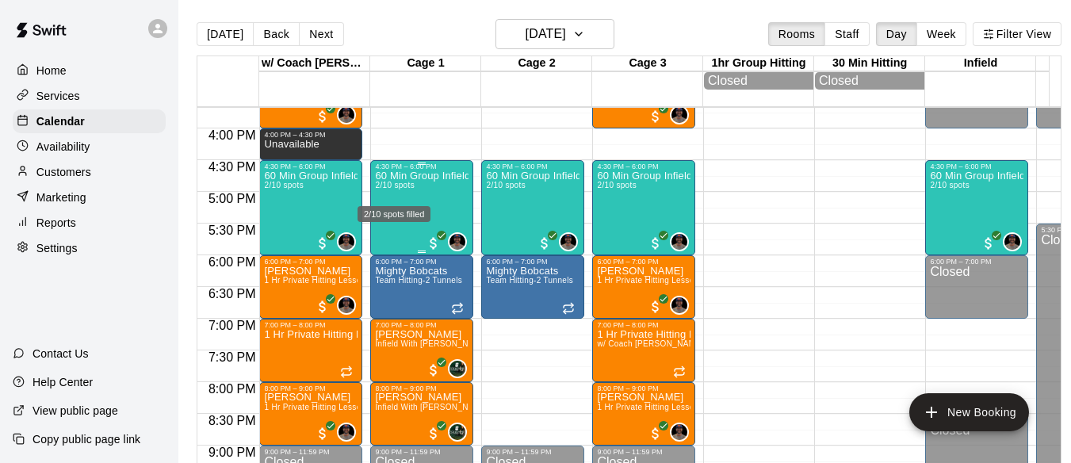
click at [403, 189] on span "2/10 spots" at bounding box center [394, 185] width 39 height 9
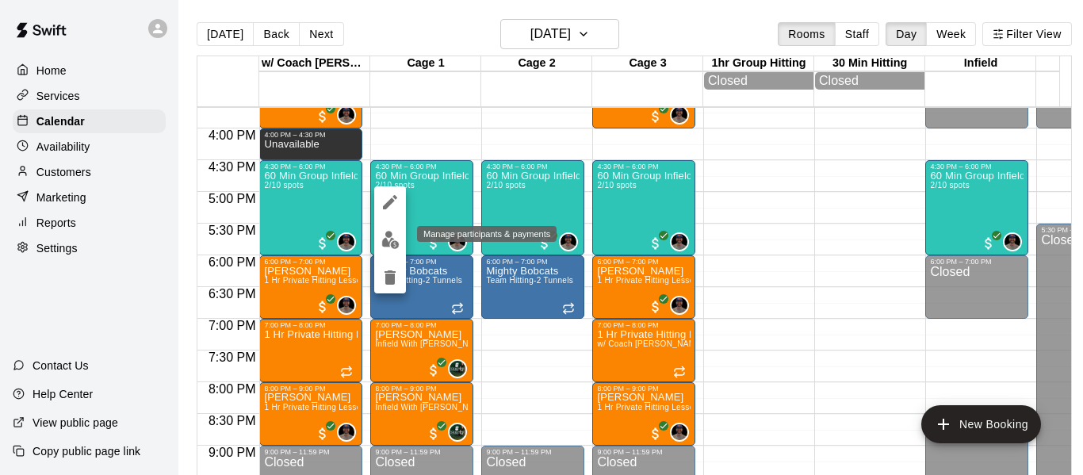
click at [387, 244] on img "edit" at bounding box center [390, 240] width 18 height 18
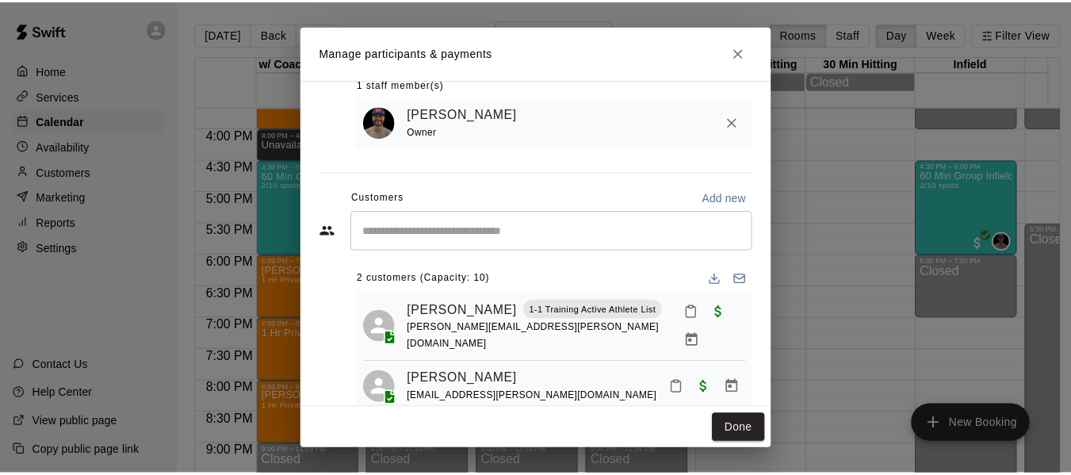
scroll to position [134, 0]
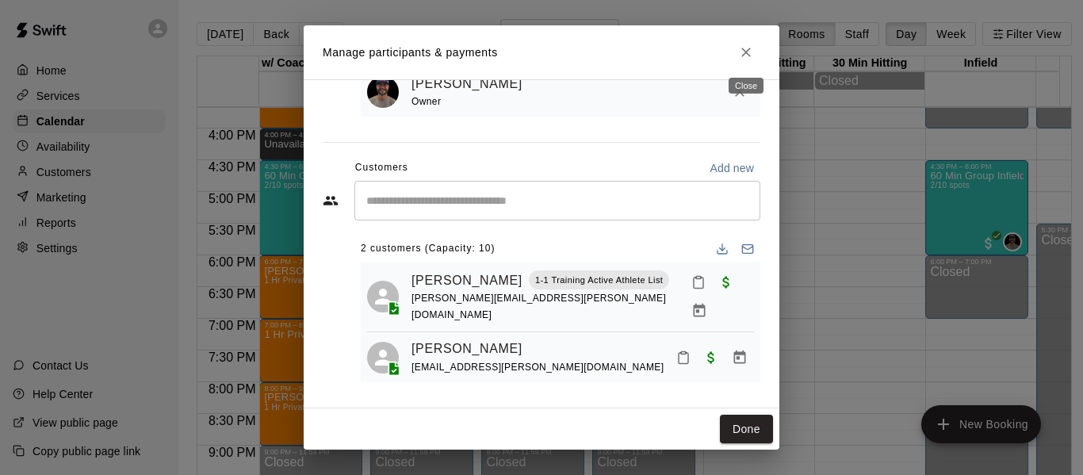
click at [743, 49] on icon "Close" at bounding box center [746, 53] width 10 height 10
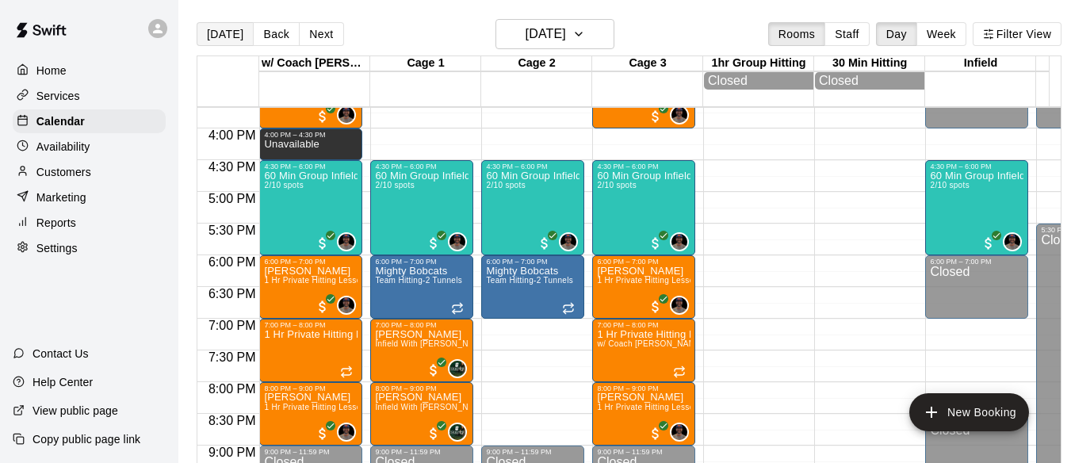
click at [231, 29] on button "[DATE]" at bounding box center [225, 34] width 57 height 24
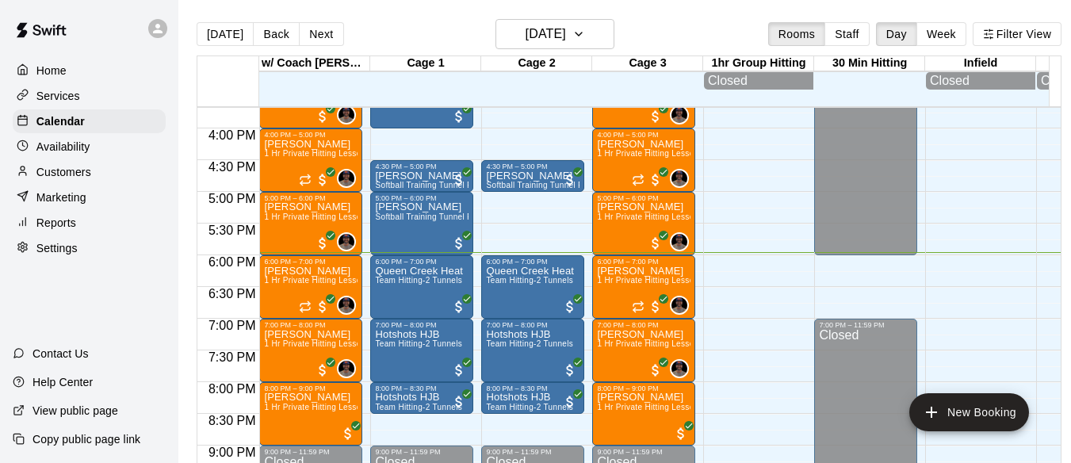
click at [680, 30] on div "[DATE] Back [DATE][DATE] Rooms Staff Day Week Filter View" at bounding box center [629, 37] width 865 height 36
click at [76, 174] on p "Customers" at bounding box center [63, 172] width 55 height 16
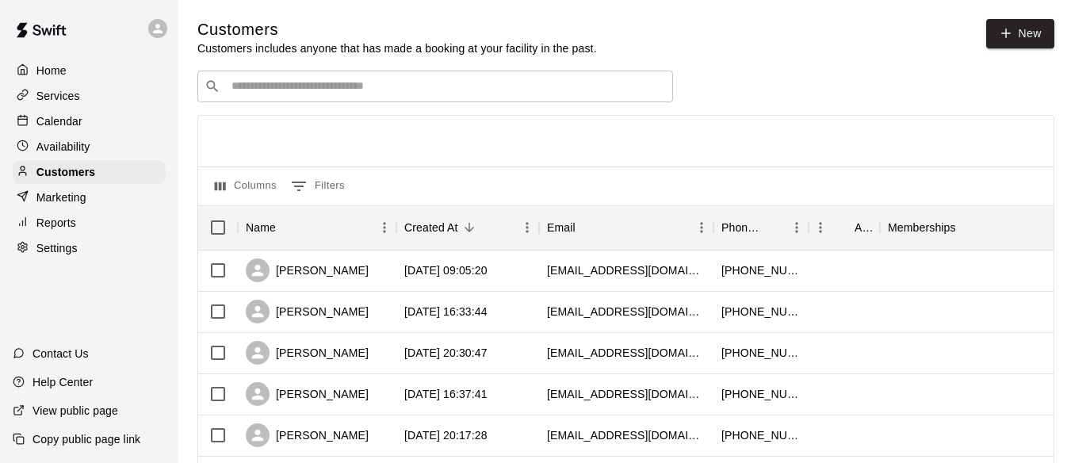
click at [342, 86] on input "Search customers by name or email" at bounding box center [446, 86] width 439 height 16
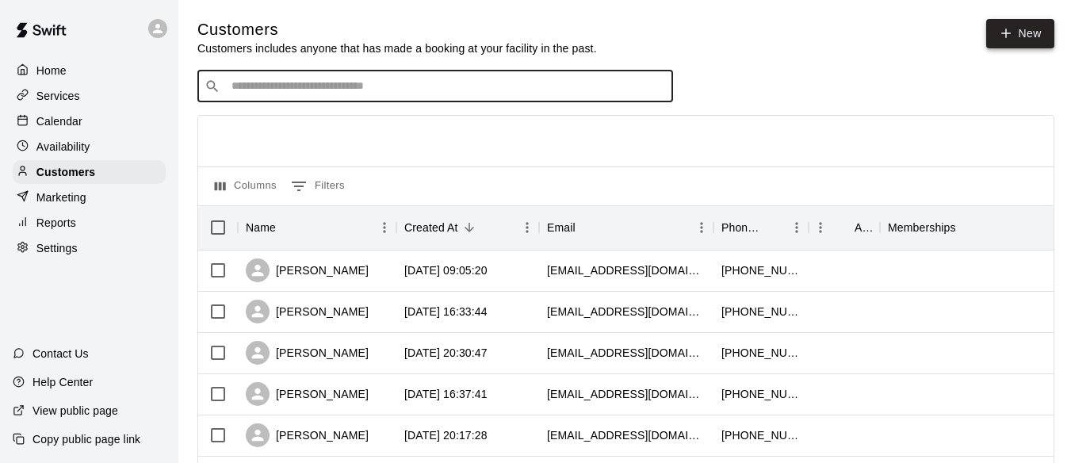
click at [1030, 39] on link "New" at bounding box center [1020, 33] width 68 height 29
select select "**"
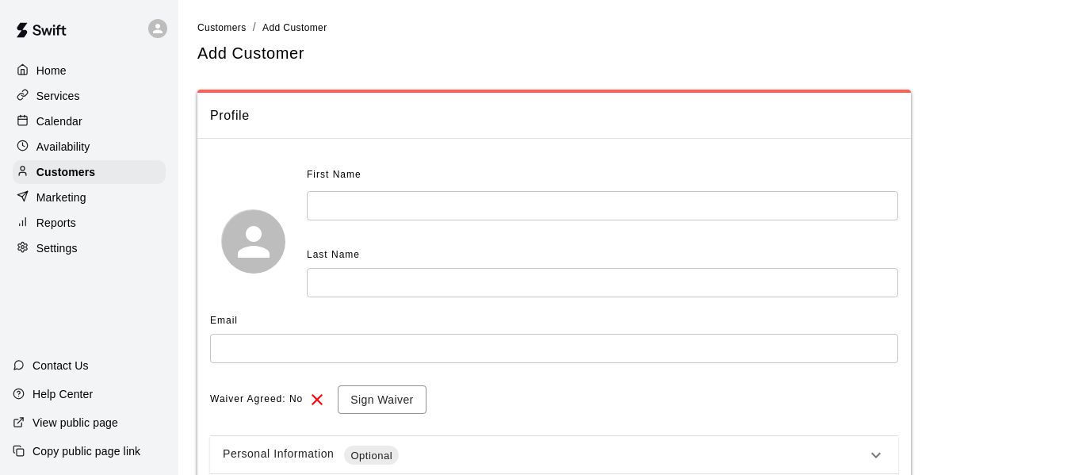
click at [439, 194] on input "text" at bounding box center [602, 205] width 591 height 29
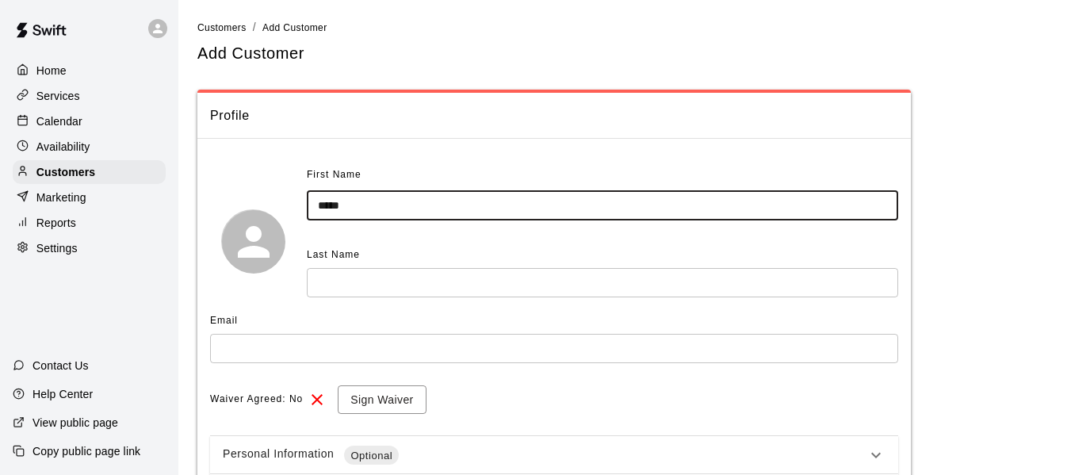
type input "*****"
click at [343, 277] on input "text" at bounding box center [602, 282] width 591 height 29
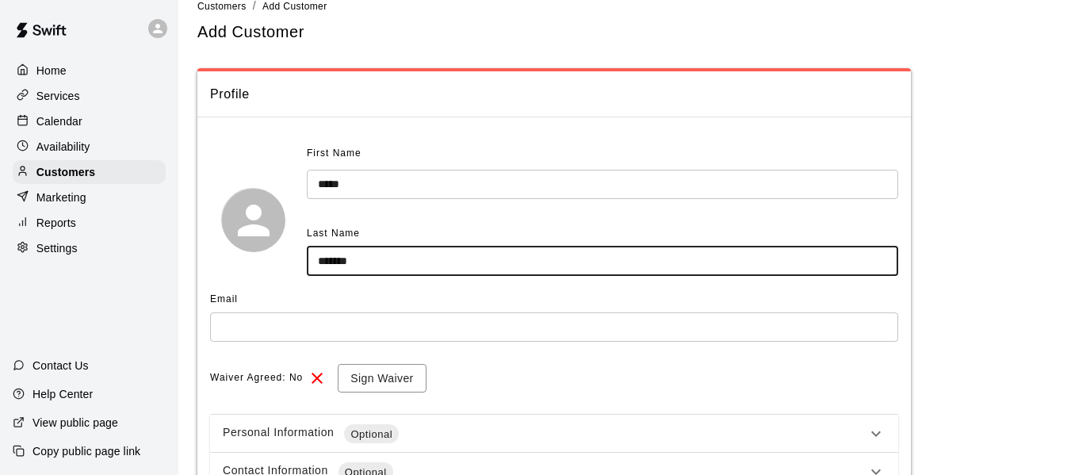
scroll to position [26, 0]
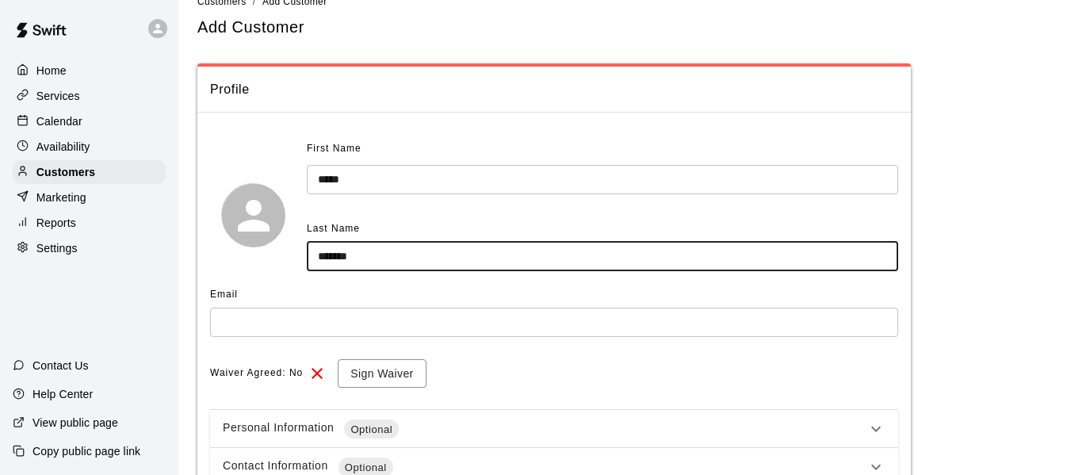
type input "*******"
click at [351, 331] on input "text" at bounding box center [554, 322] width 688 height 29
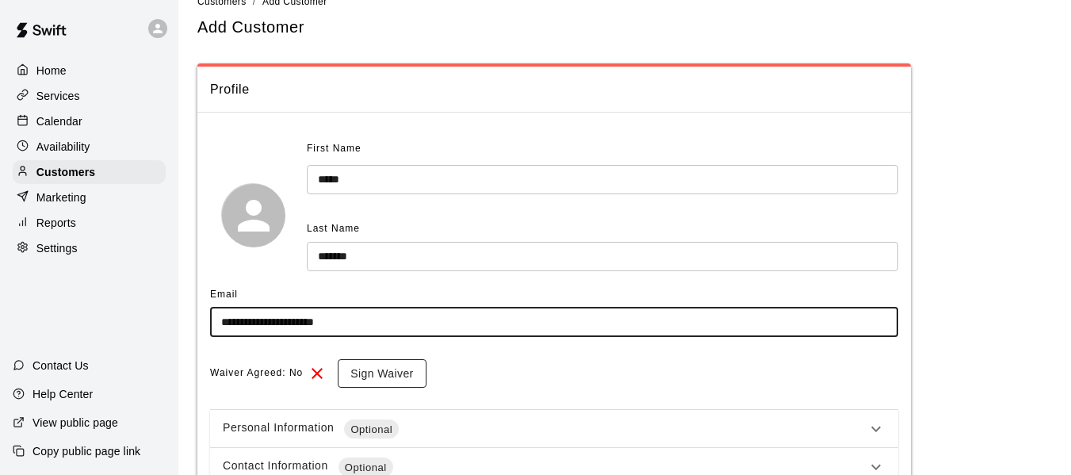
type input "**********"
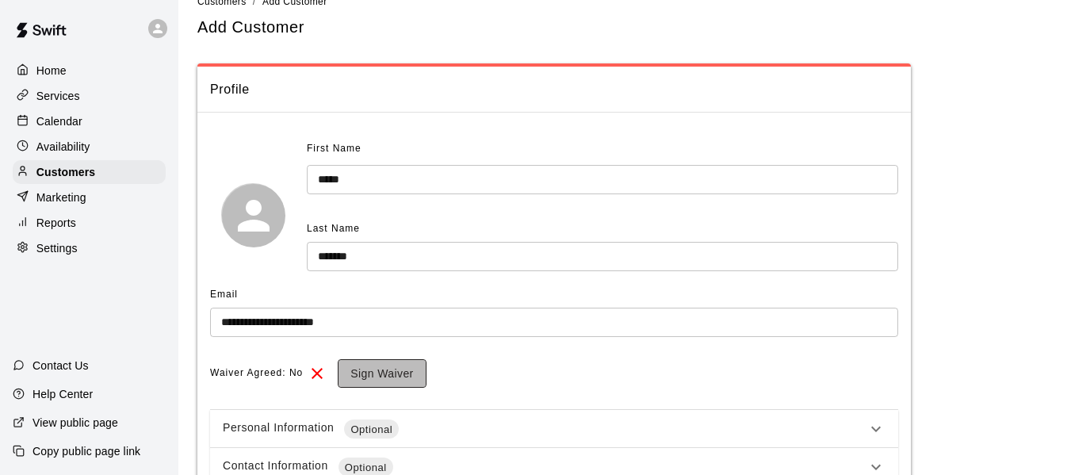
click at [404, 373] on button "Sign Waiver" at bounding box center [382, 373] width 88 height 29
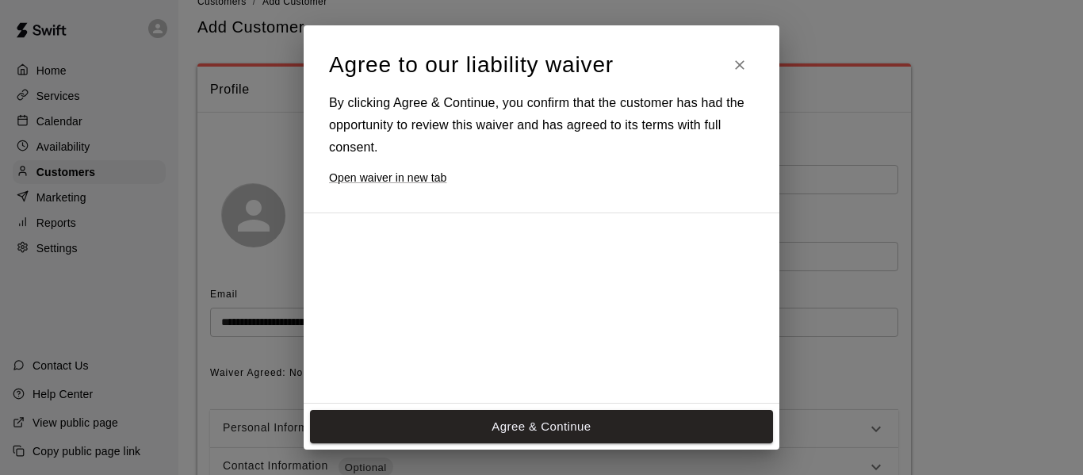
click at [478, 350] on div at bounding box center [527, 482] width 396 height 513
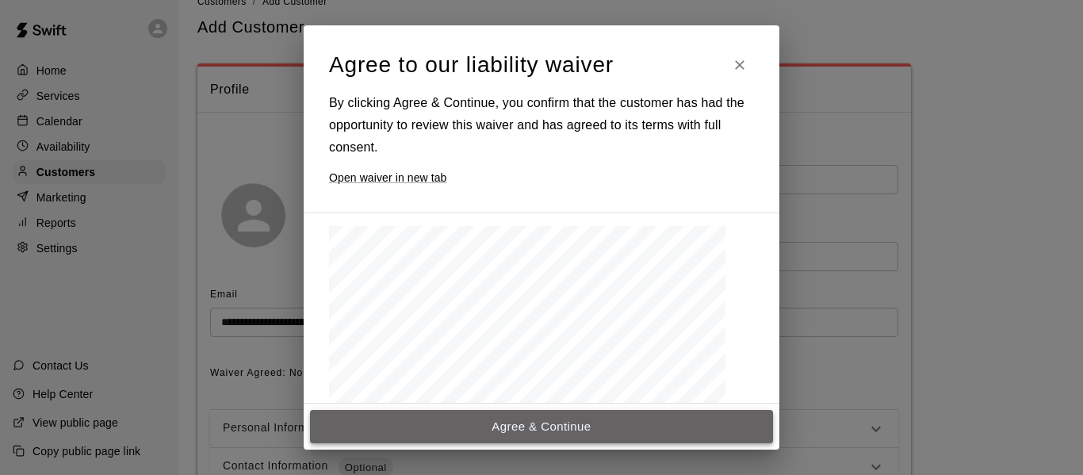
click at [559, 436] on button "Agree & Continue" at bounding box center [541, 426] width 463 height 33
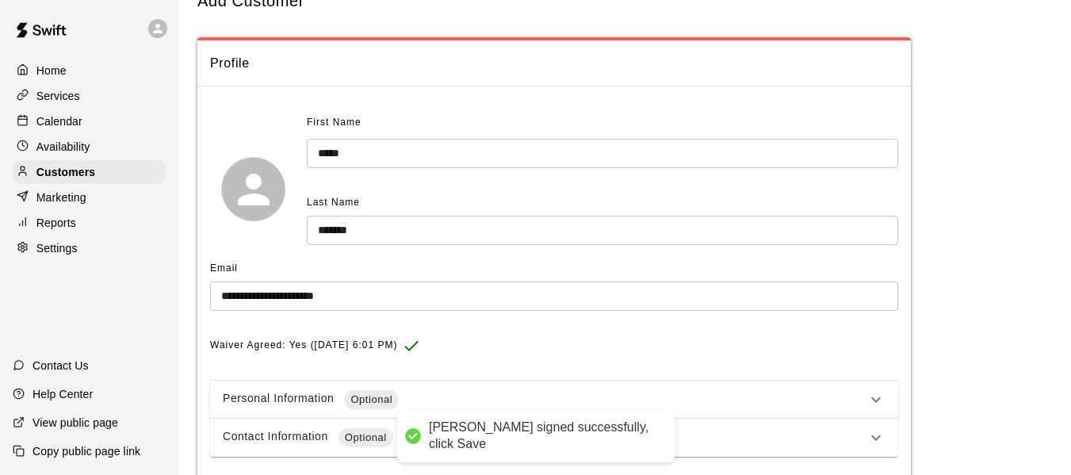
scroll to position [53, 0]
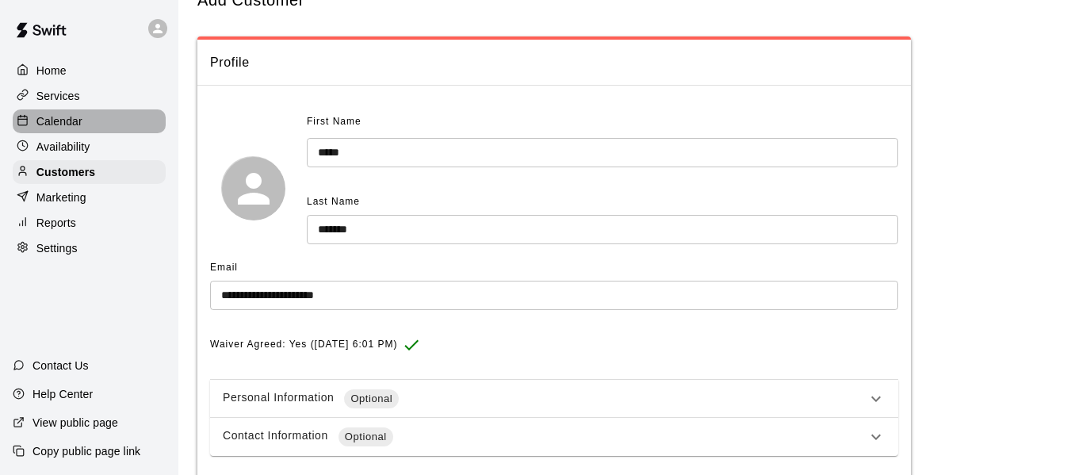
click at [84, 124] on div "Calendar" at bounding box center [89, 121] width 153 height 24
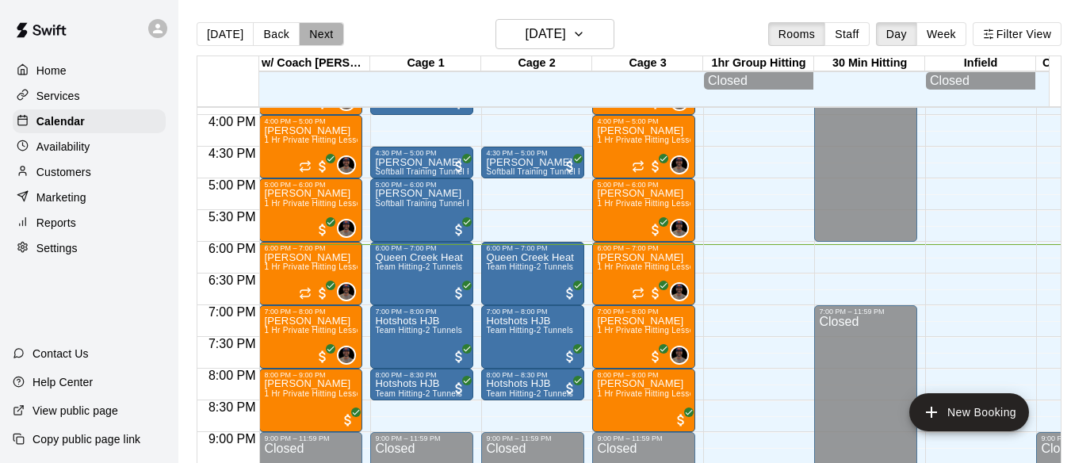
click at [321, 32] on button "Next" at bounding box center [321, 34] width 44 height 24
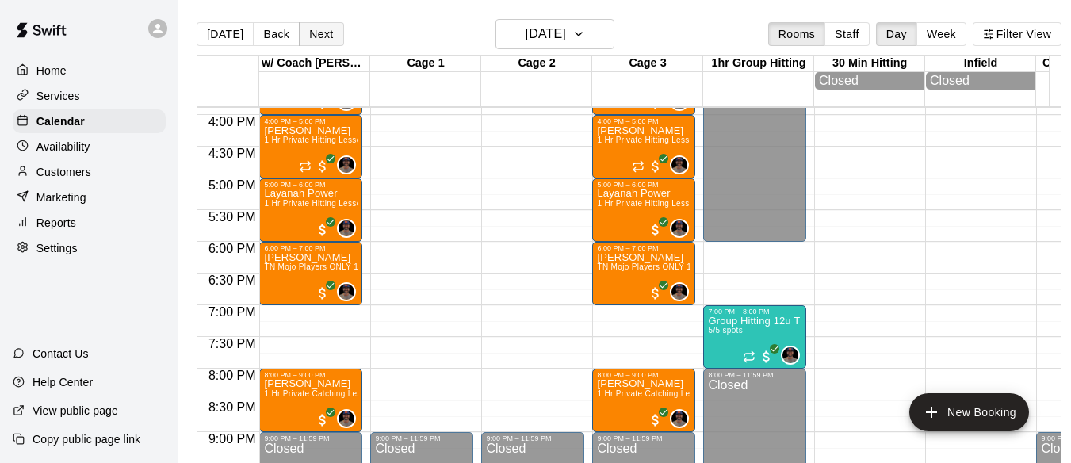
click at [326, 25] on button "Next" at bounding box center [321, 34] width 44 height 24
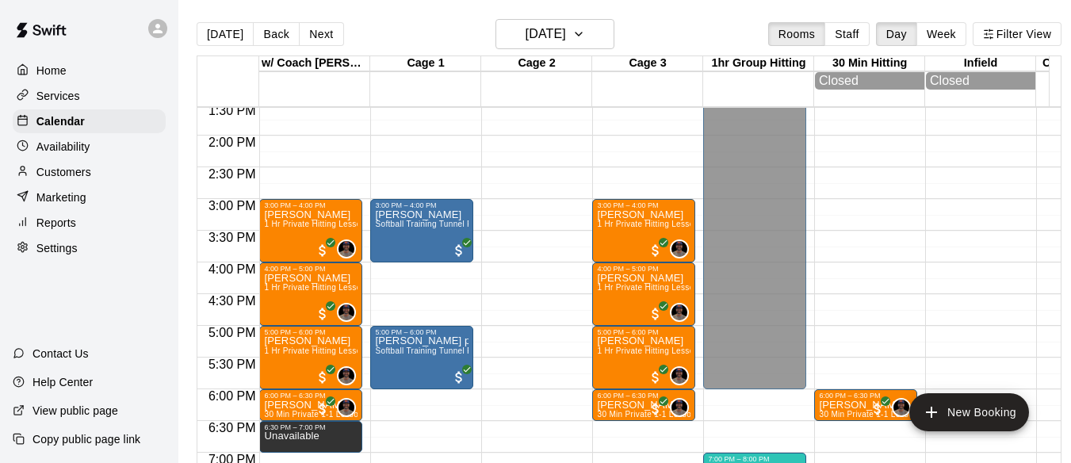
scroll to position [849, 0]
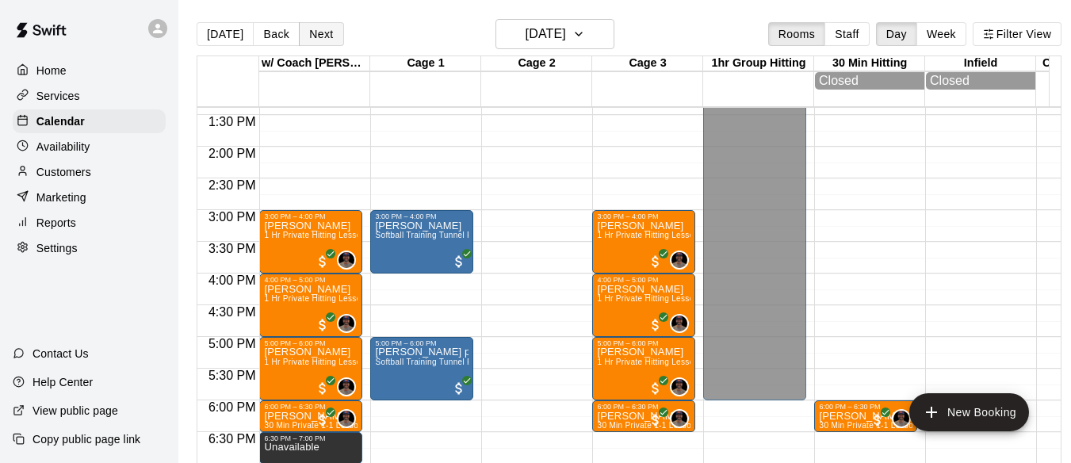
click at [316, 43] on button "Next" at bounding box center [321, 34] width 44 height 24
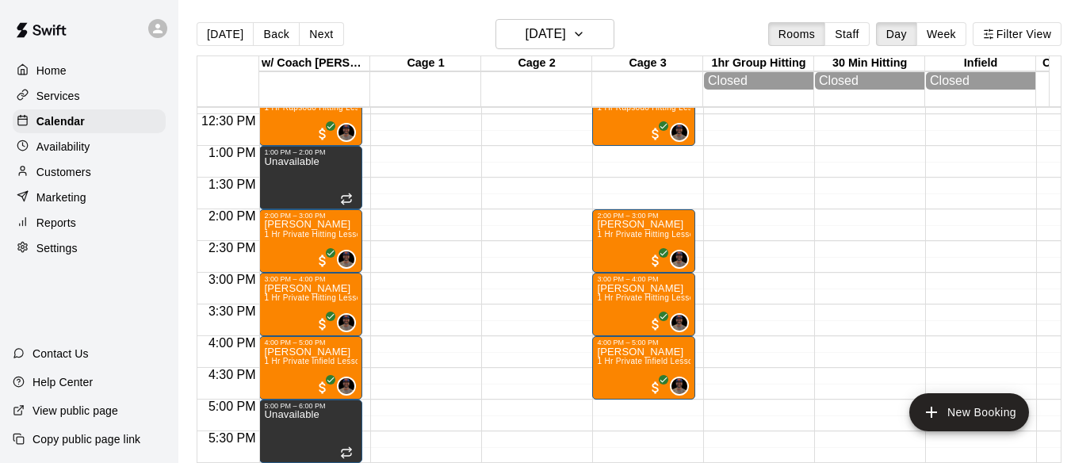
scroll to position [796, 0]
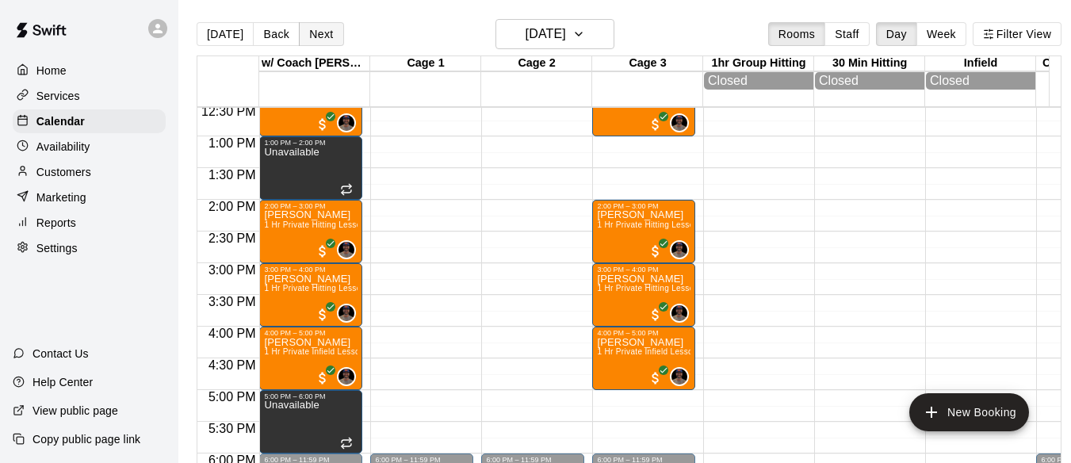
click at [324, 29] on button "Next" at bounding box center [321, 34] width 44 height 24
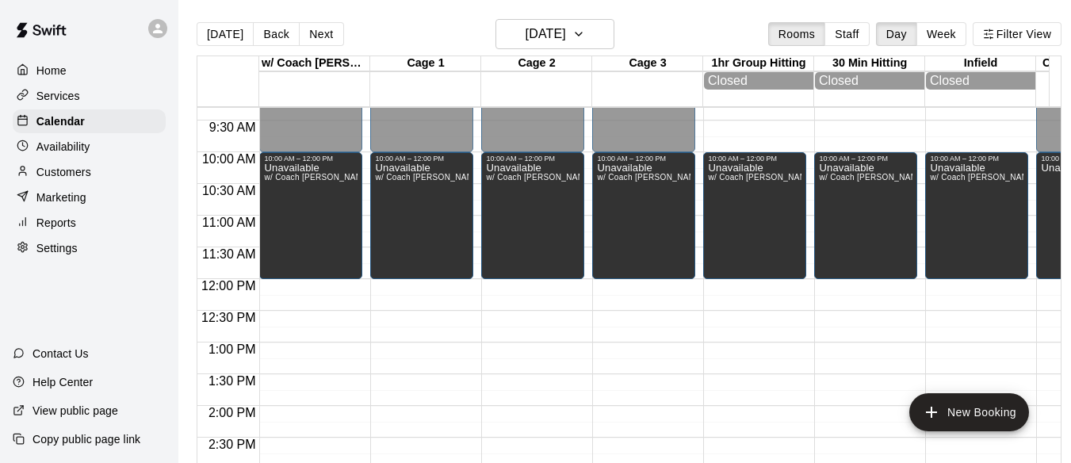
scroll to position [585, 0]
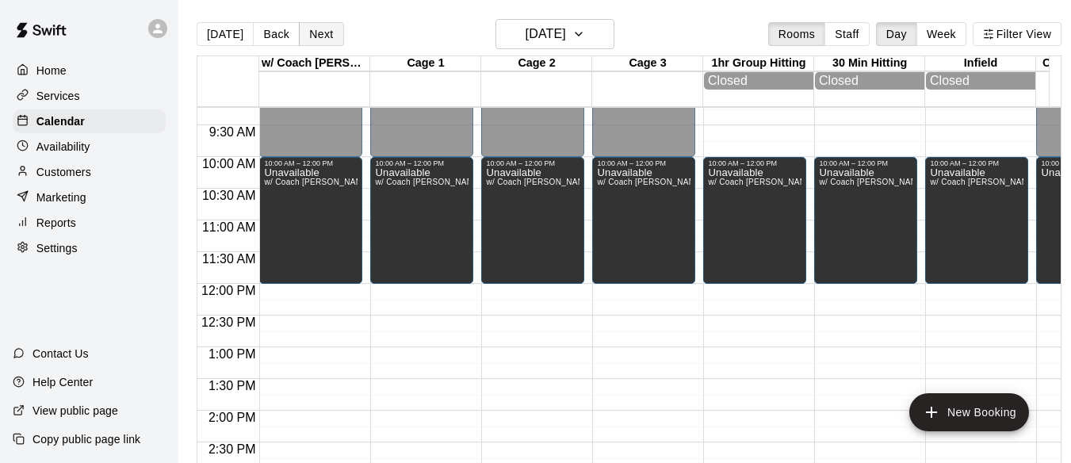
click at [319, 30] on button "Next" at bounding box center [321, 34] width 44 height 24
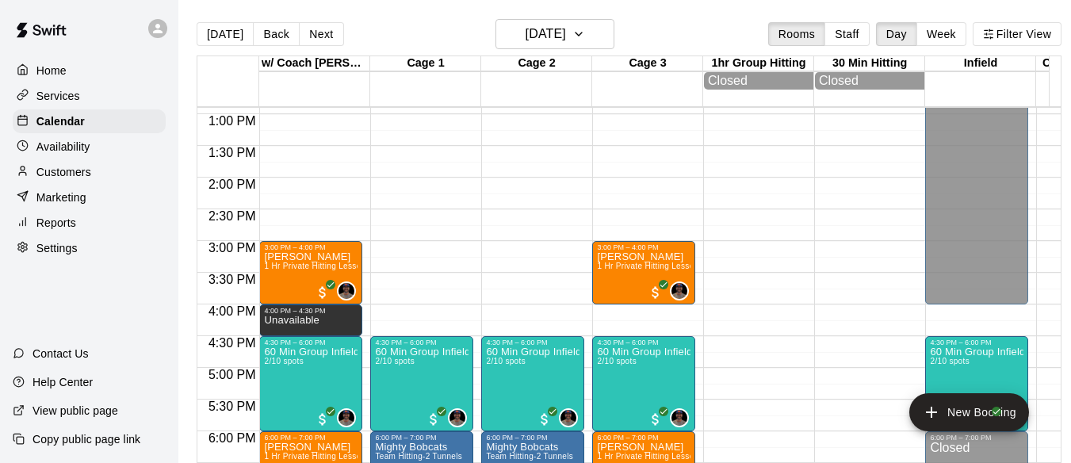
scroll to position [796, 0]
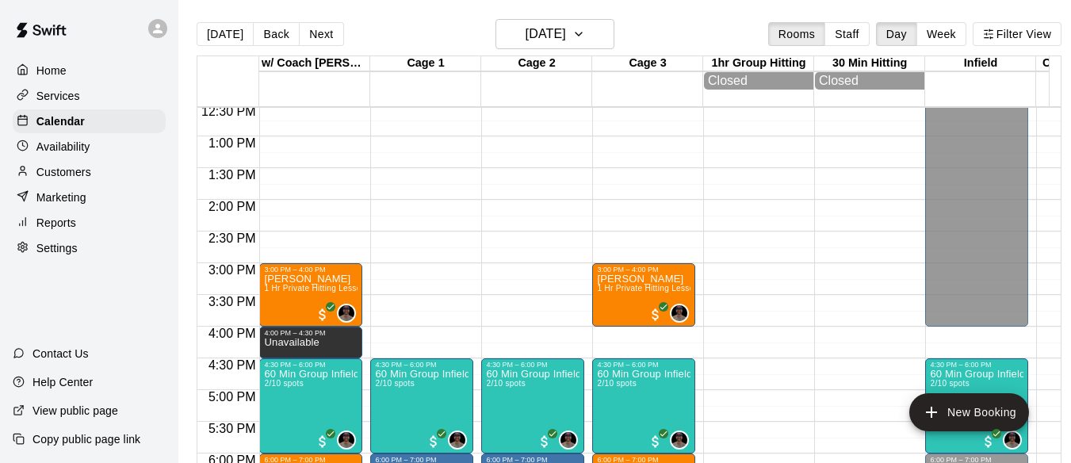
click at [80, 101] on div "Services" at bounding box center [89, 96] width 153 height 24
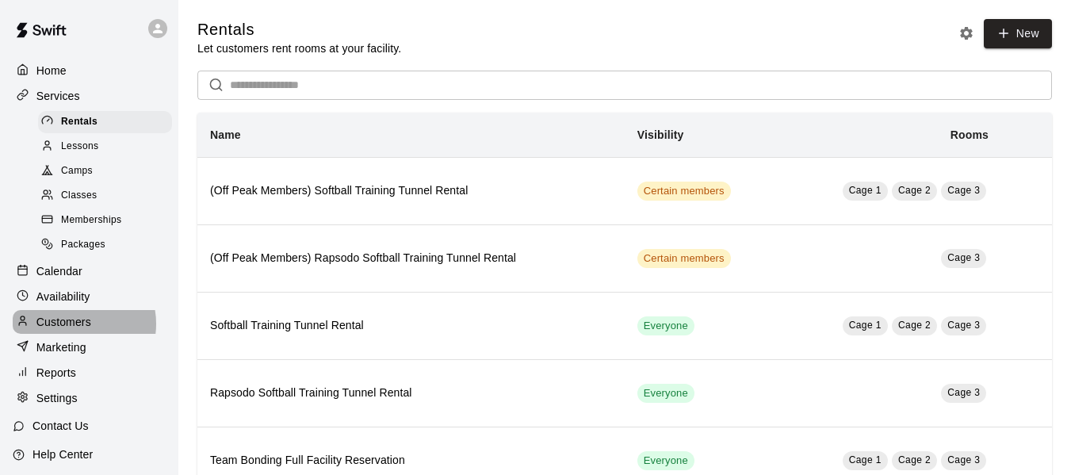
click at [72, 330] on p "Customers" at bounding box center [63, 322] width 55 height 16
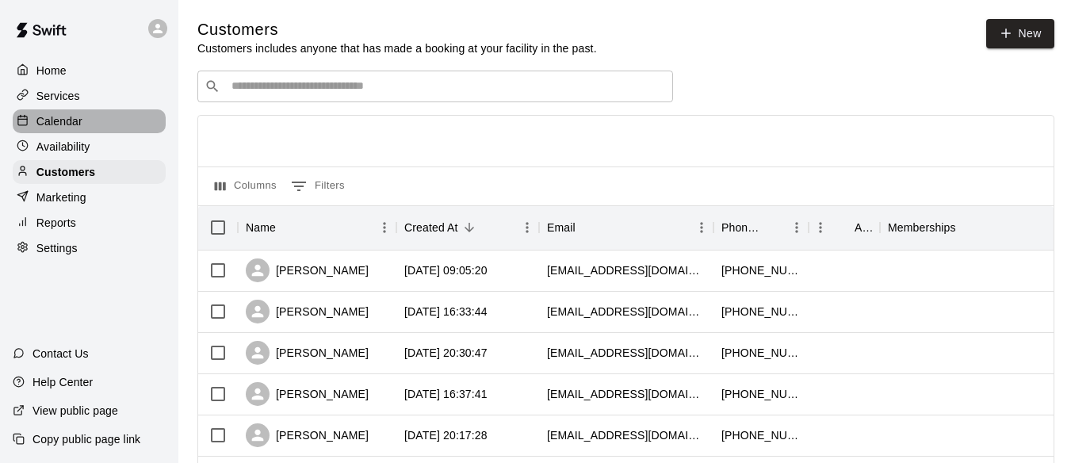
click at [65, 125] on p "Calendar" at bounding box center [59, 121] width 46 height 16
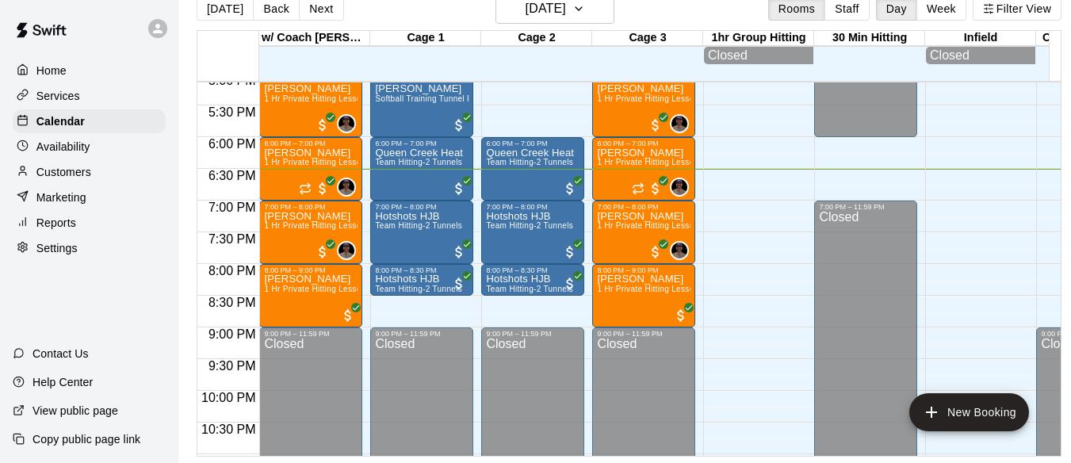
scroll to position [37, 0]
click at [320, 4] on button "Next" at bounding box center [321, 9] width 44 height 24
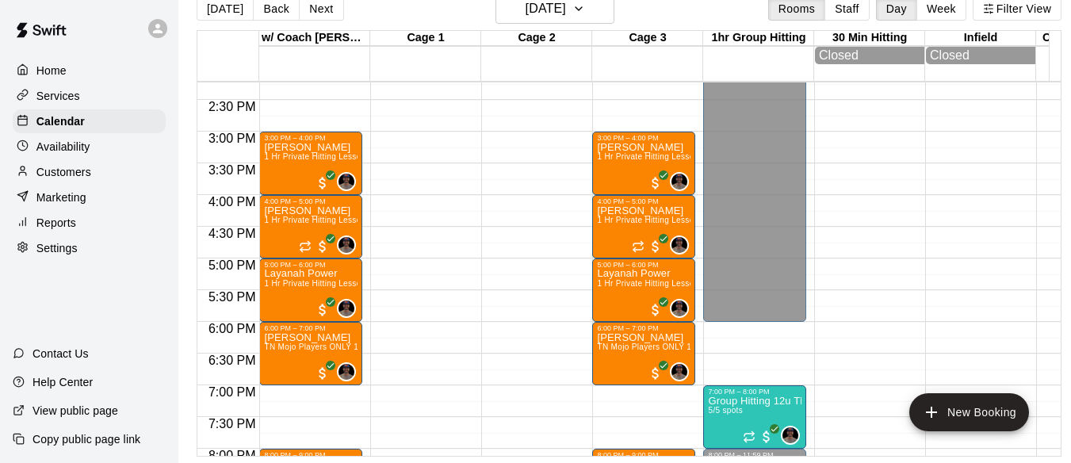
click at [85, 174] on p "Customers" at bounding box center [63, 172] width 55 height 16
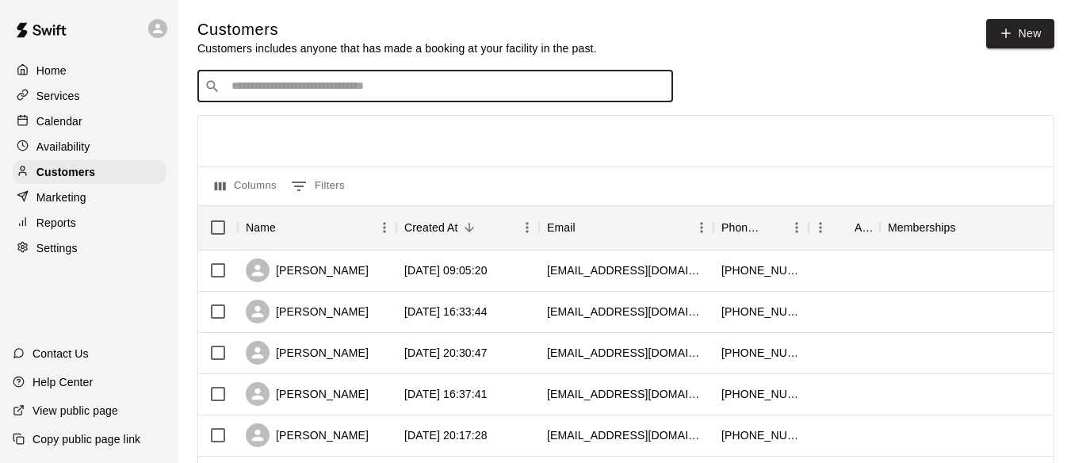
click at [307, 87] on input "Search customers by name or email" at bounding box center [446, 86] width 439 height 16
type input "***"
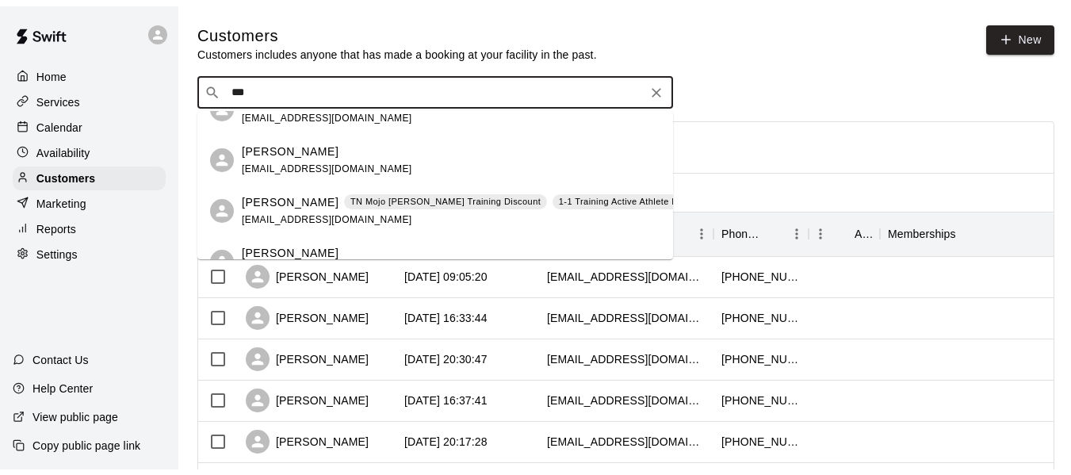
scroll to position [105, 0]
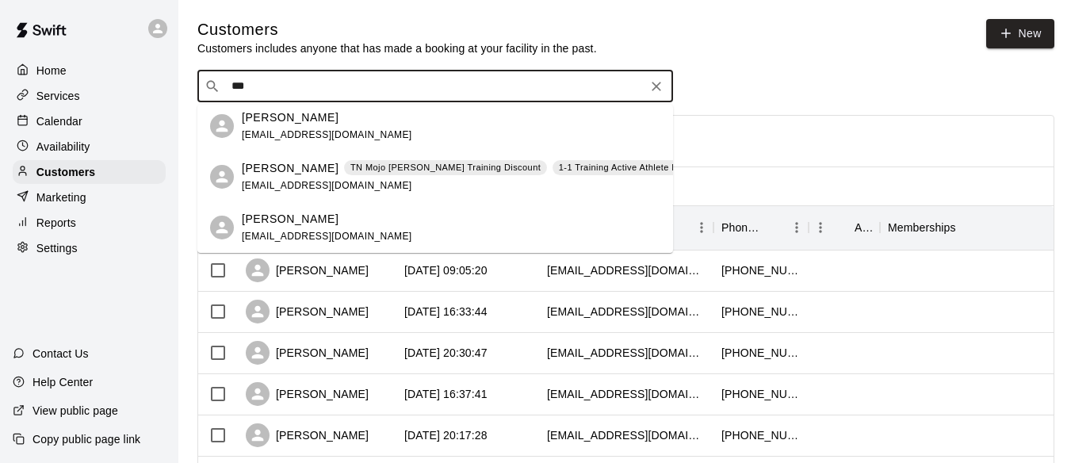
click at [300, 177] on div "[PERSON_NAME] TN Mojo [PERSON_NAME] Training Discount 1-1 Training Active Athle…" at bounding box center [467, 177] width 451 height 34
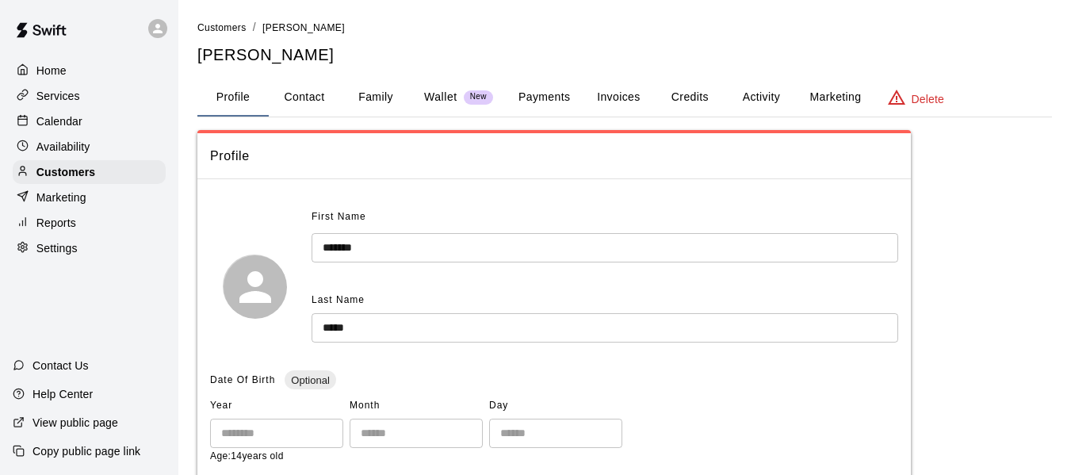
click at [760, 94] on button "Activity" at bounding box center [760, 97] width 71 height 38
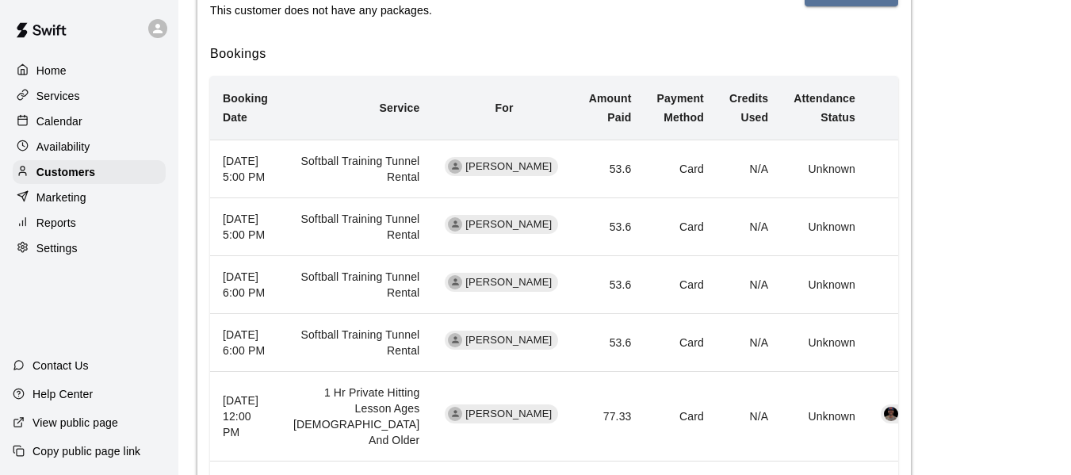
scroll to position [476, 0]
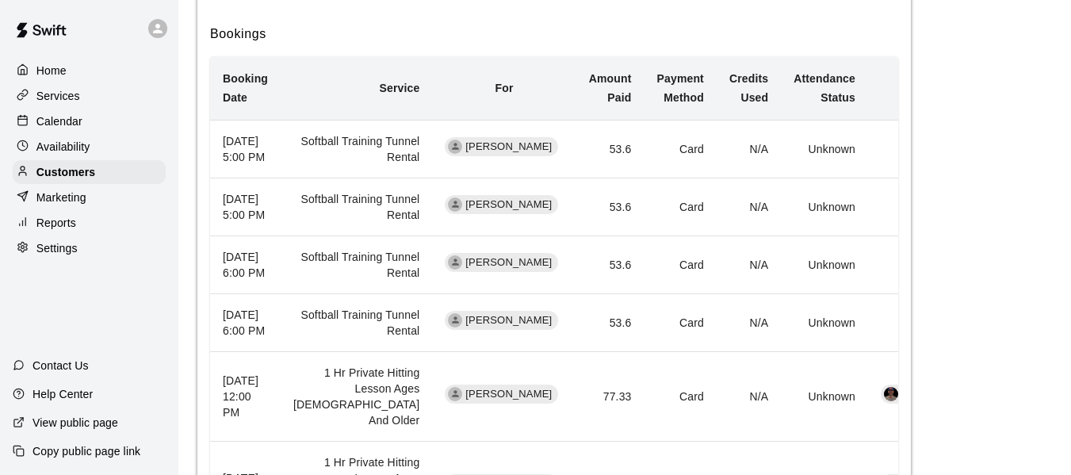
click at [68, 125] on p "Calendar" at bounding box center [59, 121] width 46 height 16
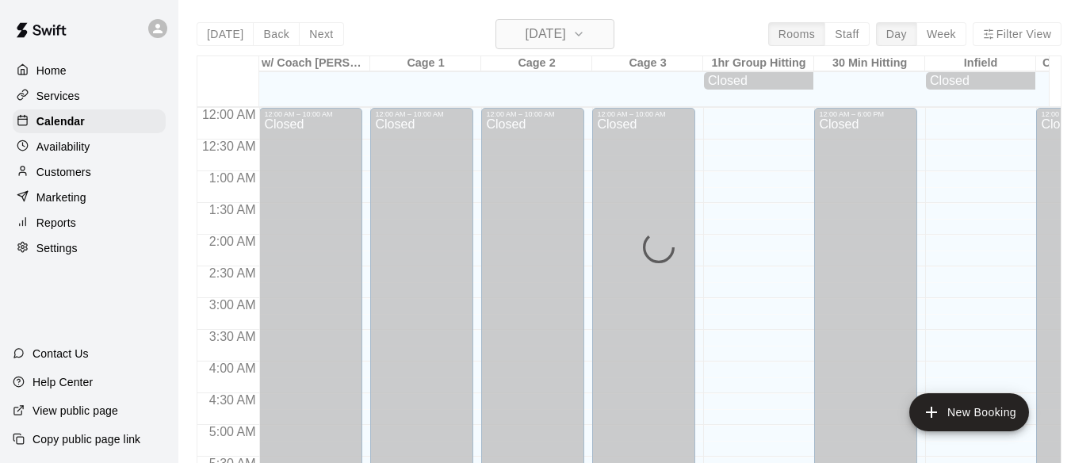
scroll to position [1087, 0]
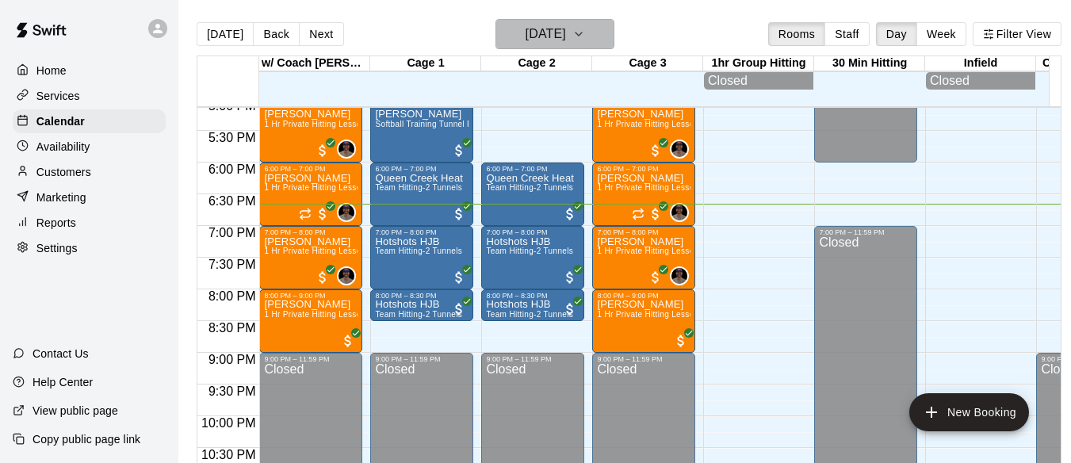
click at [603, 32] on button "[DATE]" at bounding box center [554, 34] width 119 height 30
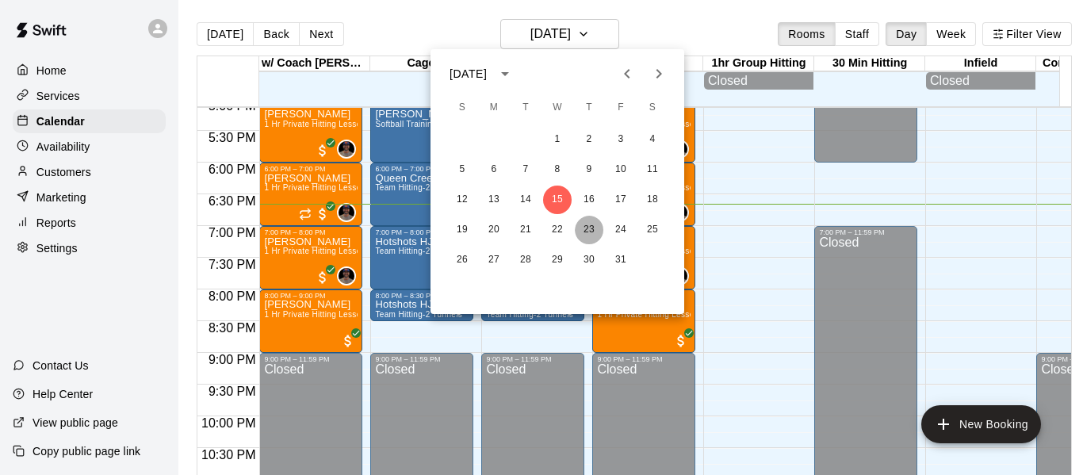
click at [592, 234] on button "23" at bounding box center [589, 230] width 29 height 29
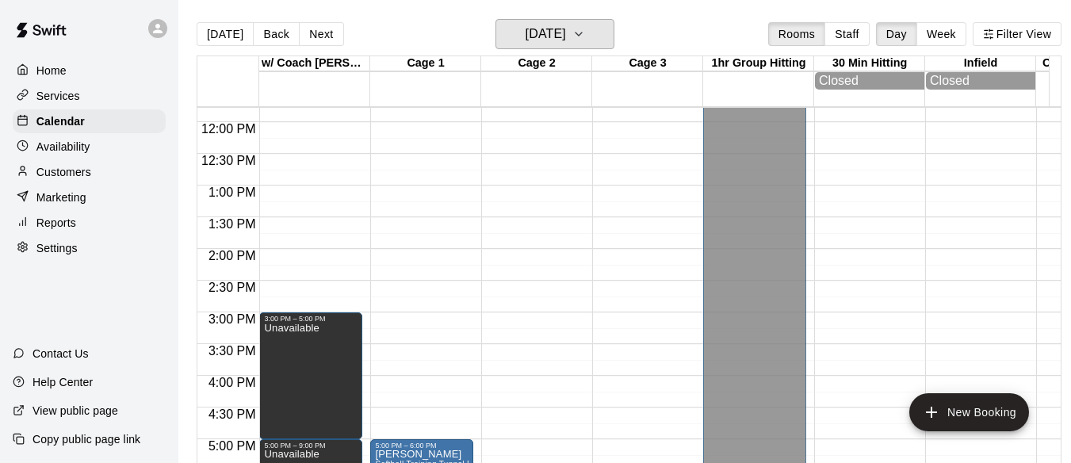
scroll to position [744, 0]
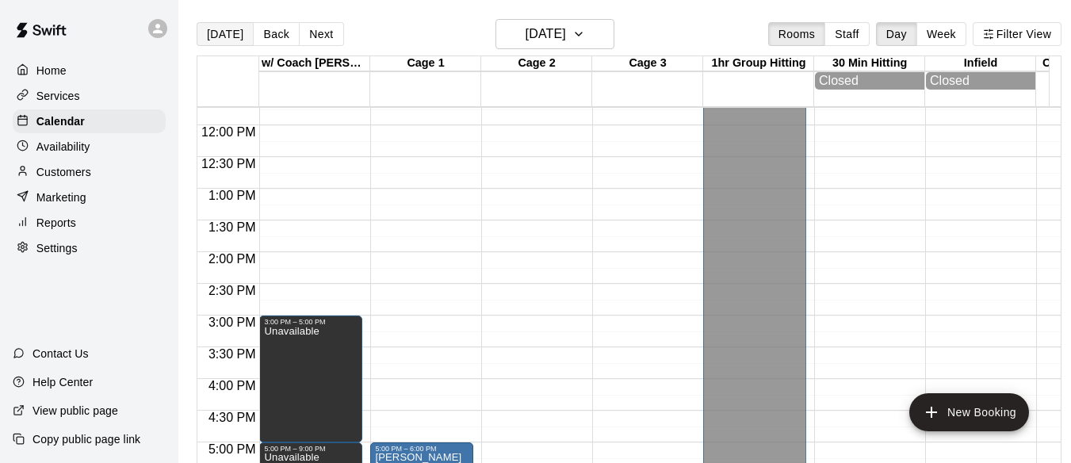
click at [217, 39] on button "[DATE]" at bounding box center [225, 34] width 57 height 24
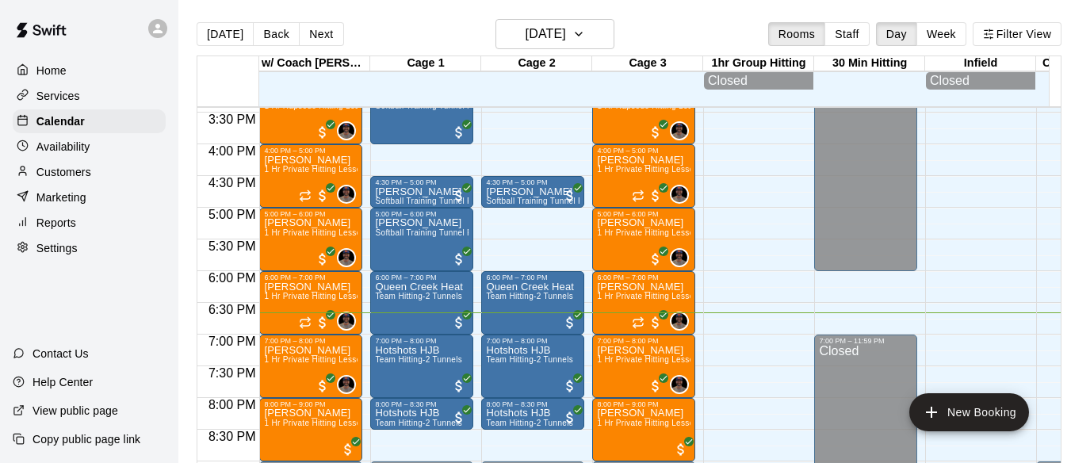
scroll to position [1007, 0]
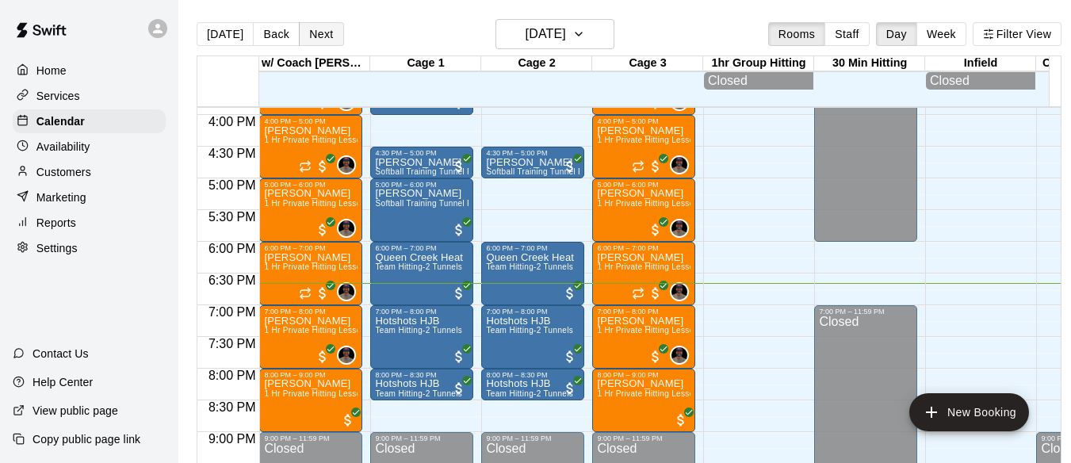
click at [316, 41] on button "Next" at bounding box center [321, 34] width 44 height 24
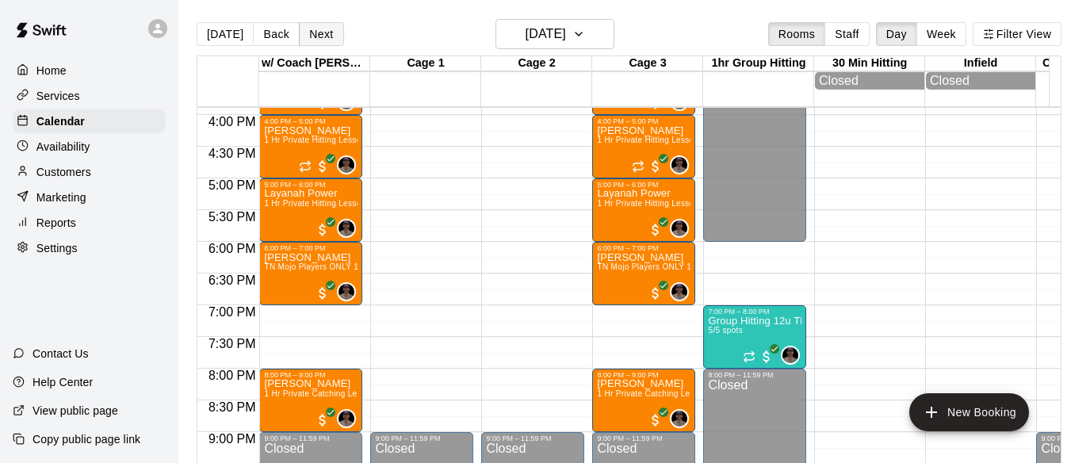
click at [310, 35] on button "Next" at bounding box center [321, 34] width 44 height 24
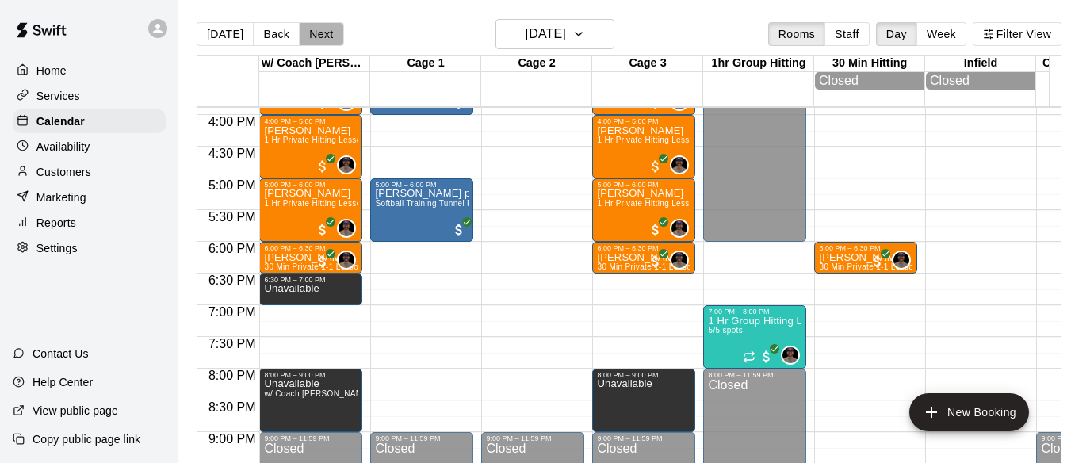
click at [327, 29] on button "Next" at bounding box center [321, 34] width 44 height 24
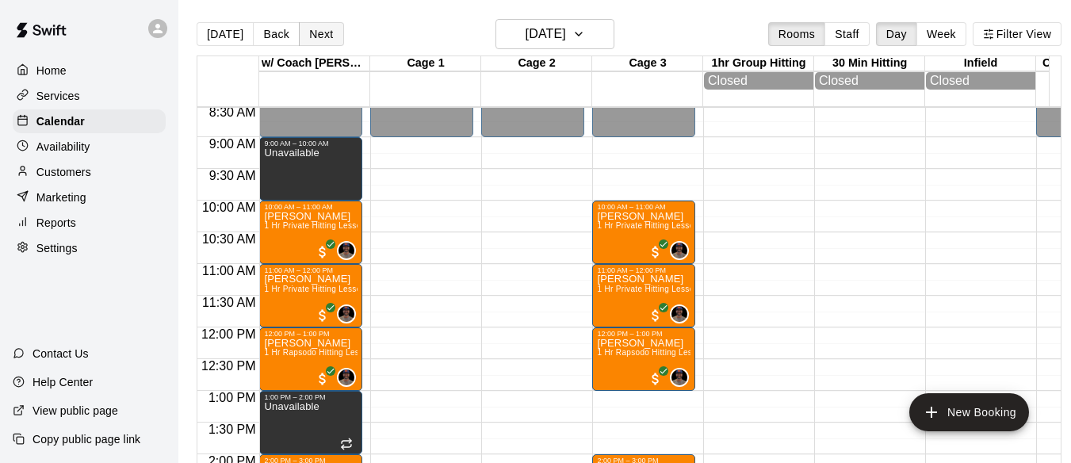
scroll to position [532, 0]
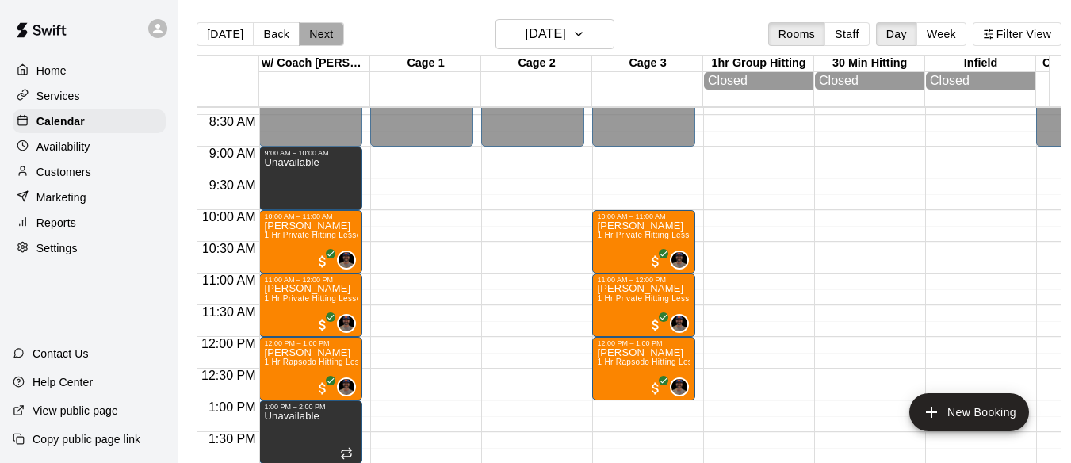
click at [330, 35] on button "Next" at bounding box center [321, 34] width 44 height 24
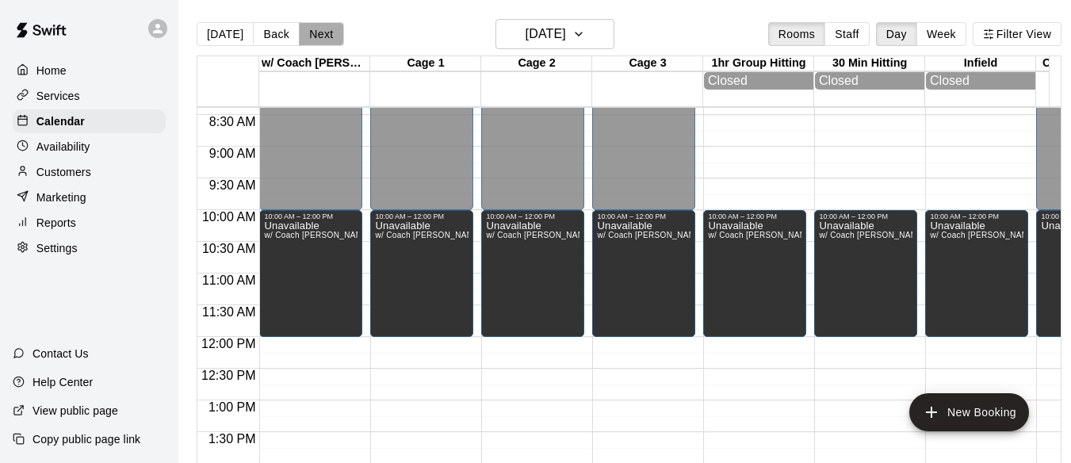
click at [330, 35] on button "Next" at bounding box center [321, 34] width 44 height 24
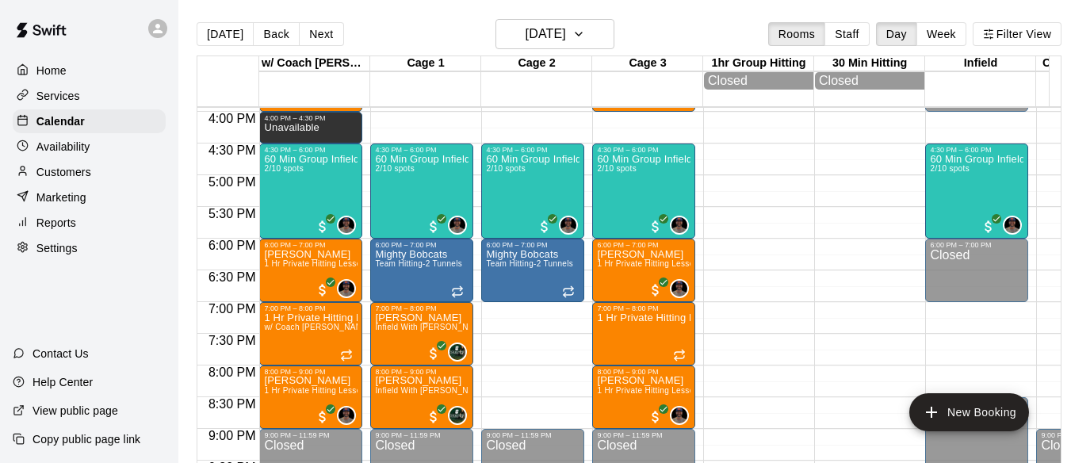
scroll to position [1034, 0]
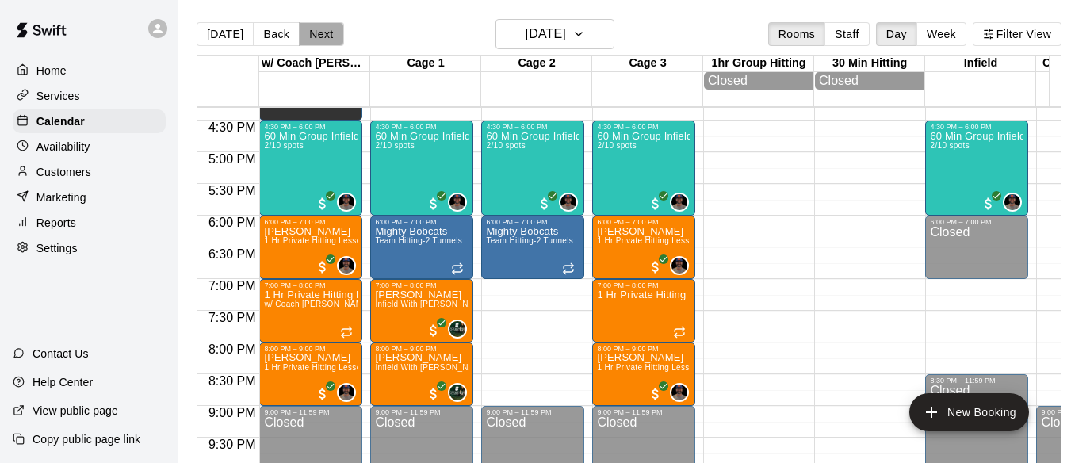
click at [314, 34] on button "Next" at bounding box center [321, 34] width 44 height 24
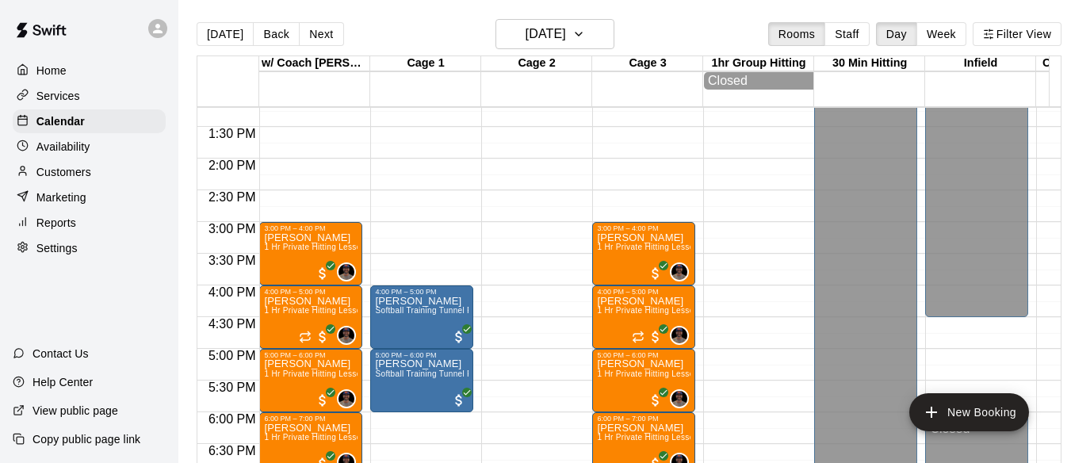
scroll to position [823, 0]
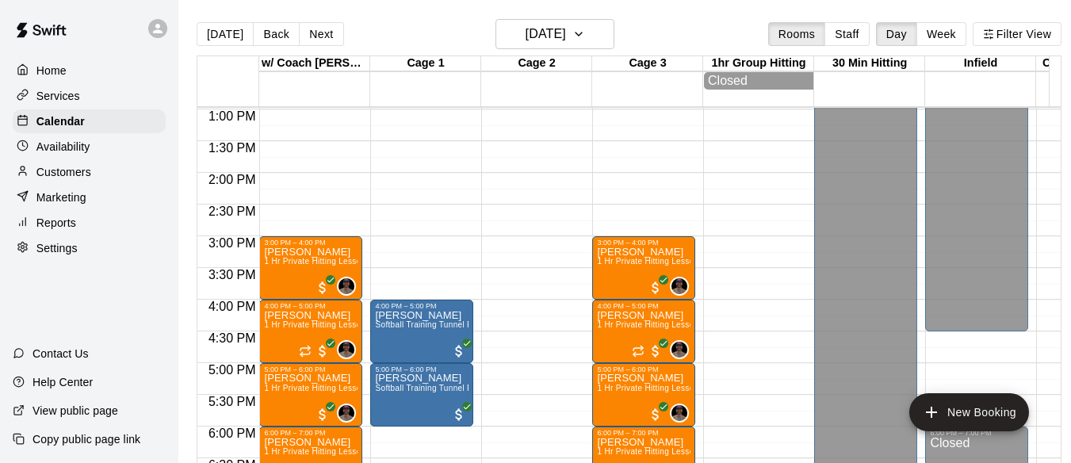
click at [238, 46] on div "[DATE] Back [DATE][DATE] Rooms Staff Day Week Filter View" at bounding box center [629, 37] width 865 height 36
click at [210, 31] on button "[DATE]" at bounding box center [225, 34] width 57 height 24
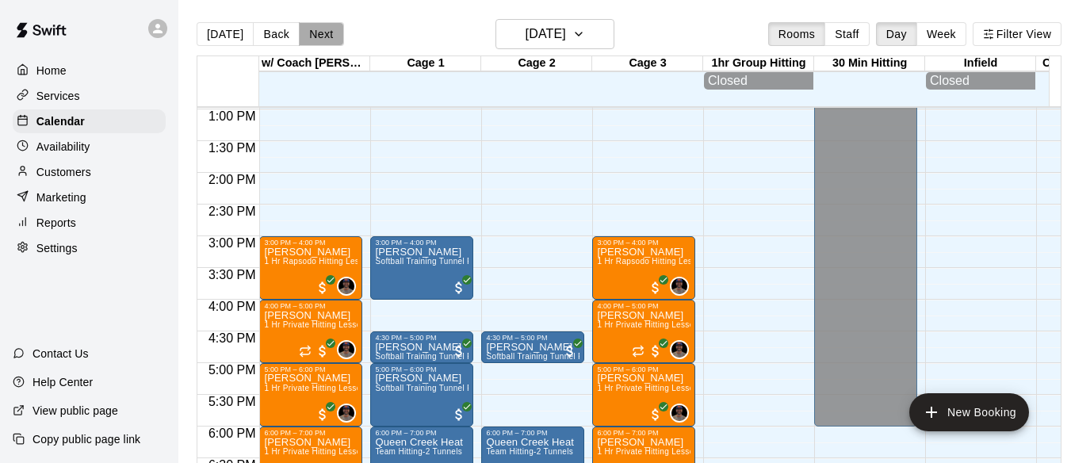
click at [319, 32] on button "Next" at bounding box center [321, 34] width 44 height 24
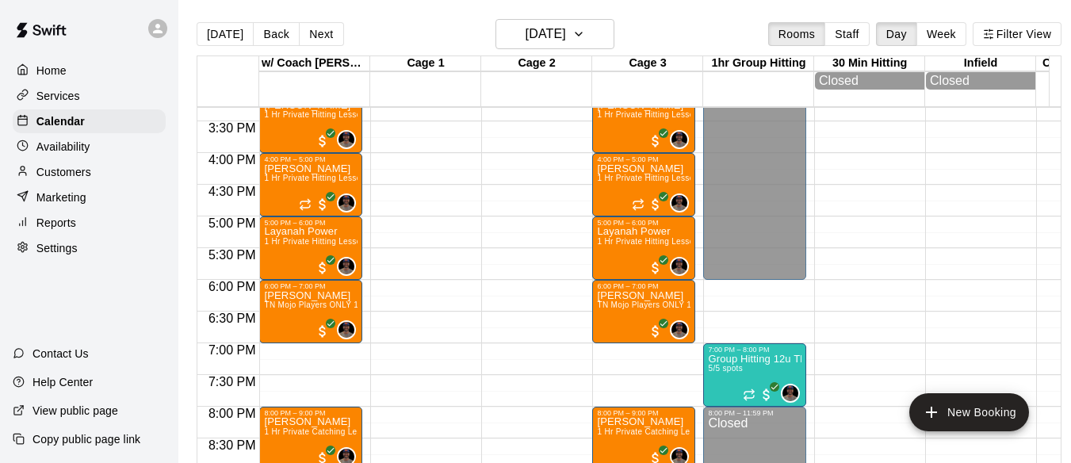
scroll to position [1007, 0]
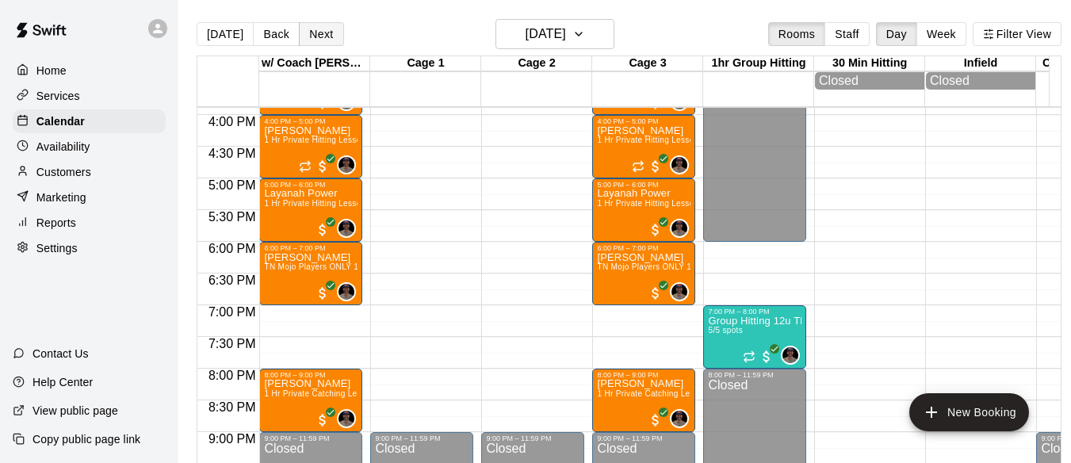
click at [313, 32] on button "Next" at bounding box center [321, 34] width 44 height 24
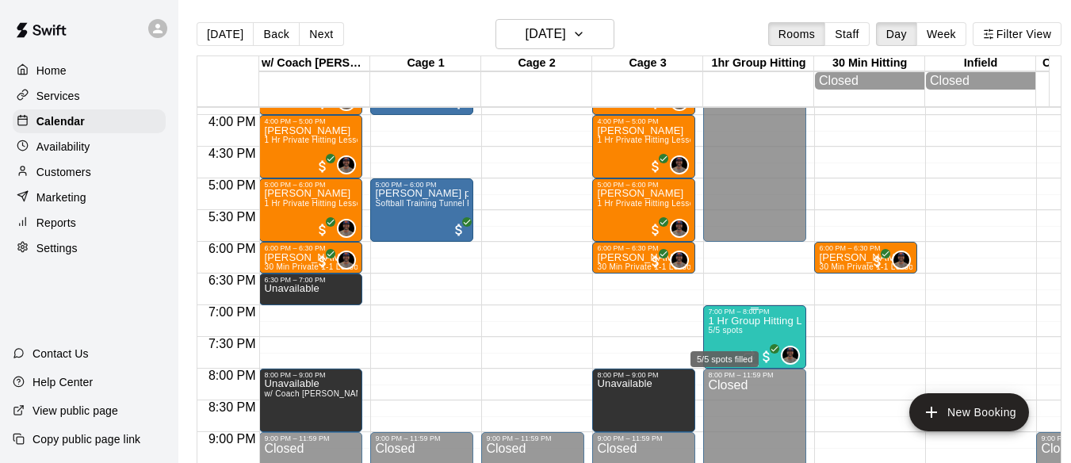
click at [724, 335] on span "5/5 spots" at bounding box center [725, 330] width 35 height 9
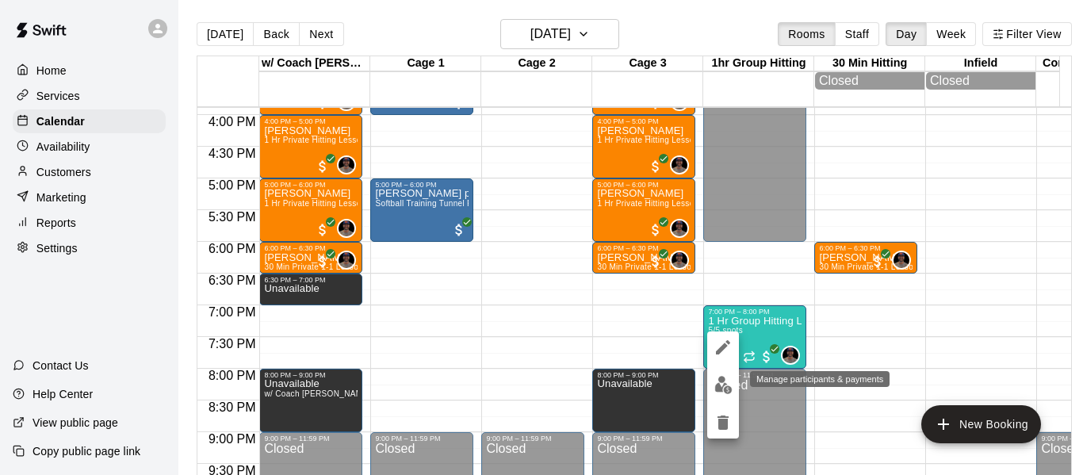
click at [717, 380] on img "edit" at bounding box center [723, 385] width 18 height 18
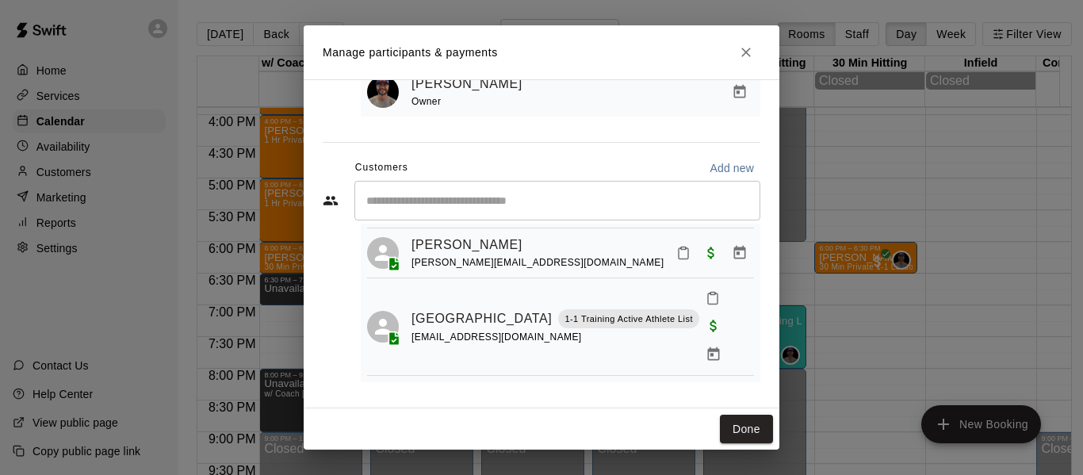
scroll to position [190, 0]
click at [751, 54] on icon "Close" at bounding box center [746, 52] width 16 height 16
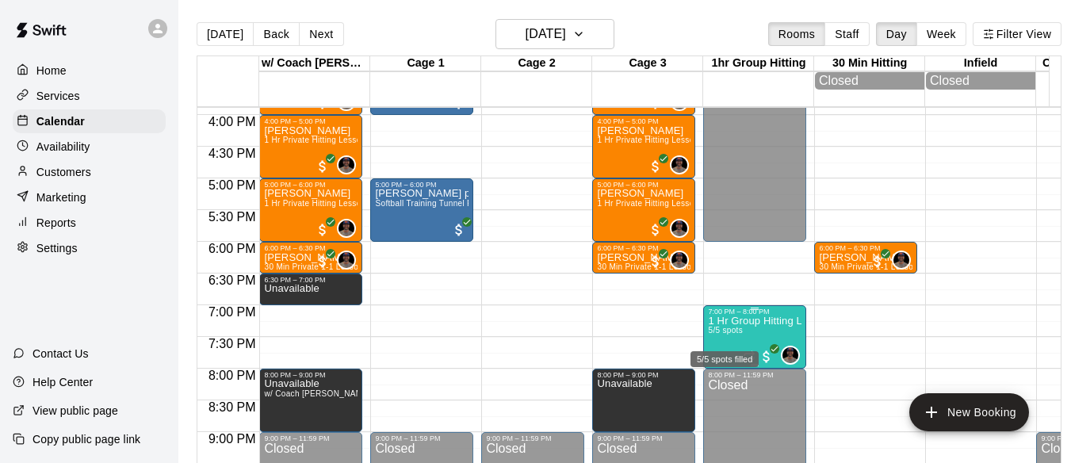
click at [736, 335] on span "5/5 spots" at bounding box center [725, 330] width 35 height 9
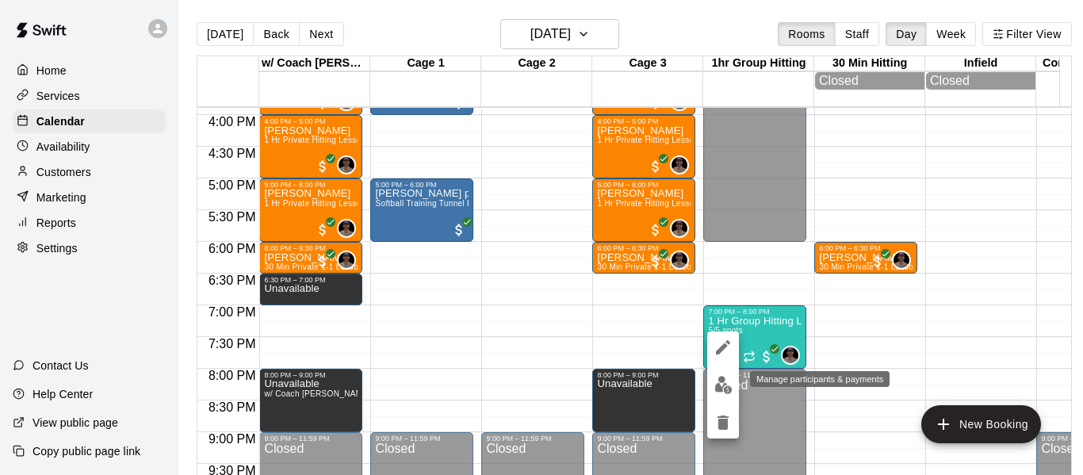
click at [722, 384] on img "edit" at bounding box center [723, 385] width 18 height 18
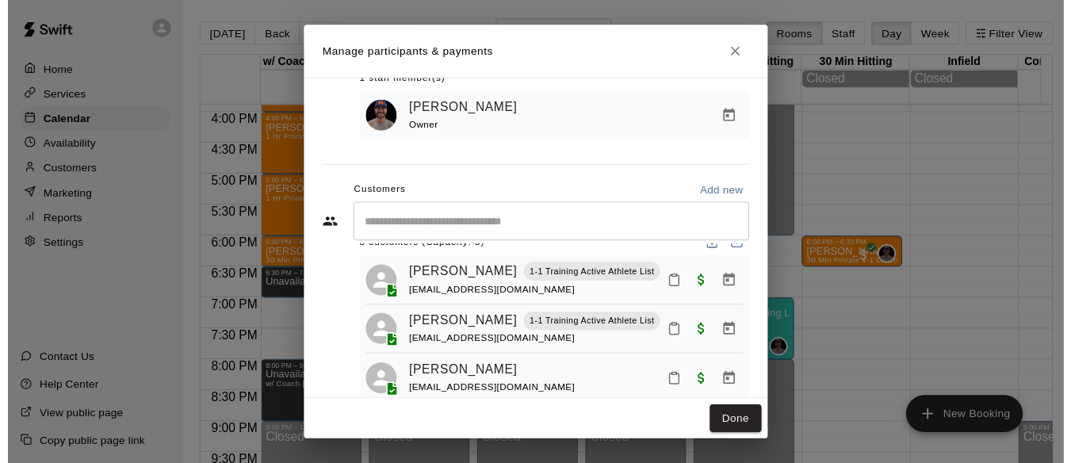
scroll to position [0, 0]
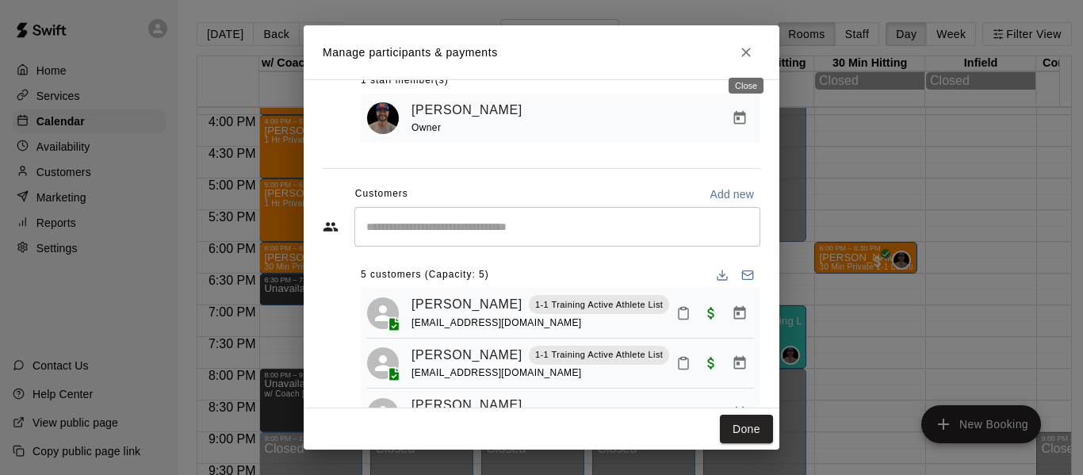
click at [751, 53] on icon "Close" at bounding box center [746, 52] width 16 height 16
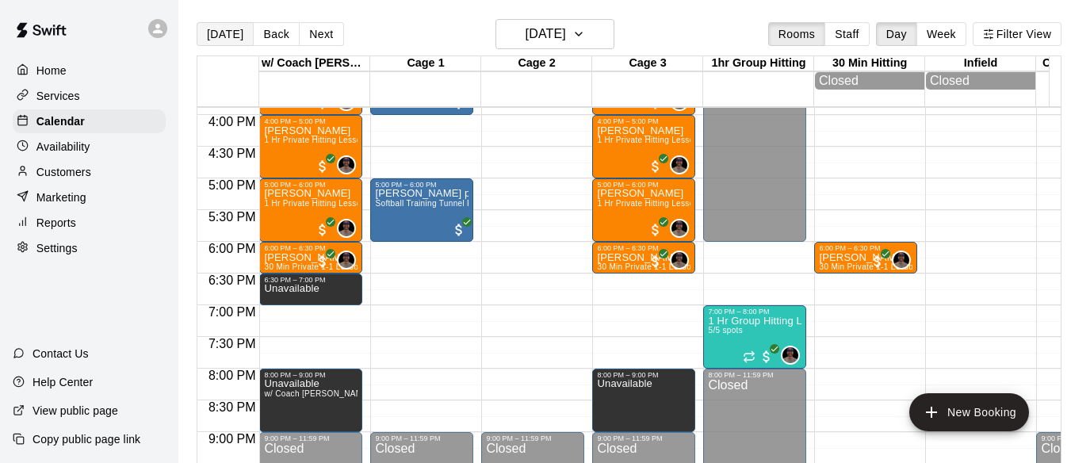
click at [205, 35] on button "[DATE]" at bounding box center [225, 34] width 57 height 24
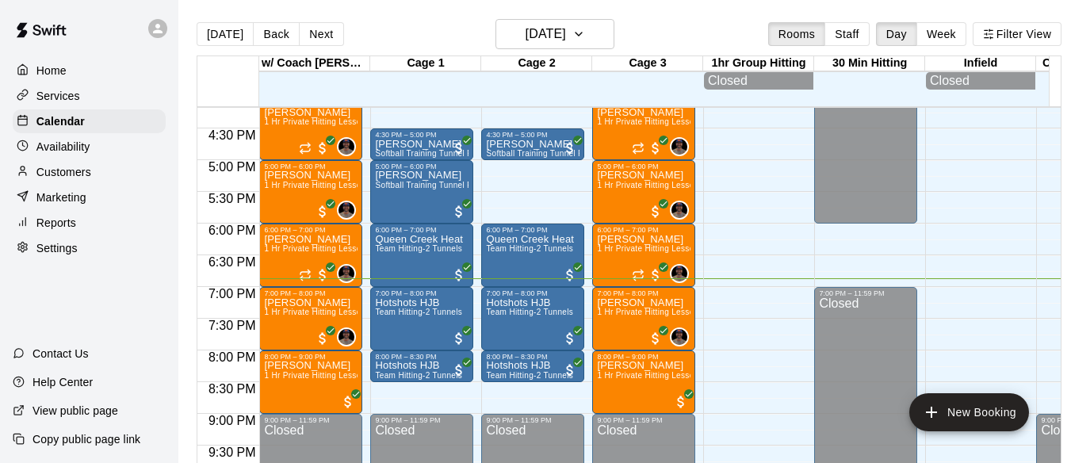
scroll to position [1034, 0]
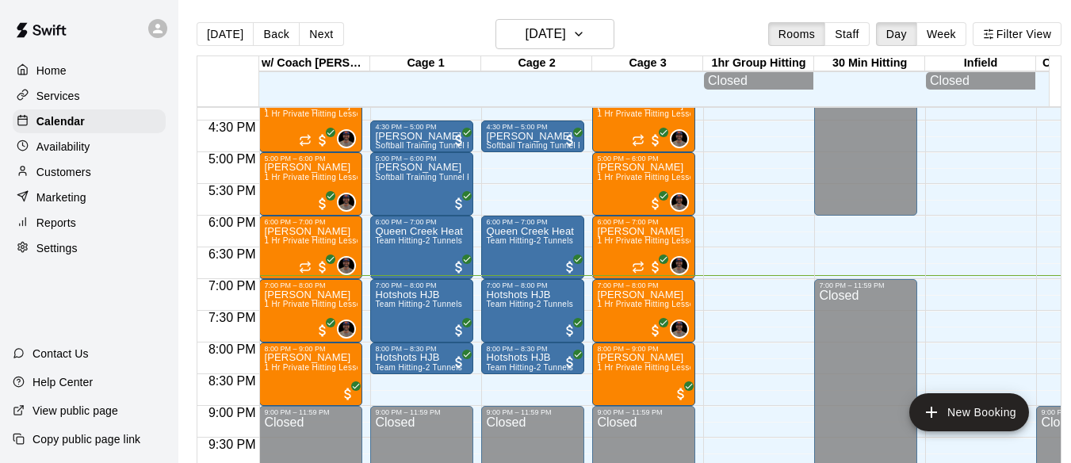
click at [685, 29] on div "[DATE] Back [DATE][DATE] Rooms Staff Day Week Filter View" at bounding box center [629, 37] width 865 height 36
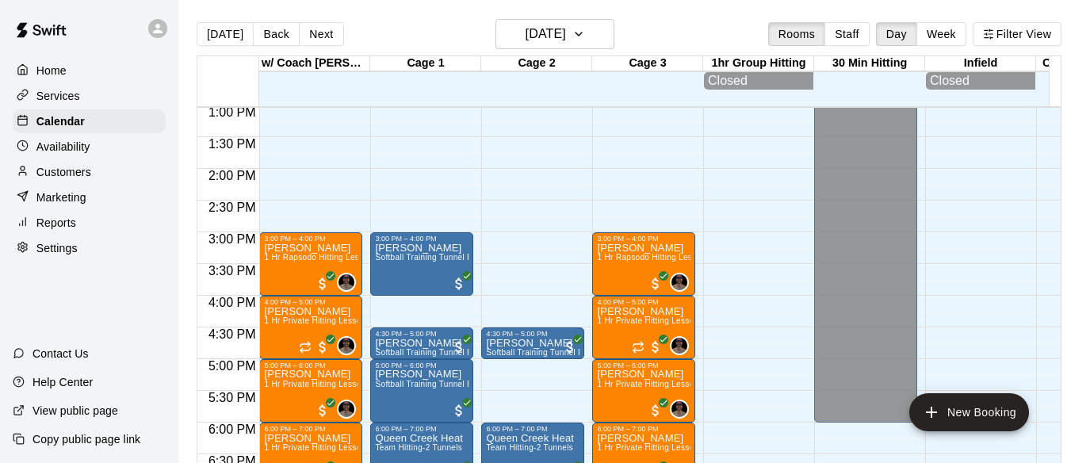
scroll to position [823, 0]
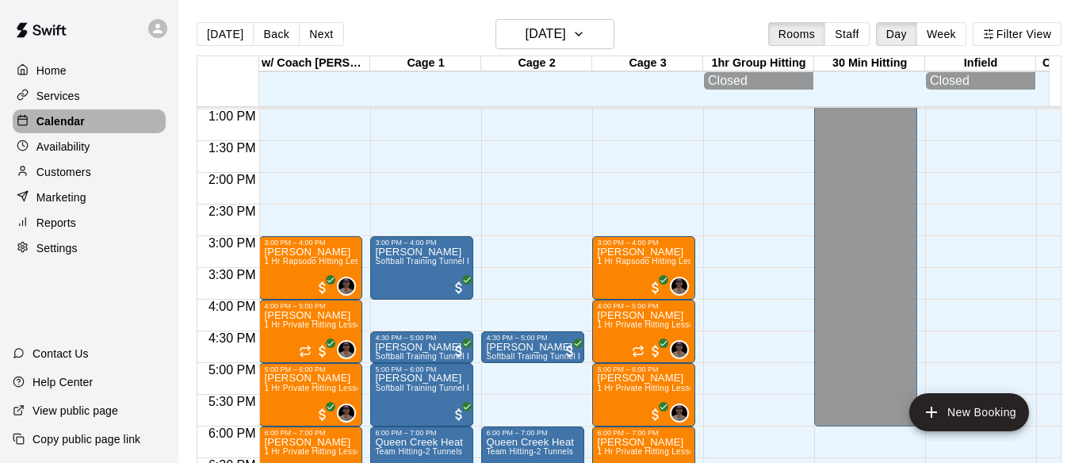
click at [92, 121] on div "Calendar" at bounding box center [89, 121] width 153 height 24
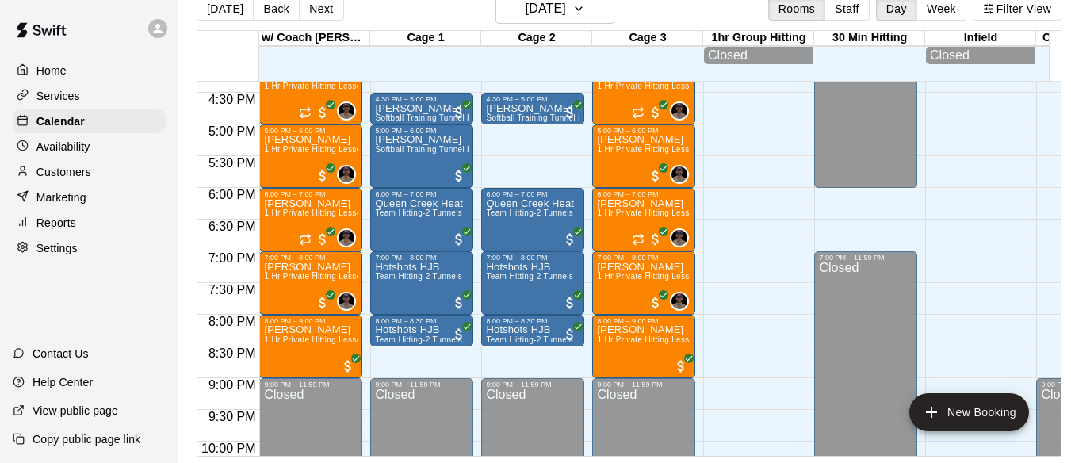
scroll to position [1034, 0]
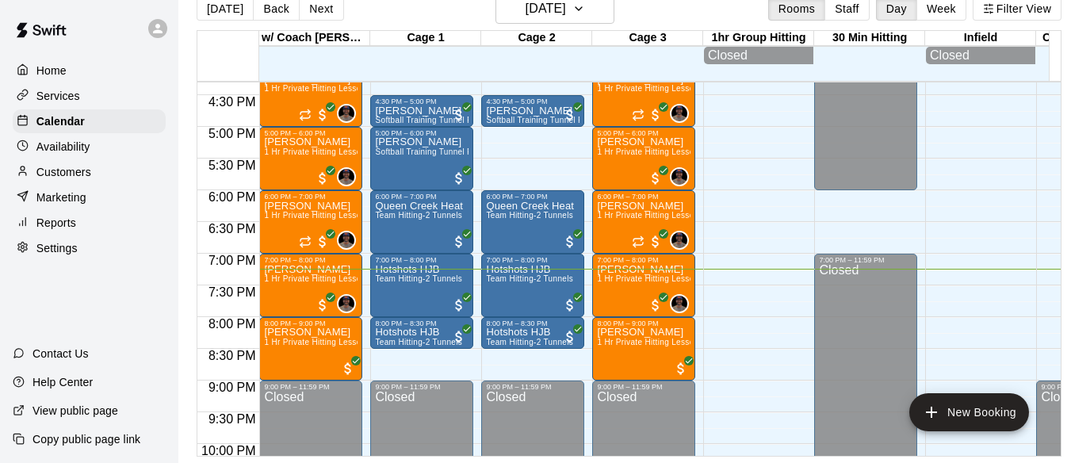
click at [68, 174] on p "Customers" at bounding box center [63, 172] width 55 height 16
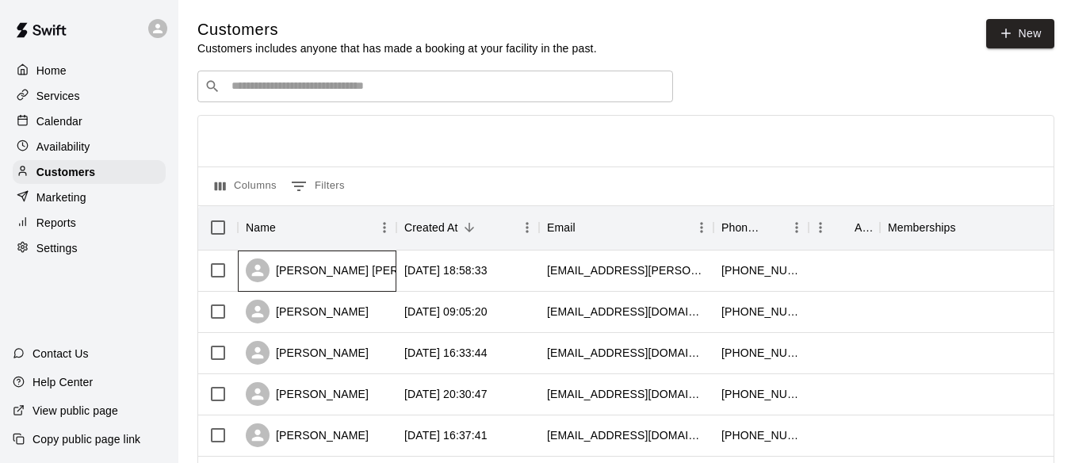
click at [328, 276] on div "[PERSON_NAME] [PERSON_NAME]" at bounding box center [355, 270] width 219 height 24
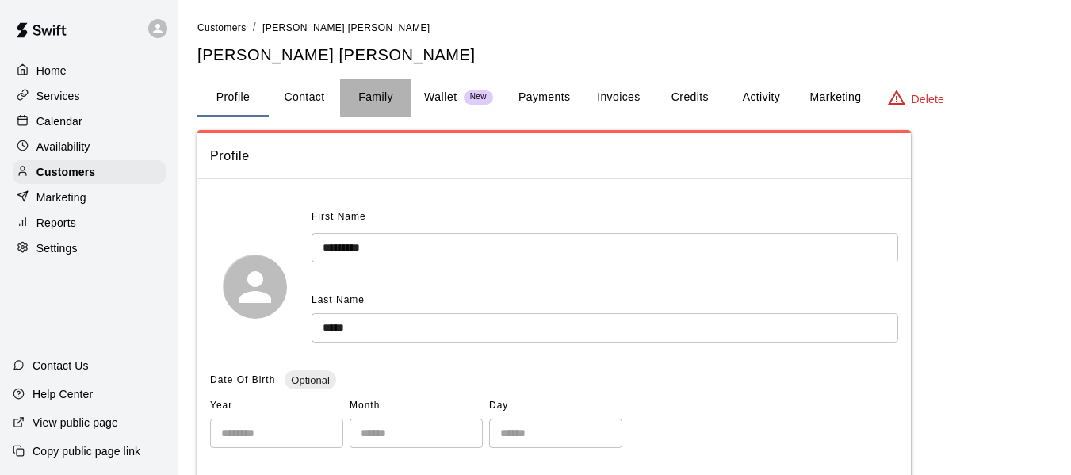
click at [380, 96] on button "Family" at bounding box center [375, 97] width 71 height 38
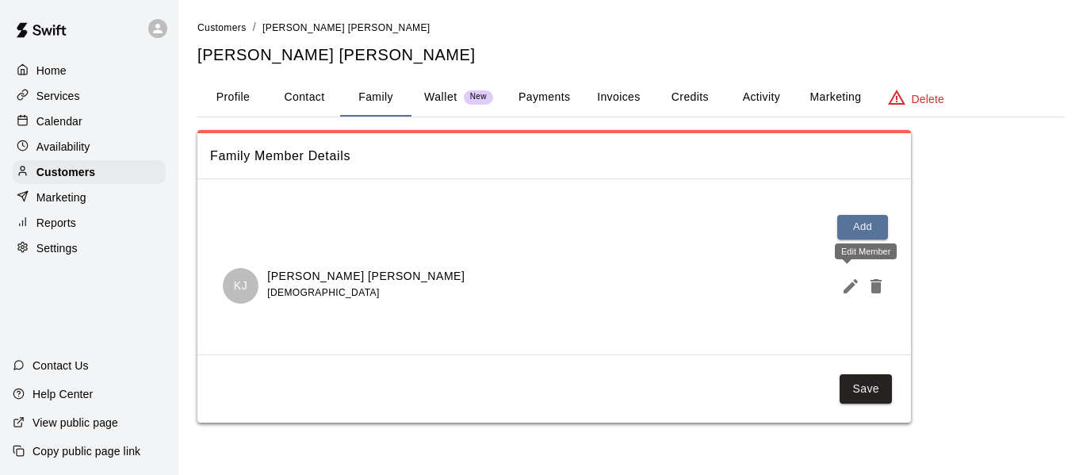
click at [842, 292] on icon "Edit Member" at bounding box center [850, 286] width 19 height 19
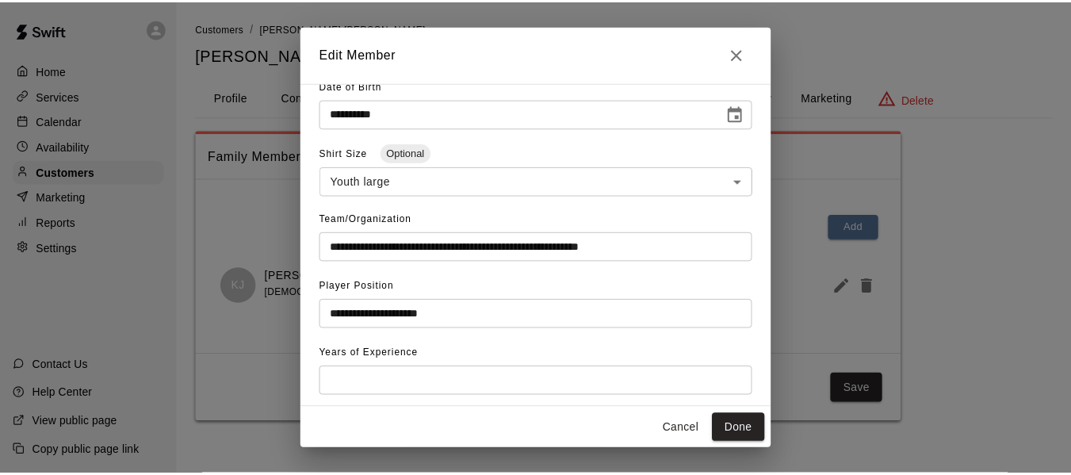
scroll to position [196, 0]
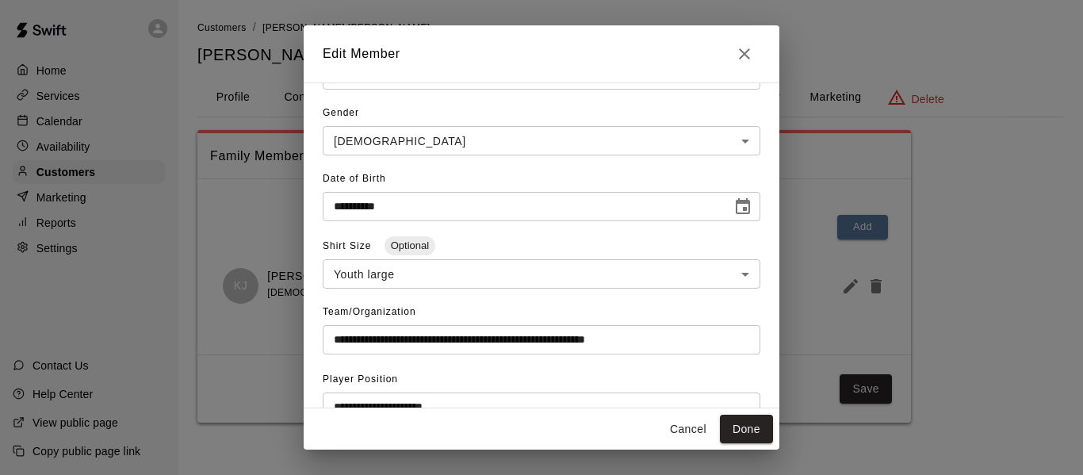
click at [749, 51] on icon "Close" at bounding box center [744, 53] width 19 height 19
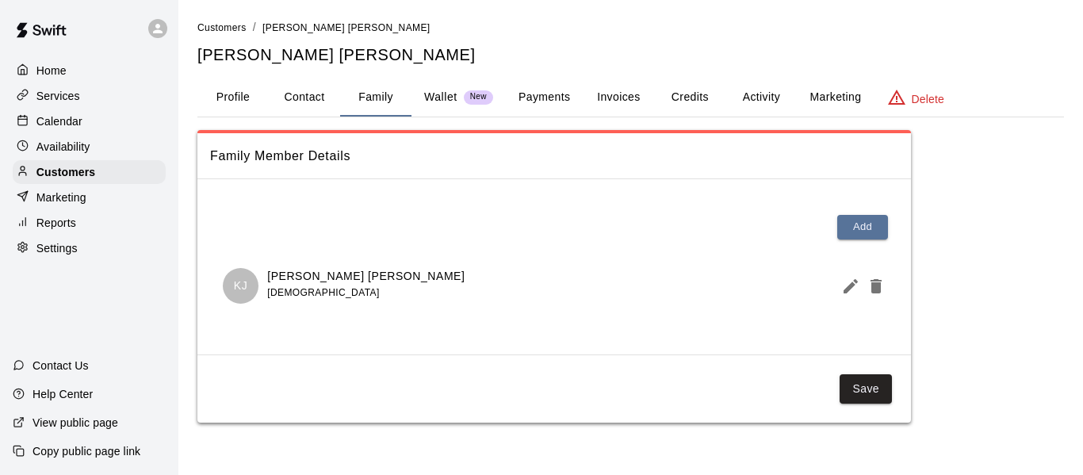
click at [60, 148] on p "Availability" at bounding box center [63, 147] width 54 height 16
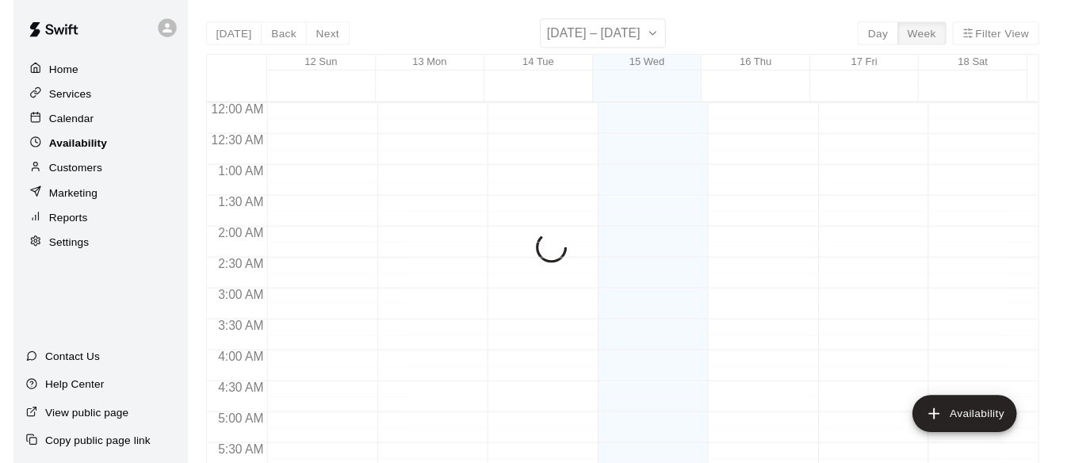
scroll to position [1135, 0]
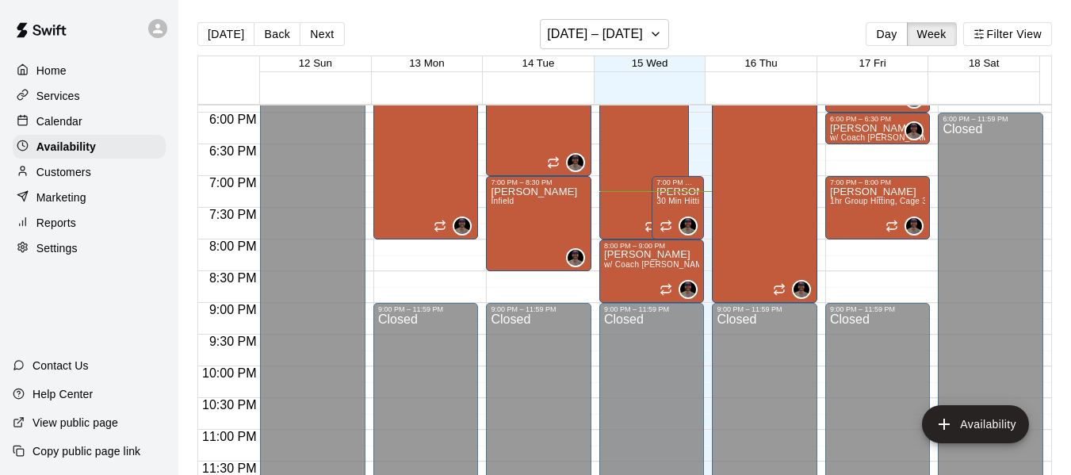
click at [72, 120] on p "Calendar" at bounding box center [59, 121] width 46 height 16
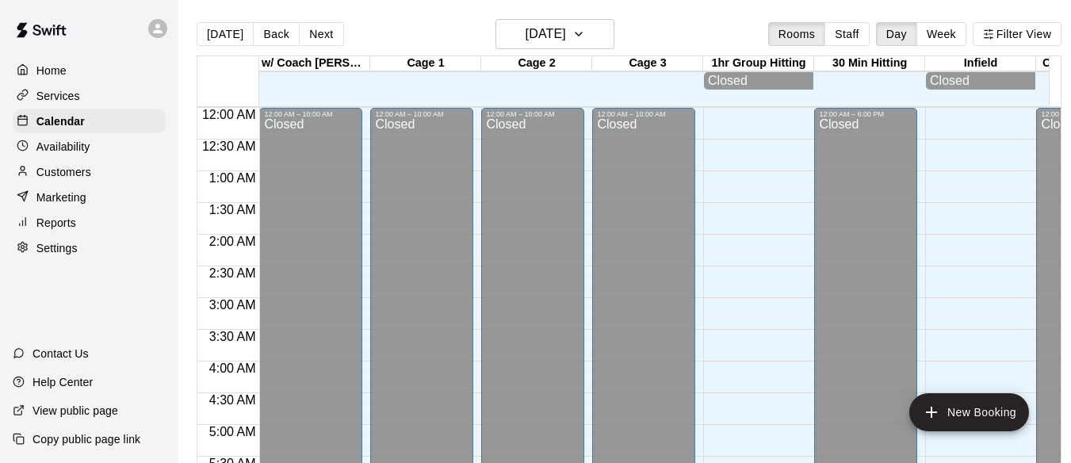
scroll to position [1087, 0]
